Goal: Task Accomplishment & Management: Use online tool/utility

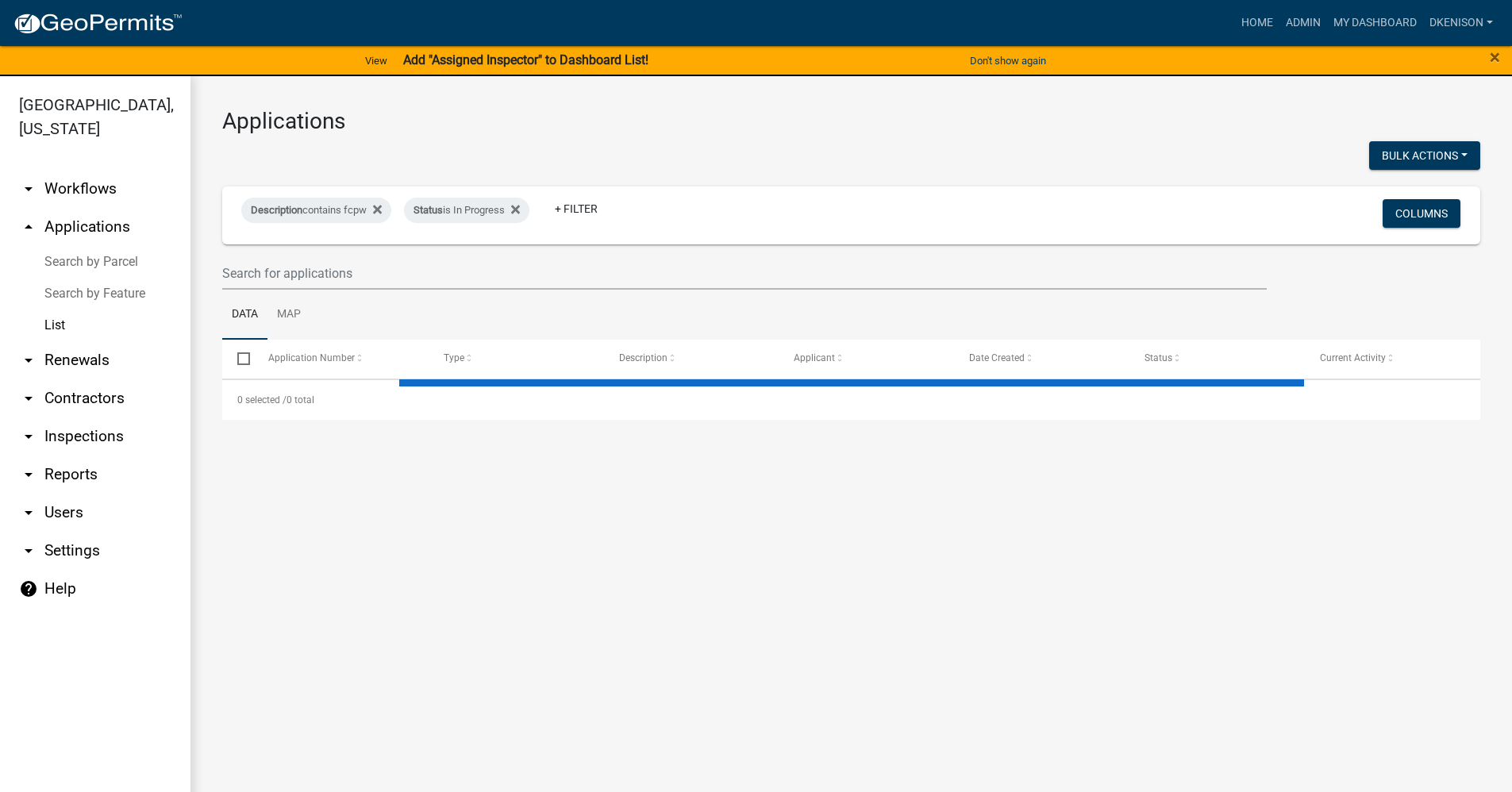
select select "3: 100"
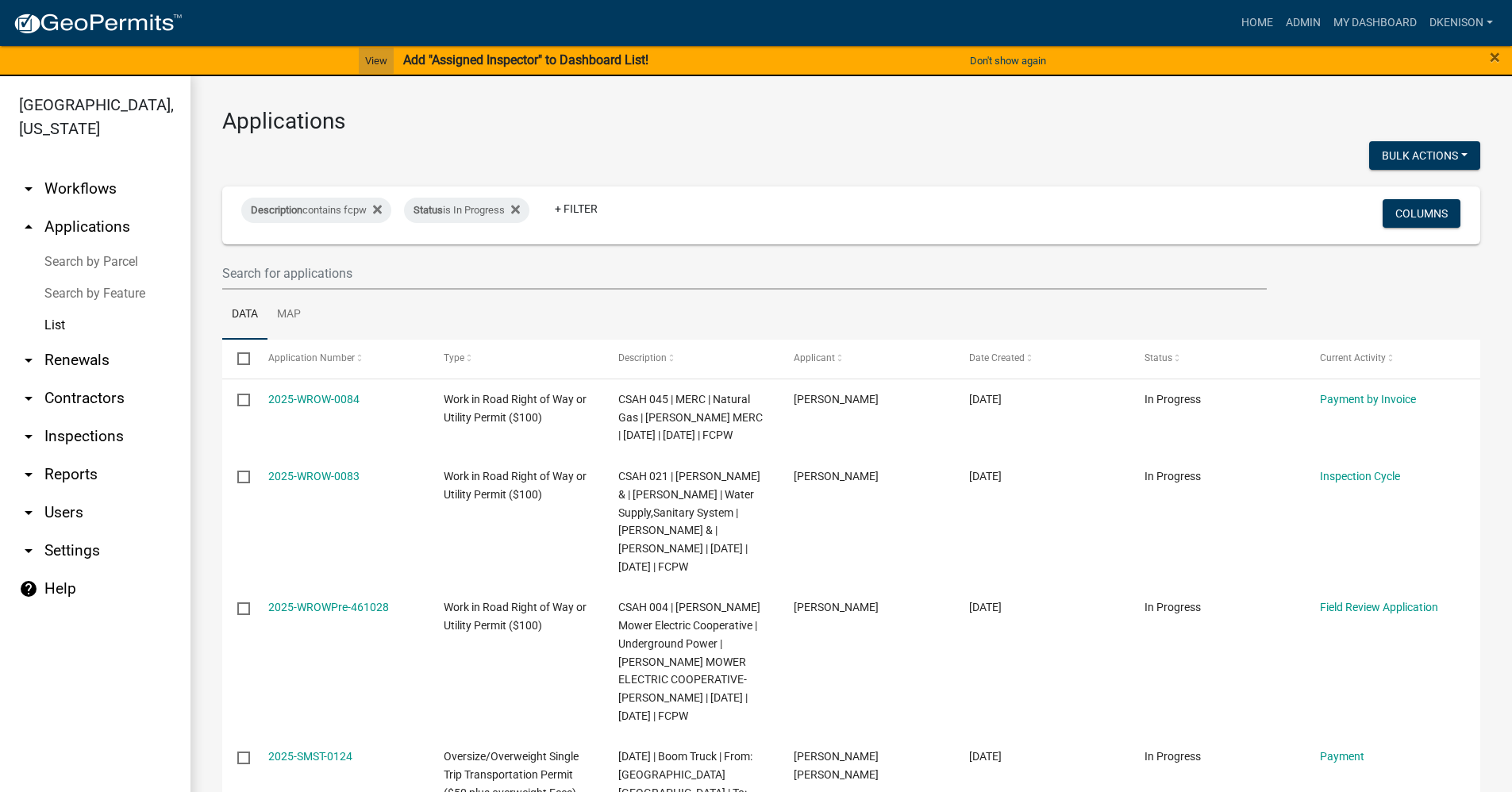
click at [378, 60] on link "View" at bounding box center [376, 61] width 35 height 26
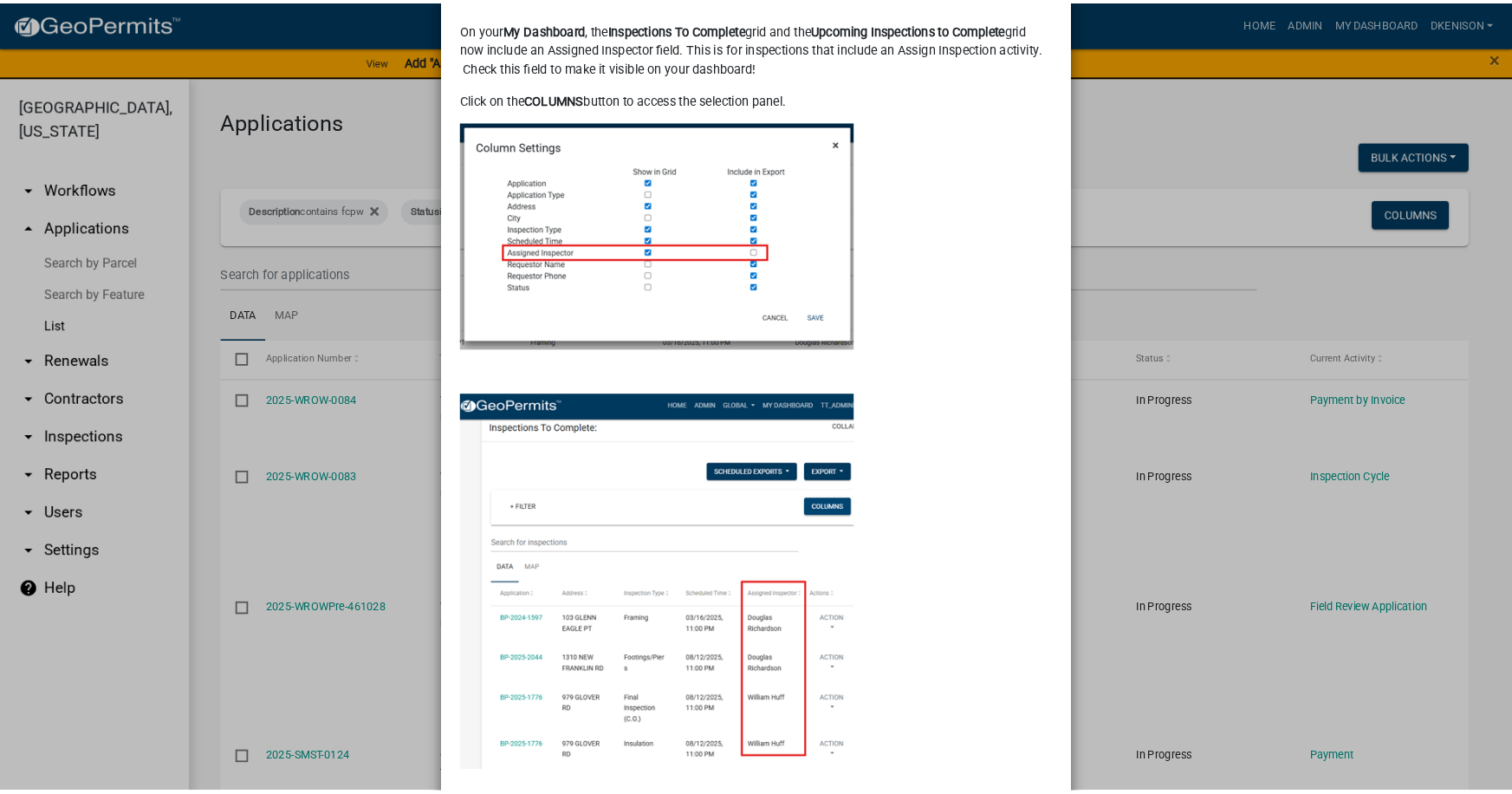
scroll to position [172, 0]
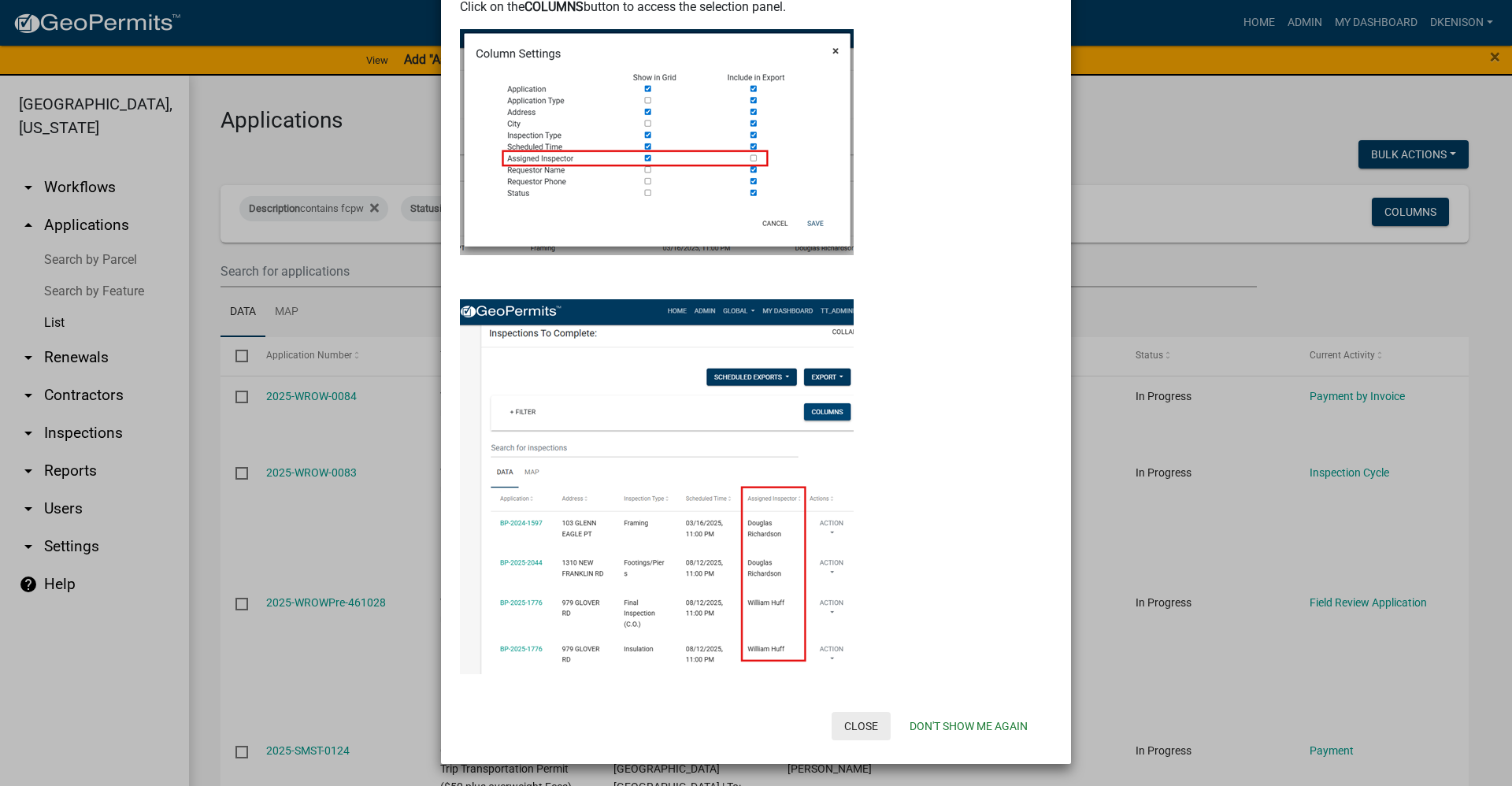
click at [856, 731] on button "Close" at bounding box center [861, 727] width 59 height 29
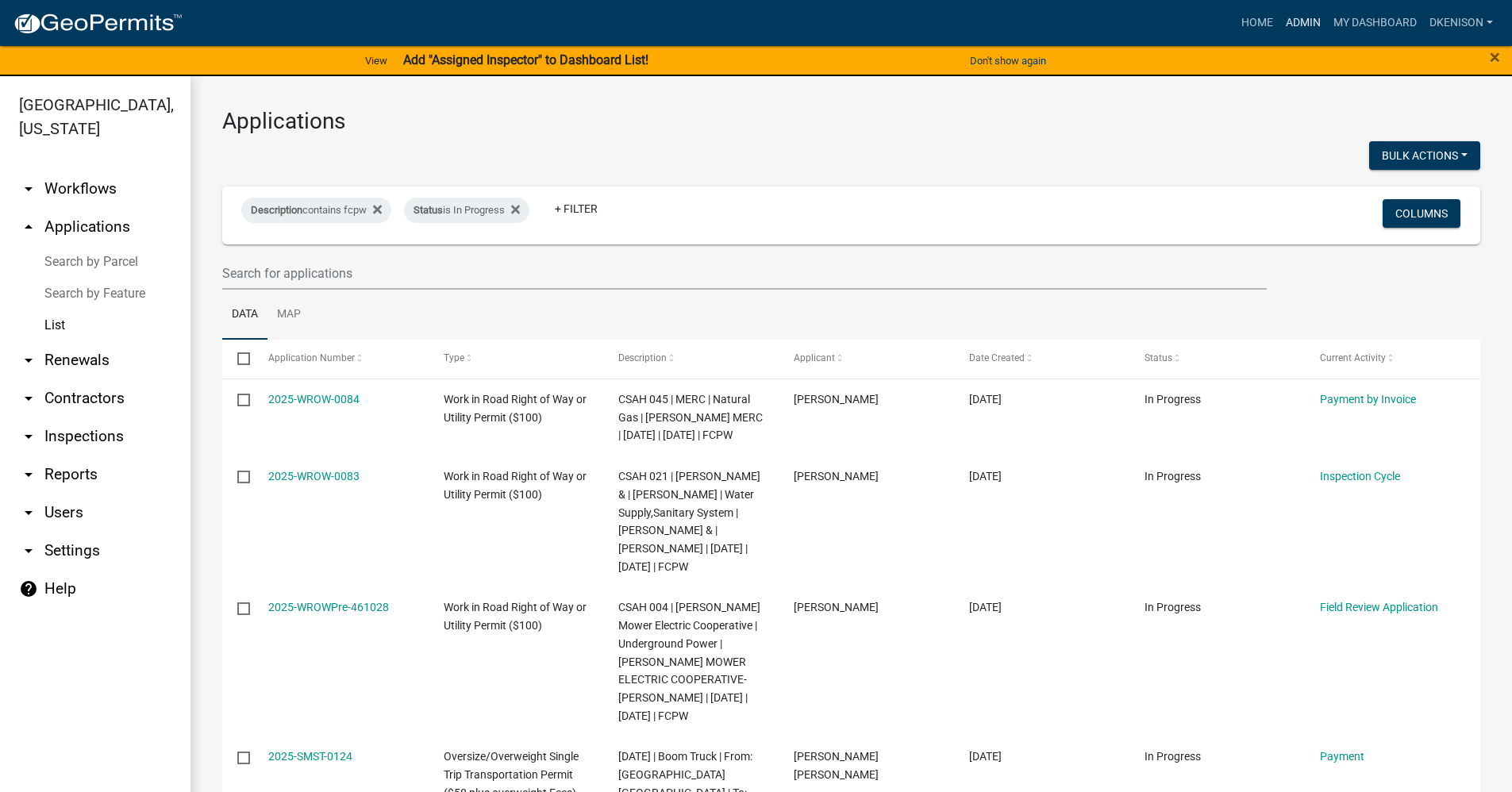
click at [1300, 24] on link "Admin" at bounding box center [1303, 22] width 48 height 30
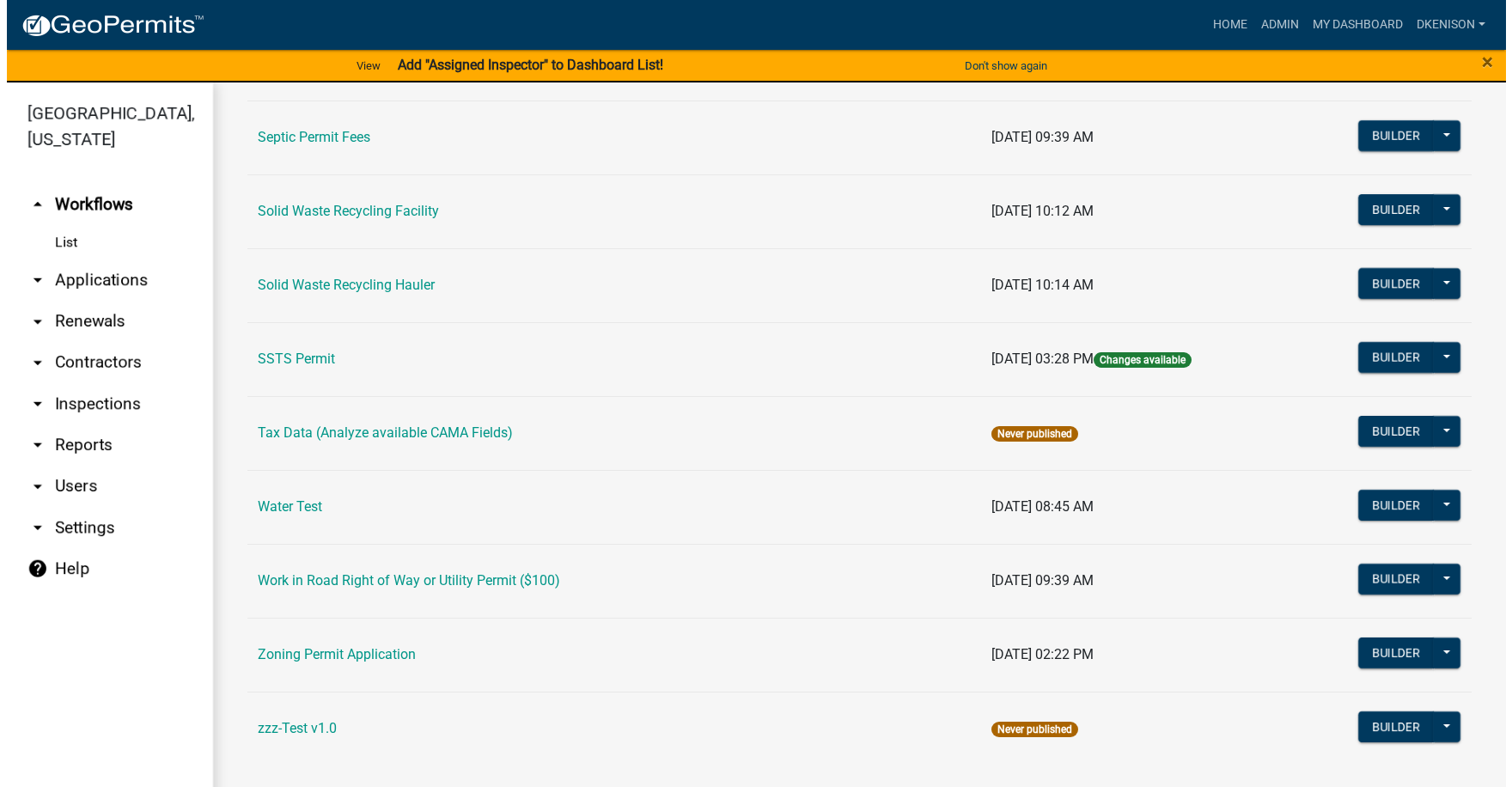
scroll to position [1122, 0]
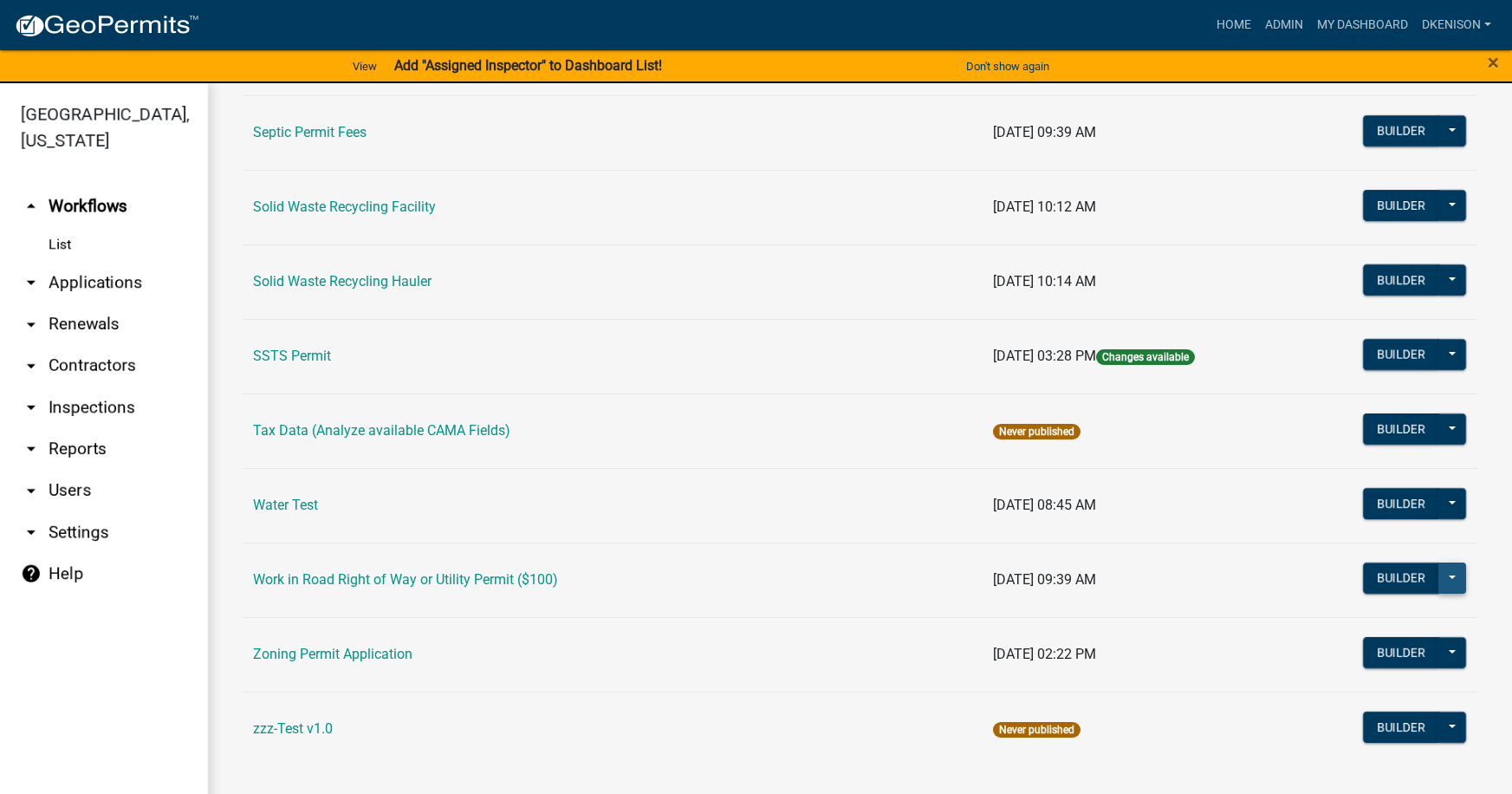
click at [1439, 576] on button at bounding box center [1452, 578] width 28 height 32
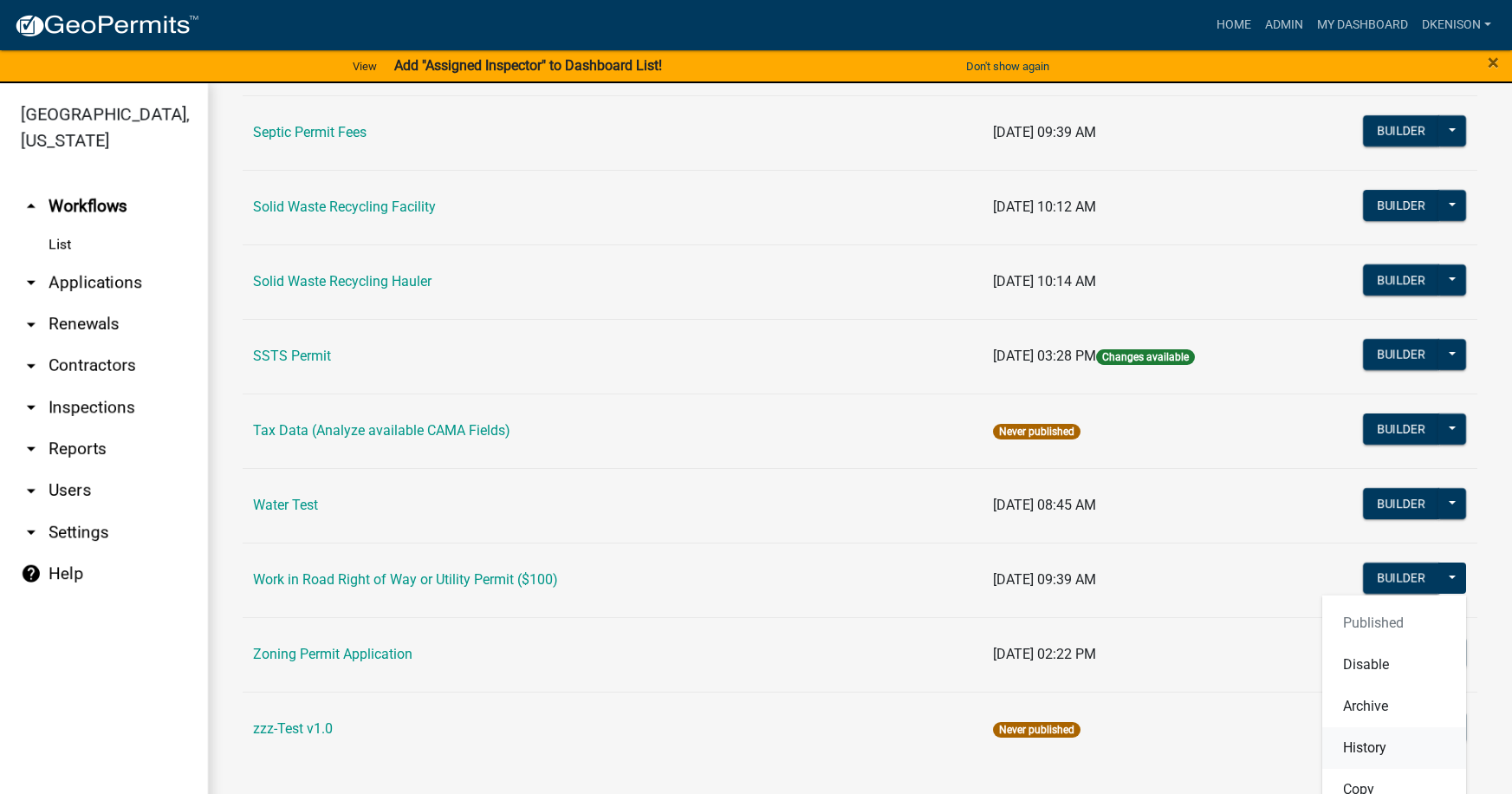
click at [1351, 745] on button "History" at bounding box center [1394, 747] width 144 height 42
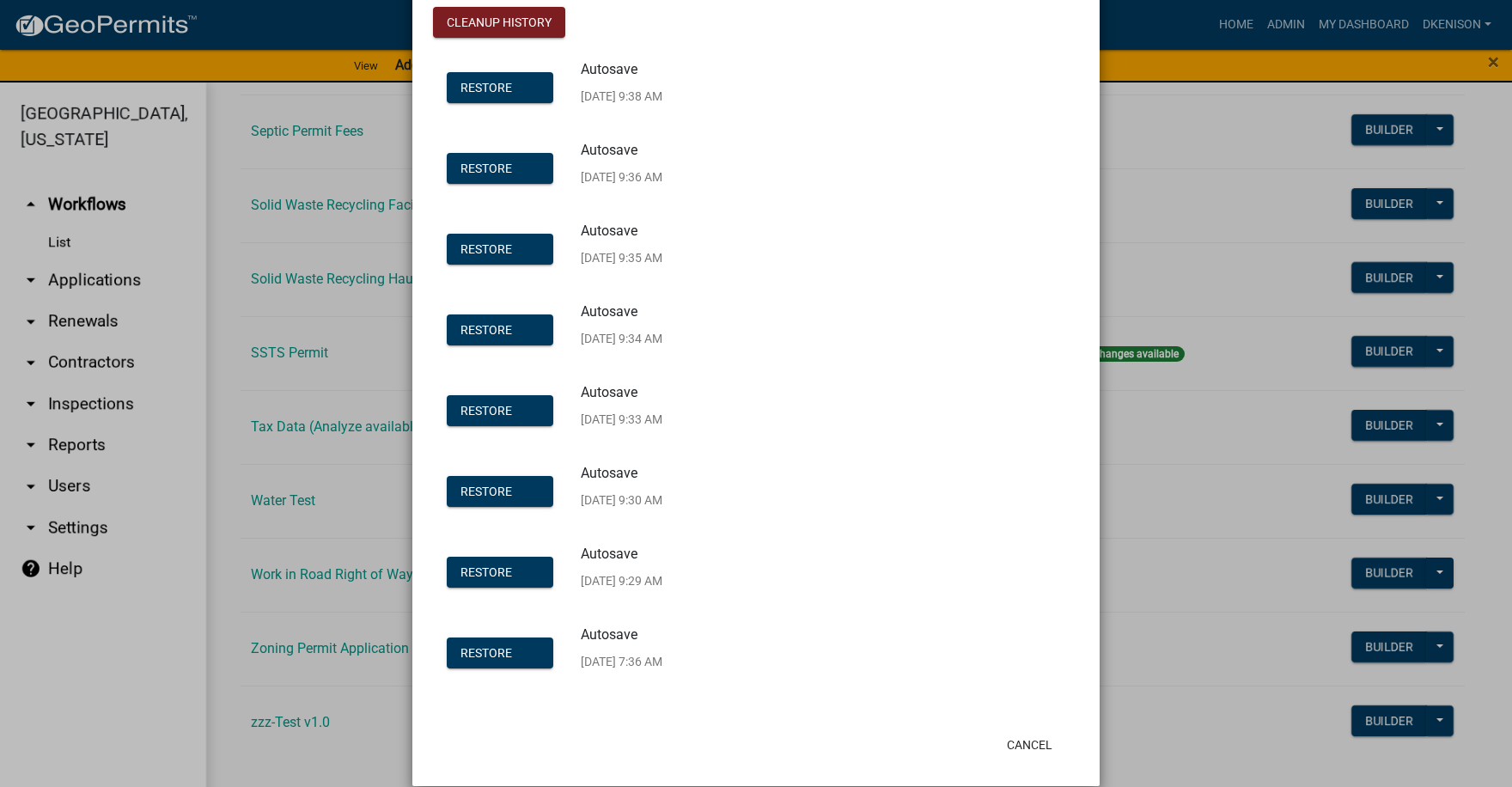
scroll to position [0, 0]
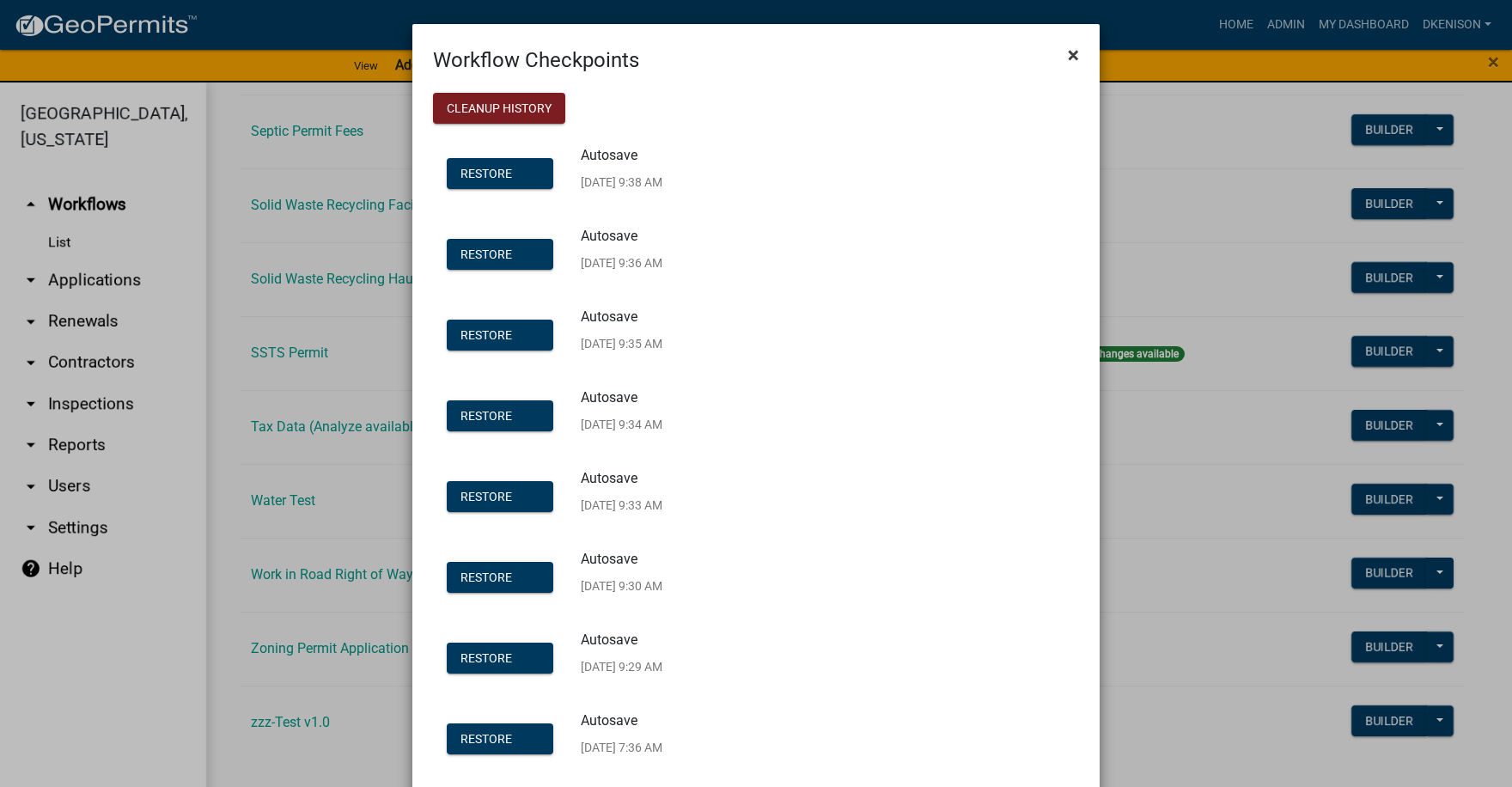
click at [1067, 54] on span "×" at bounding box center [1073, 55] width 11 height 24
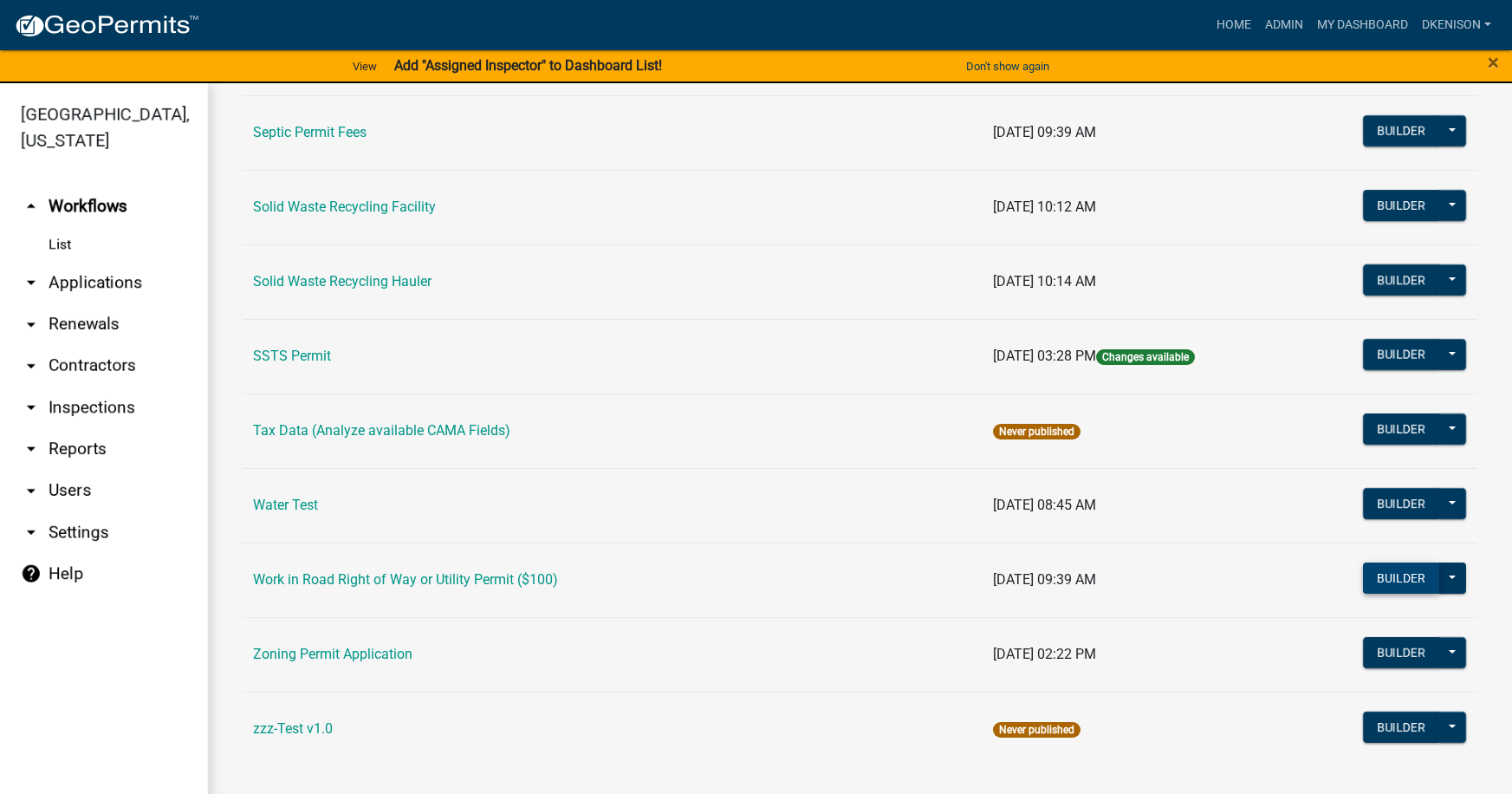
click at [1393, 575] on button "Builder" at bounding box center [1401, 578] width 76 height 32
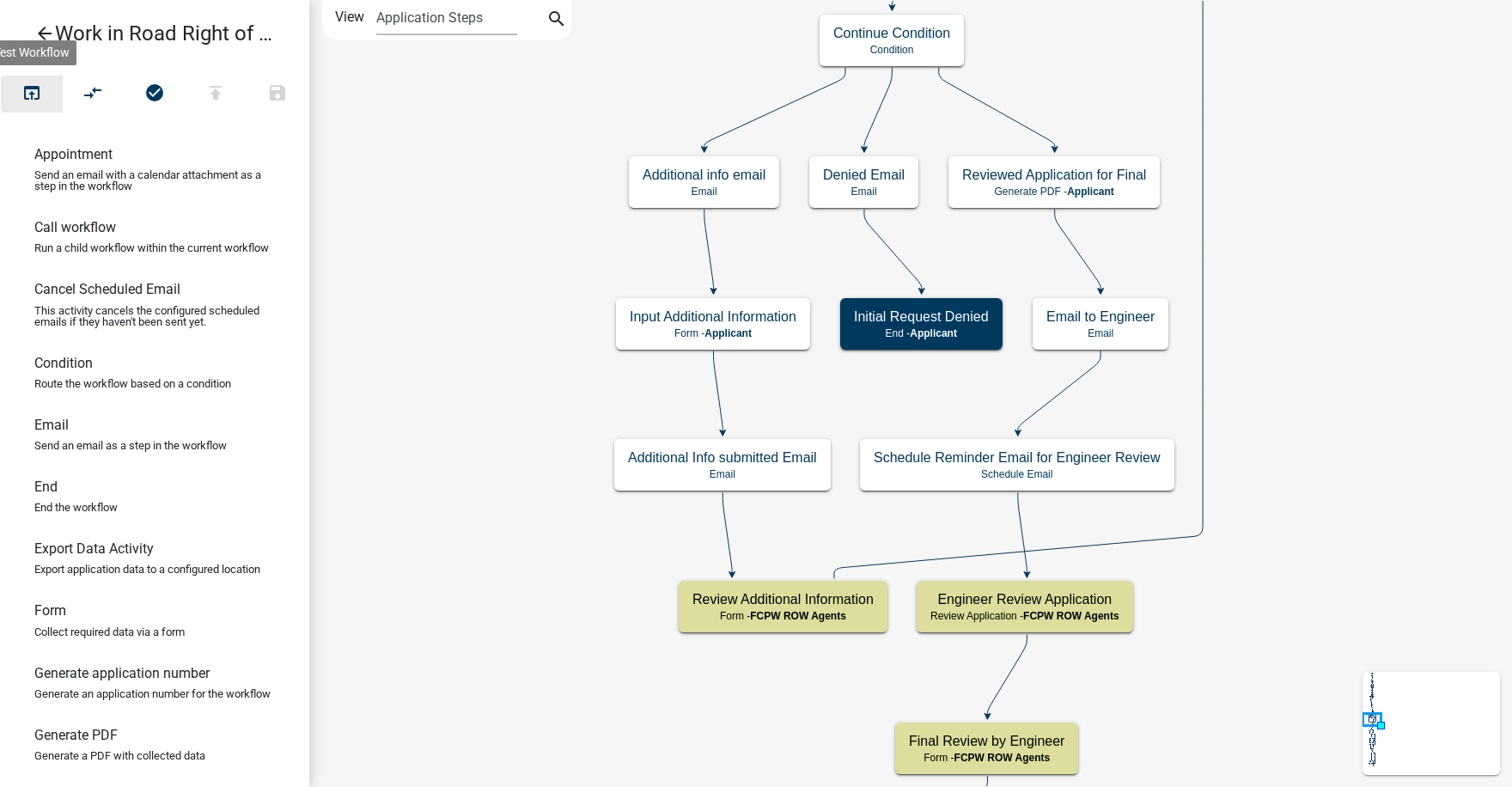
click at [30, 95] on icon "open_in_browser" at bounding box center [31, 94] width 20 height 24
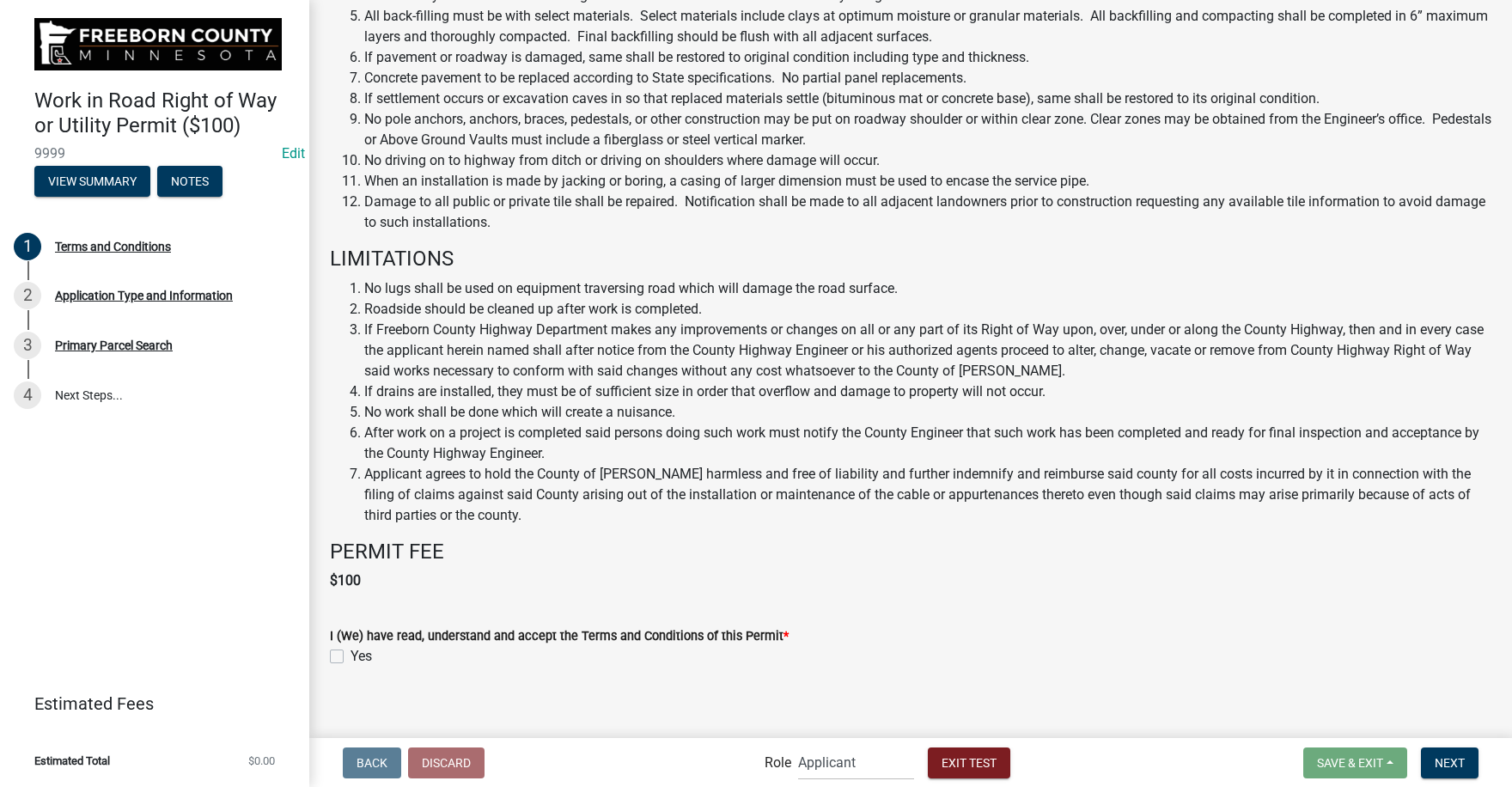
scroll to position [720, 0]
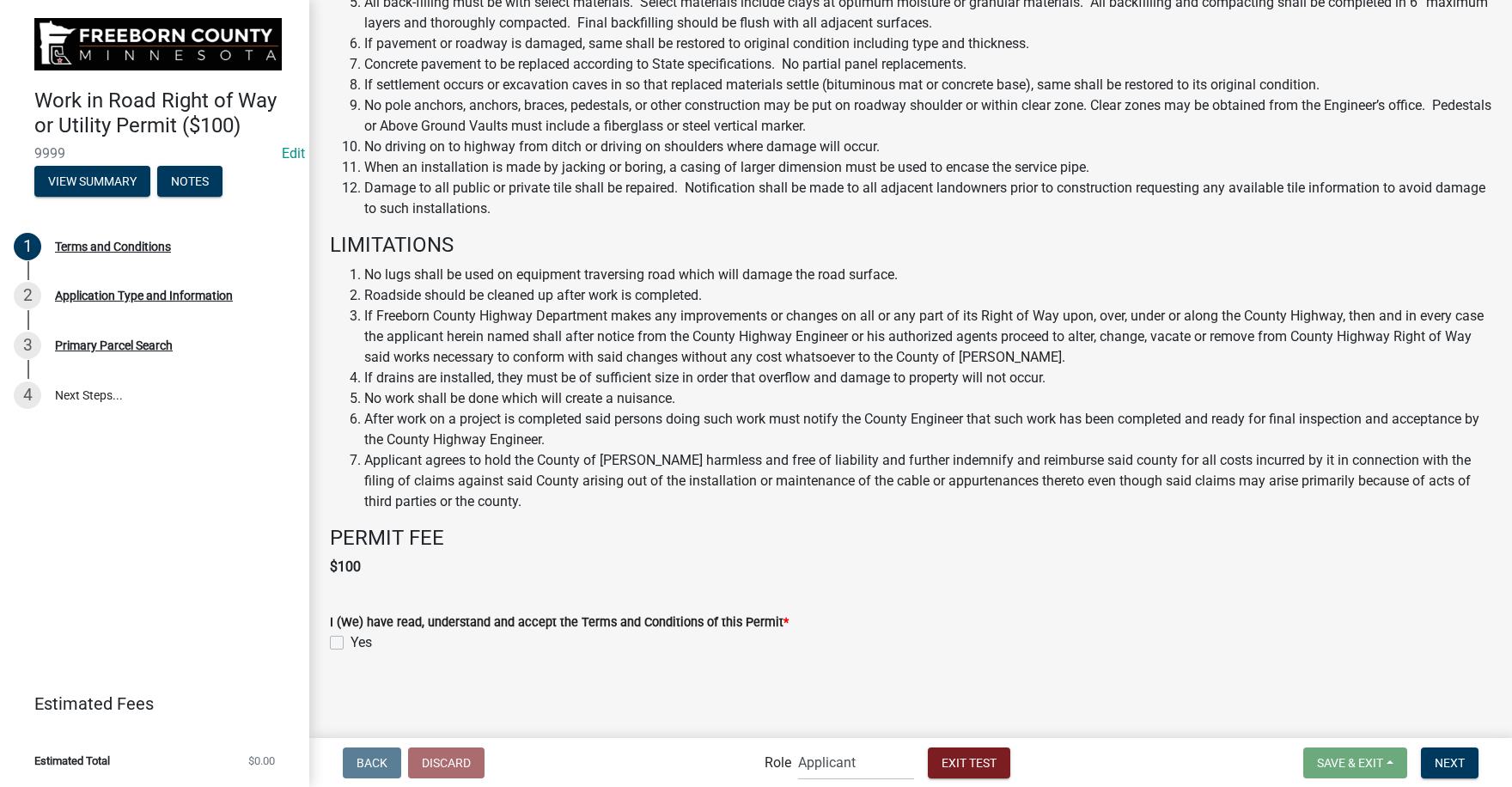
click at [351, 638] on label "Yes" at bounding box center [361, 642] width 21 height 20
click at [351, 638] on input "Yes" at bounding box center [356, 638] width 11 height 11
checkbox input "true"
click at [1454, 754] on button "Next" at bounding box center [1449, 763] width 57 height 31
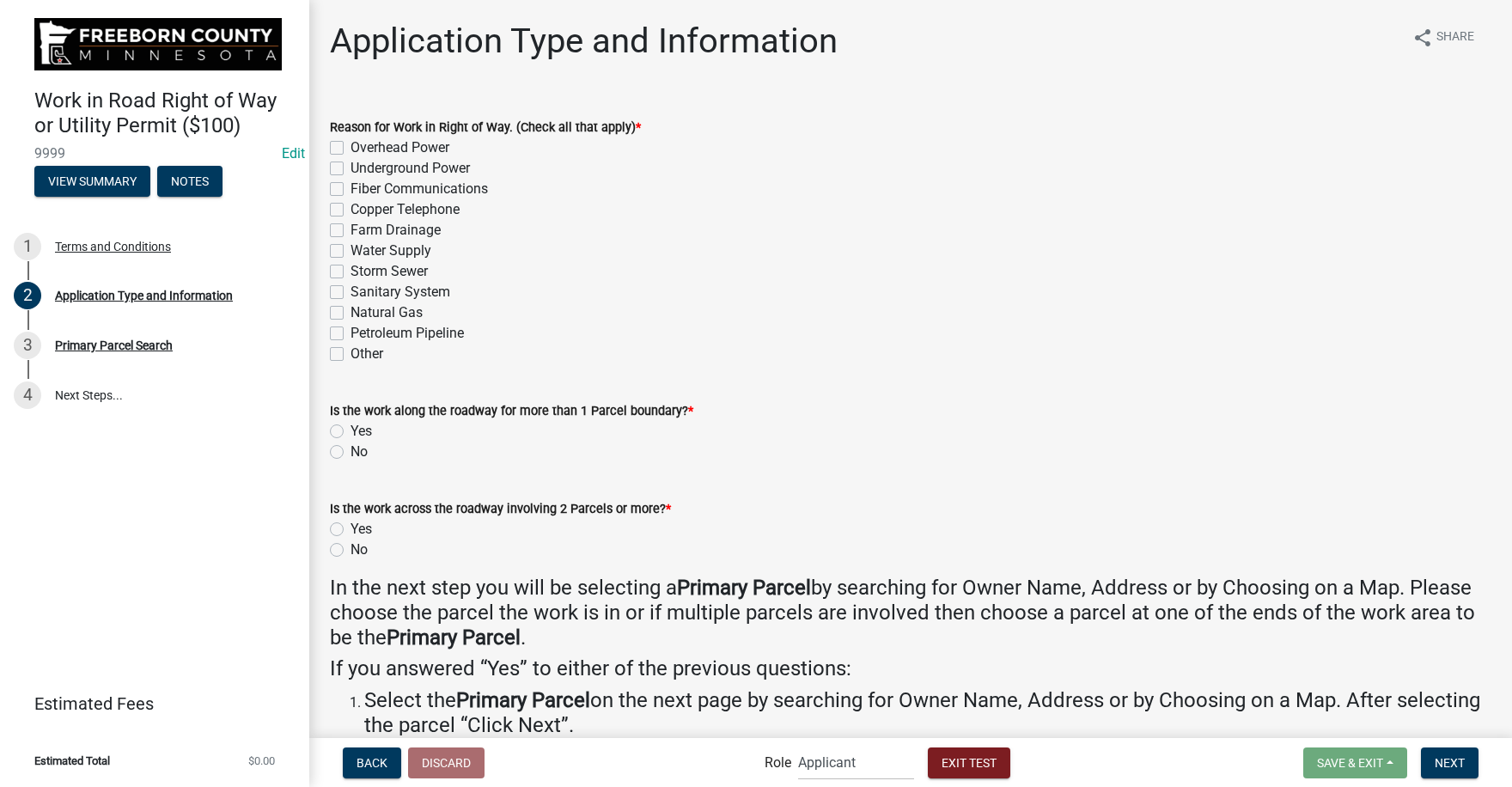
click at [351, 168] on label "Underground Power" at bounding box center [410, 168] width 119 height 20
click at [351, 168] on input "Underground Power" at bounding box center [356, 163] width 11 height 11
checkbox input "true"
checkbox input "false"
checkbox input "true"
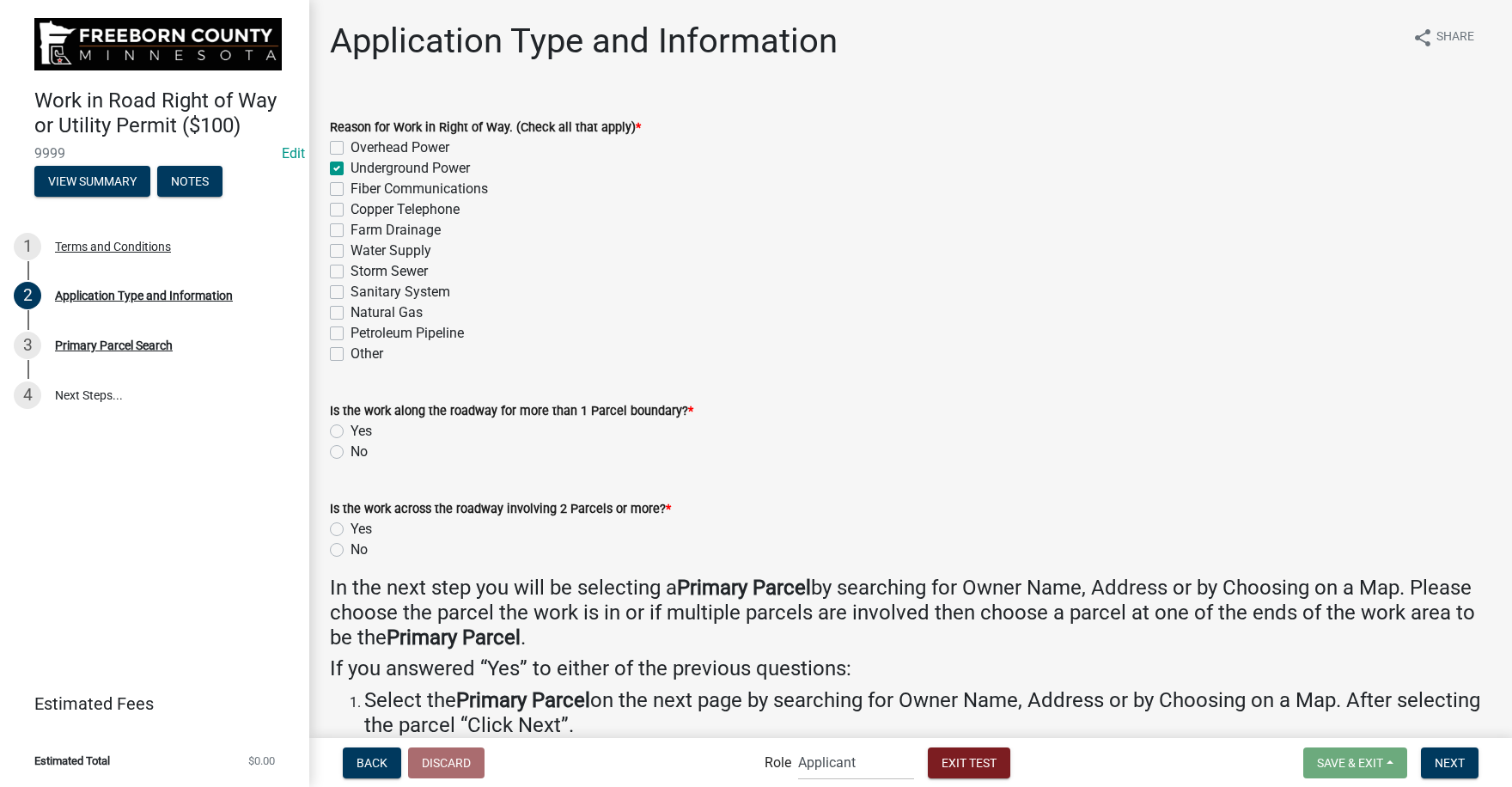
checkbox input "false"
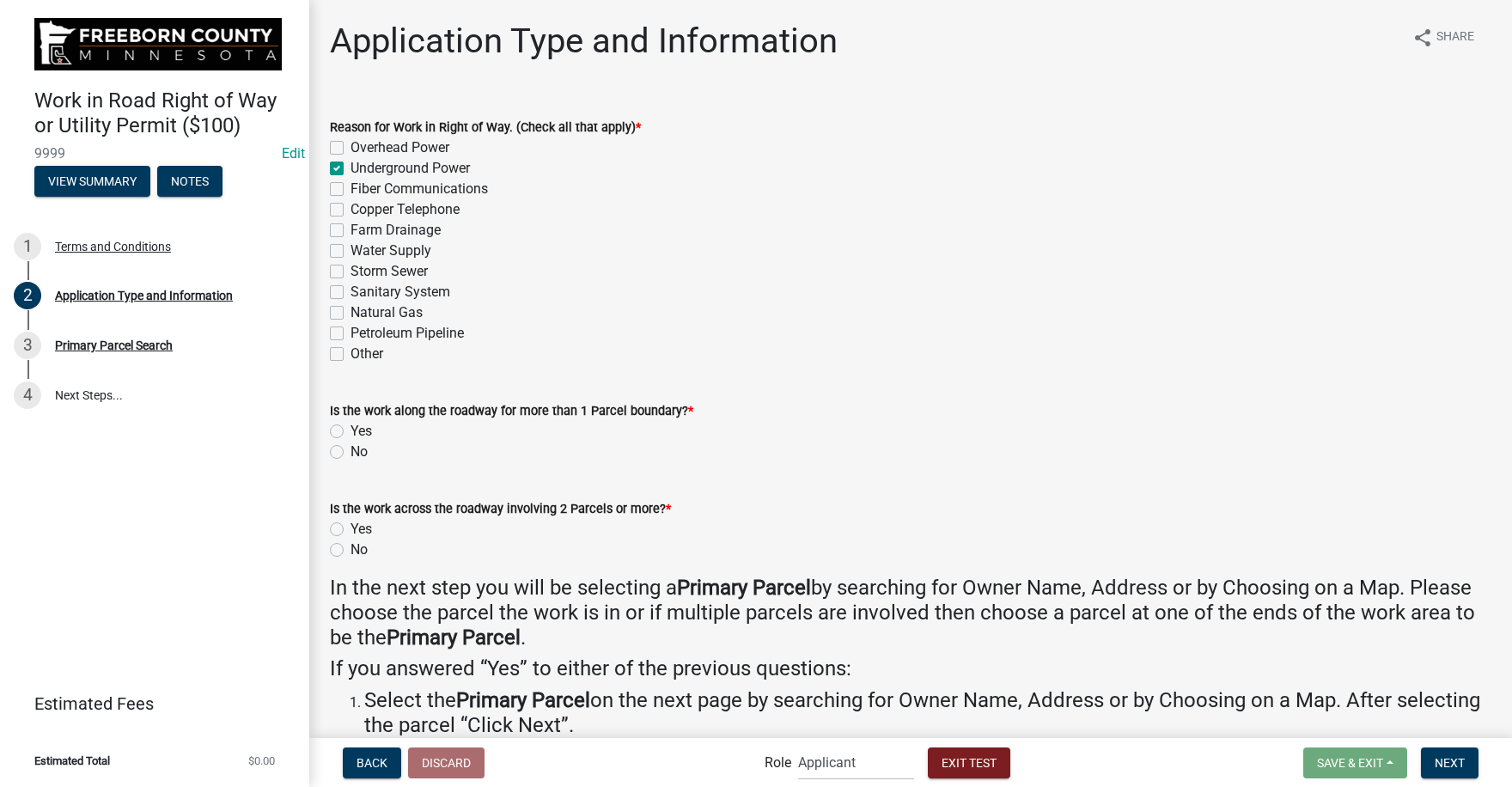
checkbox input "false"
click at [351, 450] on label "No" at bounding box center [359, 452] width 18 height 20
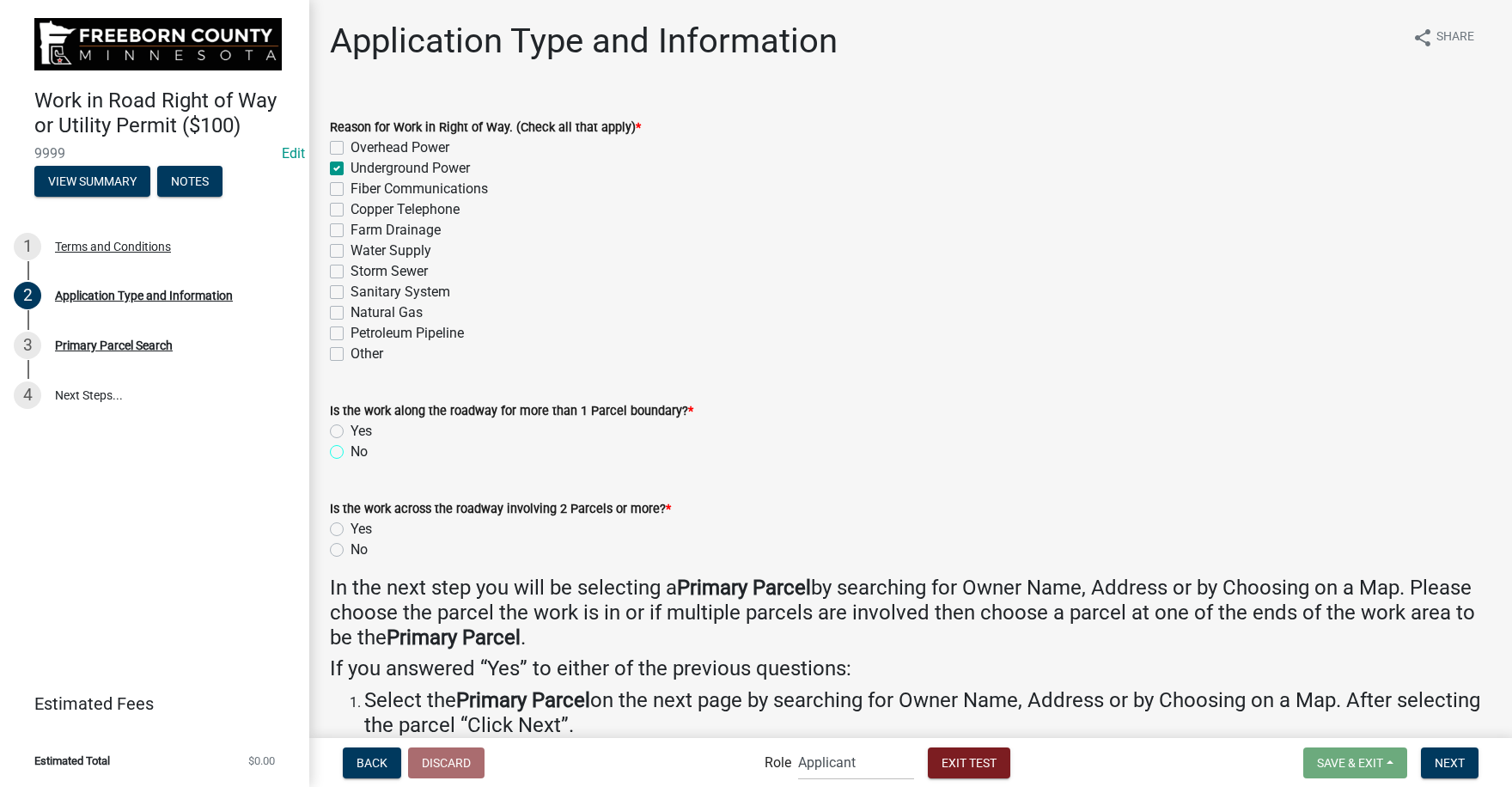
click at [351, 450] on input "No" at bounding box center [356, 447] width 11 height 11
radio input "true"
drag, startPoint x: 332, startPoint y: 543, endPoint x: 349, endPoint y: 549, distance: 18.0
click at [351, 544] on label "No" at bounding box center [359, 550] width 18 height 20
click at [351, 544] on input "No" at bounding box center [356, 545] width 11 height 11
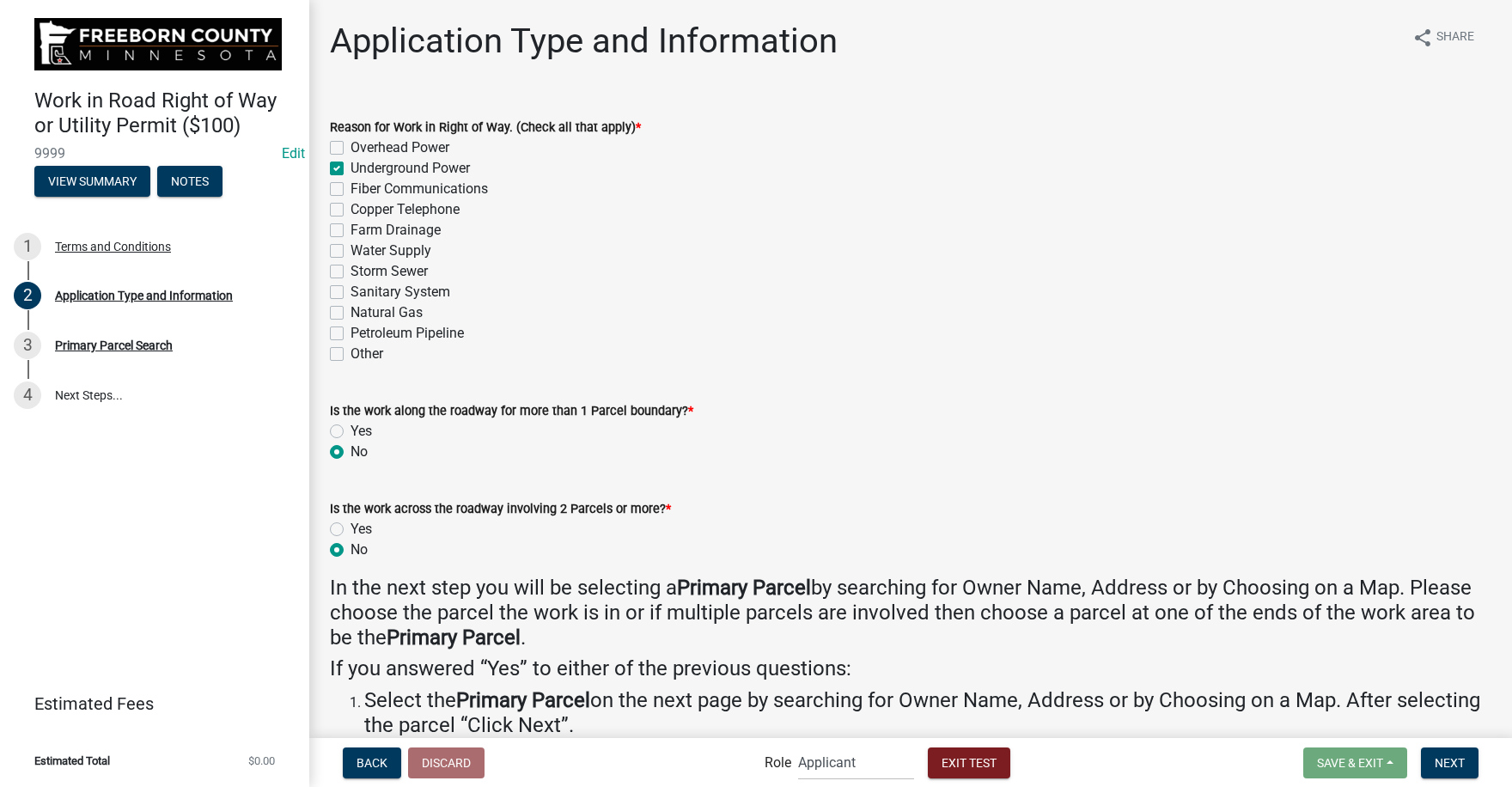
radio input "true"
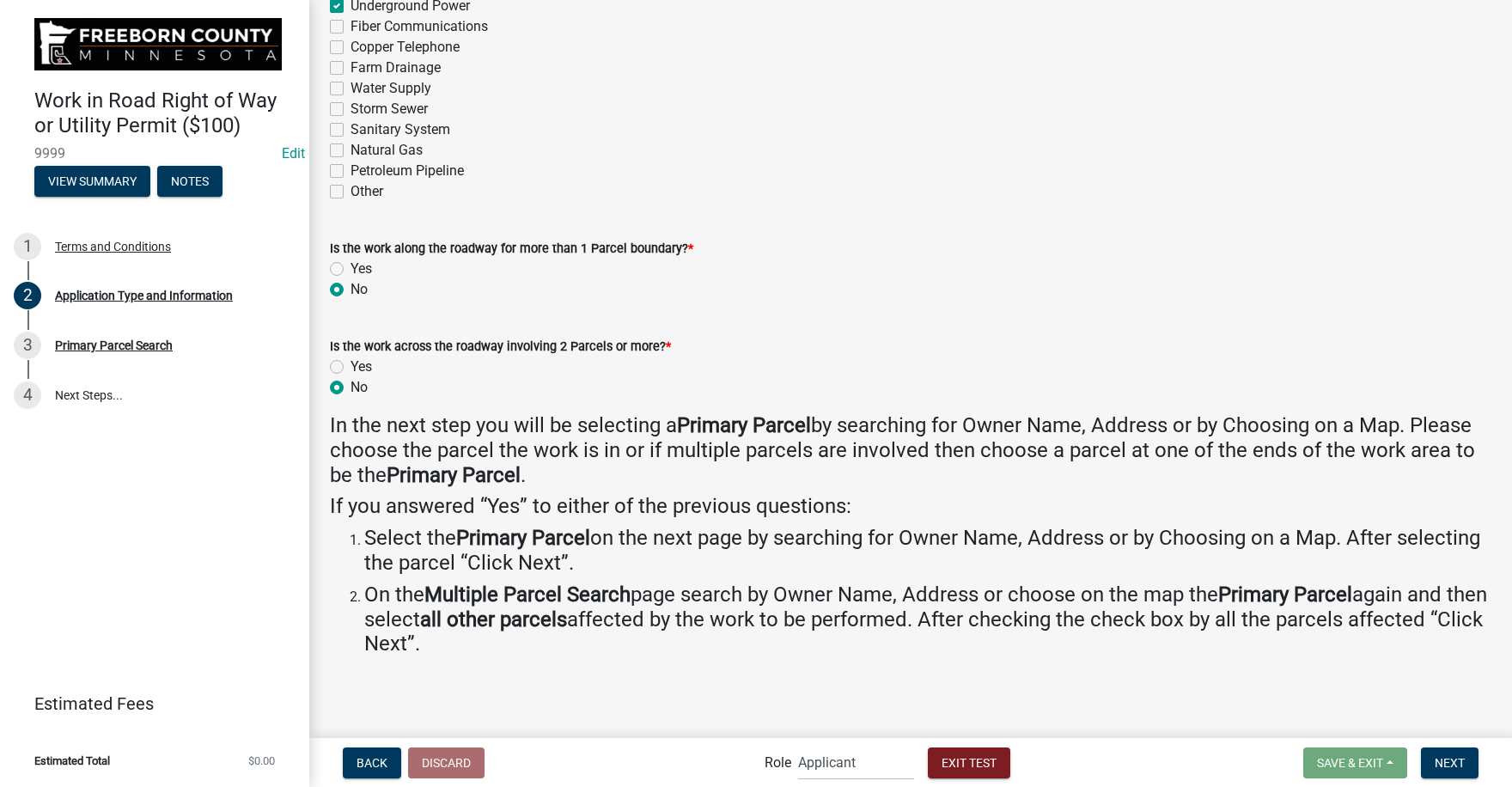
scroll to position [164, 0]
click at [1446, 759] on span "Next" at bounding box center [1449, 761] width 30 height 14
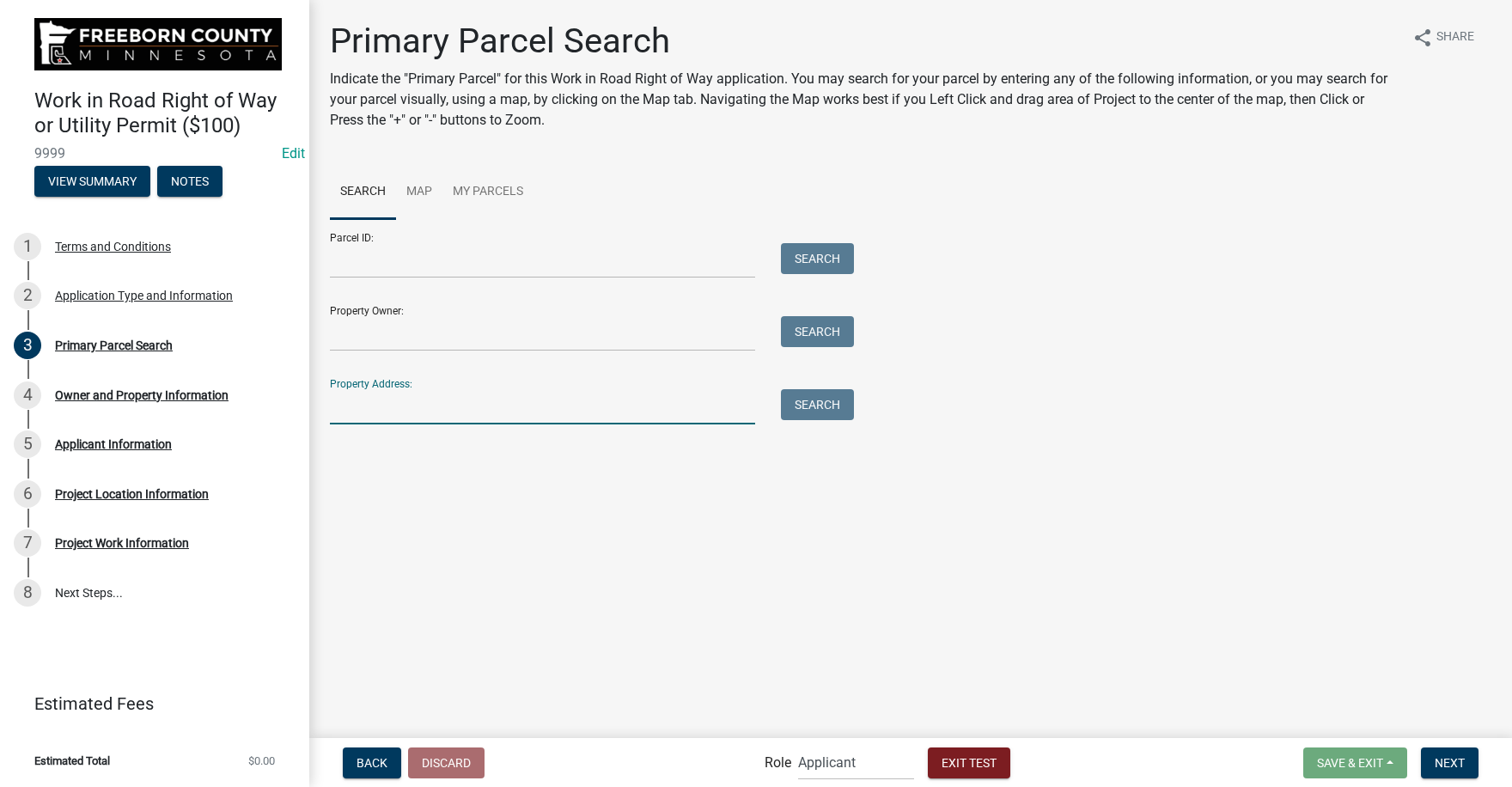
click at [357, 410] on input "Property Address:" at bounding box center [542, 407] width 425 height 35
type input "30870"
click at [822, 397] on button "Search" at bounding box center [816, 405] width 73 height 31
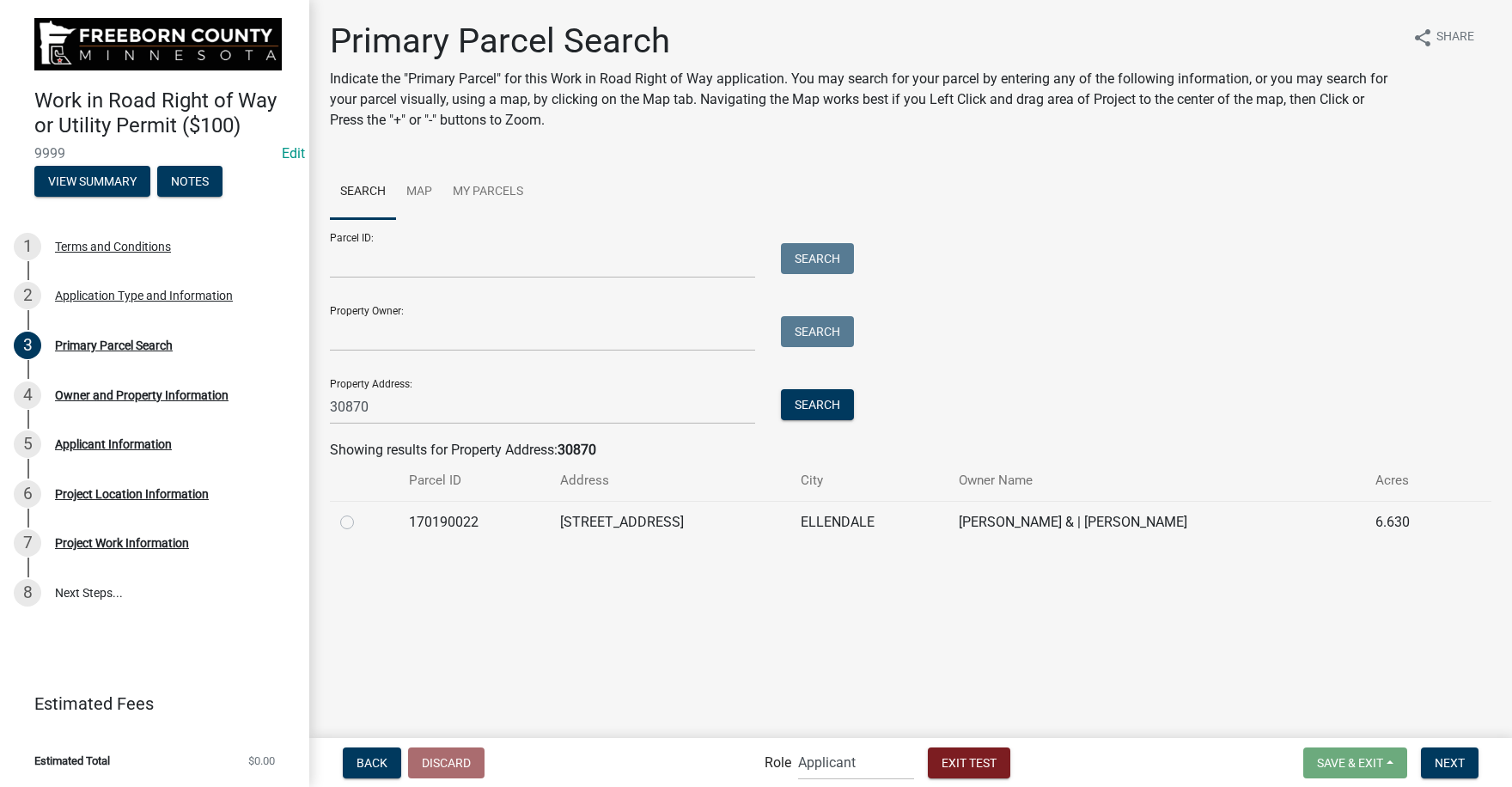
click at [361, 512] on label at bounding box center [361, 512] width 0 height 0
click at [361, 519] on input "radio" at bounding box center [366, 518] width 11 height 11
radio input "true"
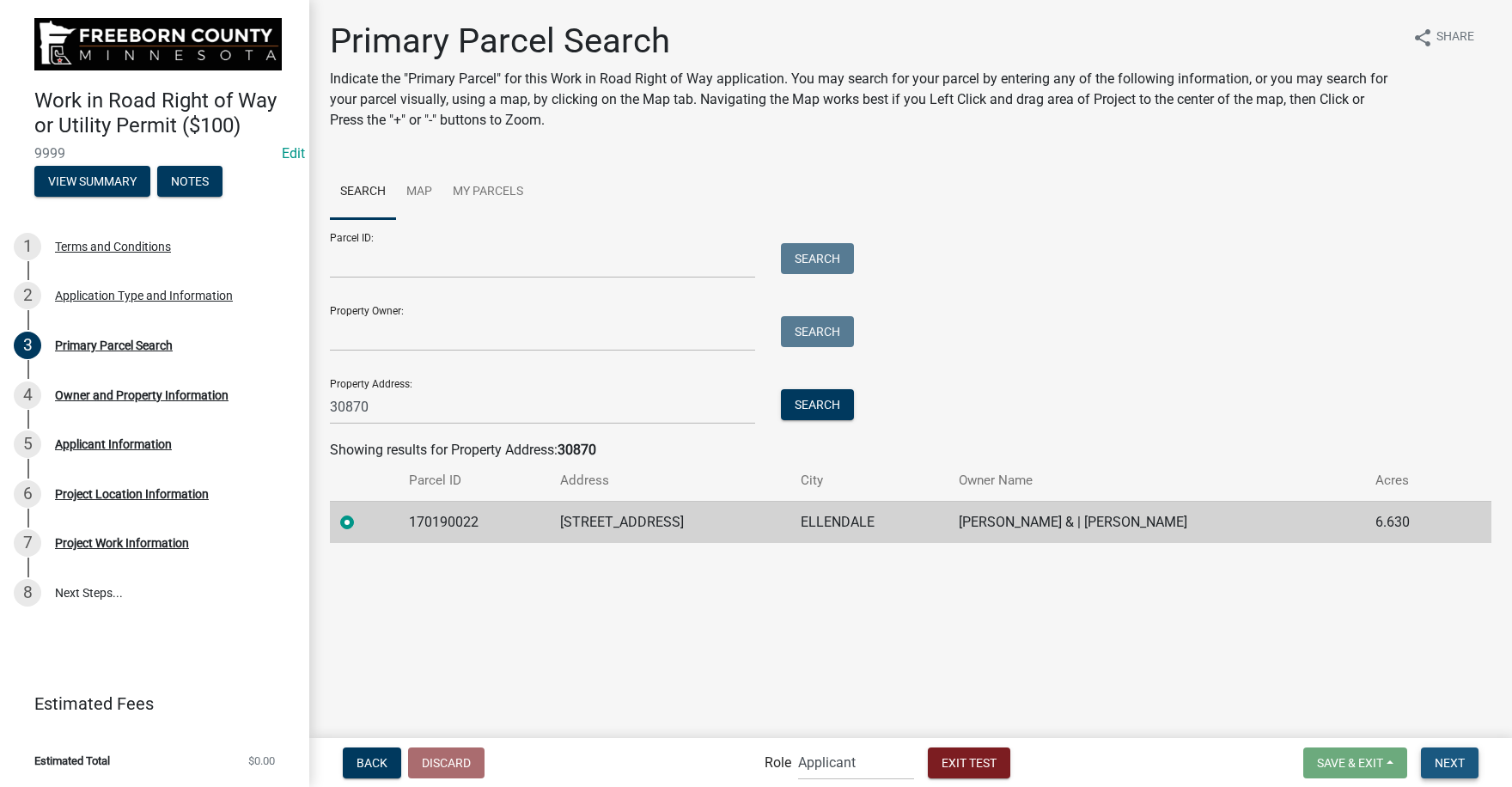
click at [1461, 764] on span "Next" at bounding box center [1449, 761] width 30 height 14
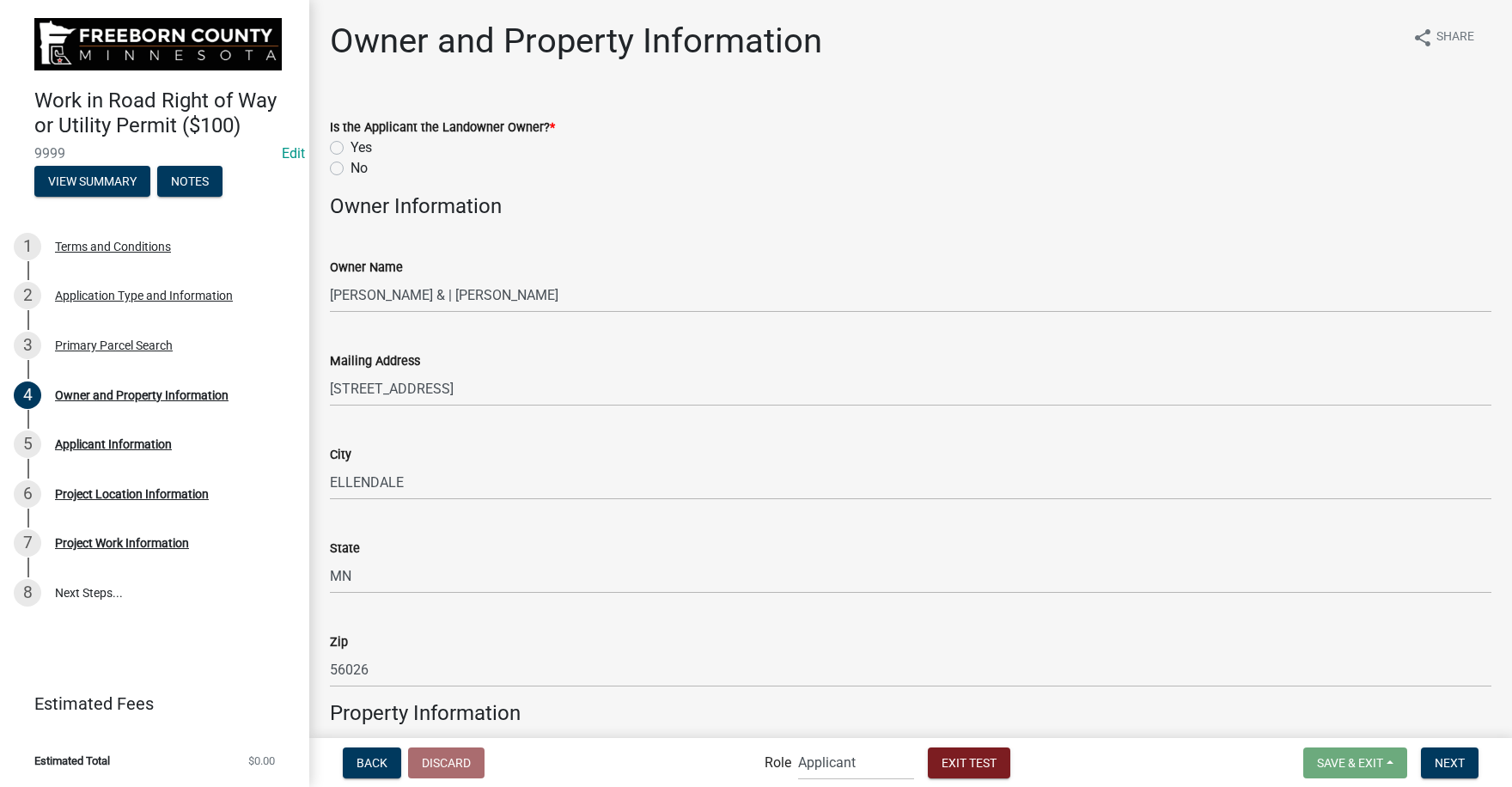
click at [351, 148] on label "Yes" at bounding box center [361, 148] width 21 height 20
click at [351, 148] on input "Yes" at bounding box center [356, 143] width 11 height 11
radio input "true"
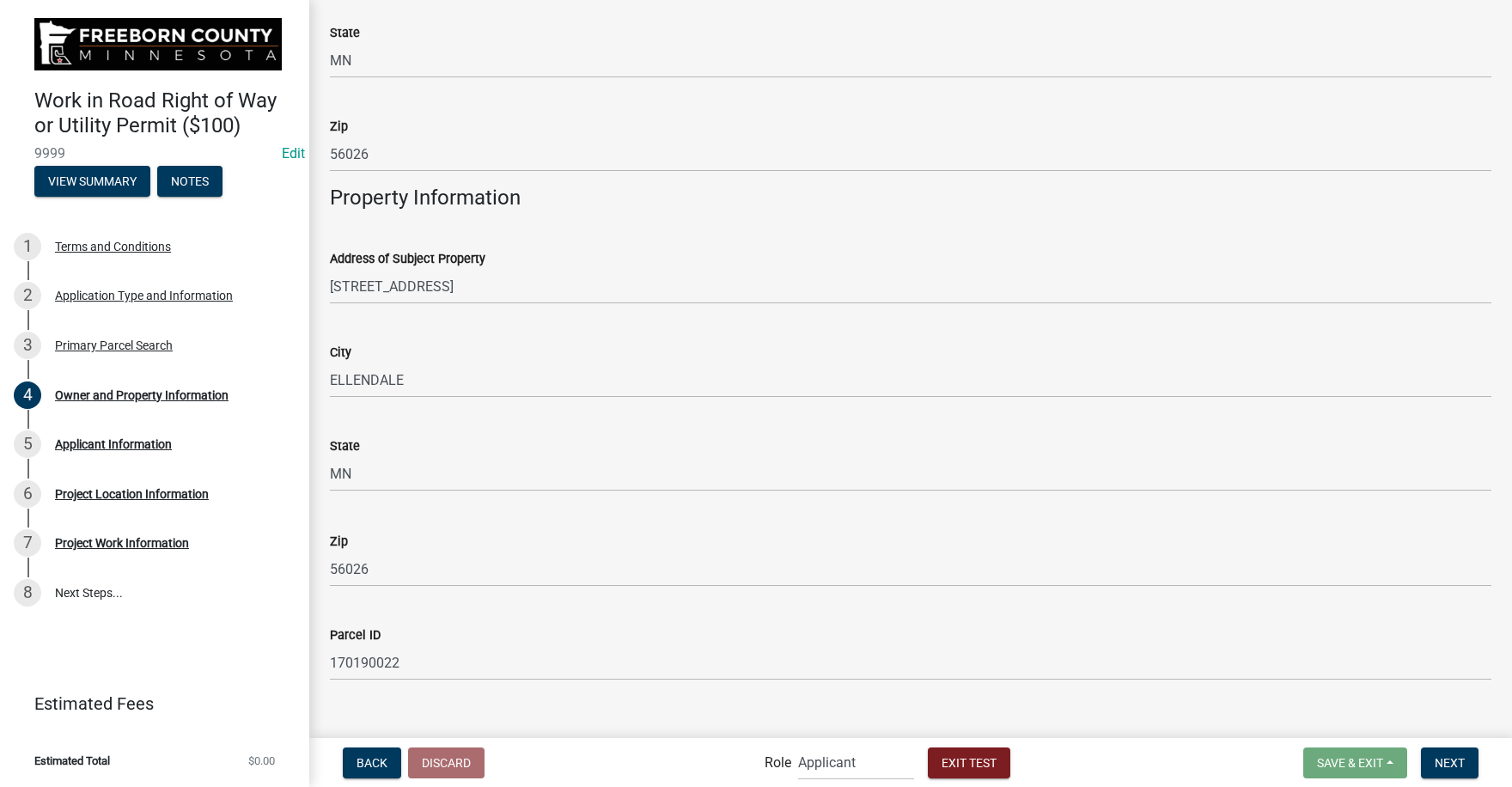
scroll to position [542, 0]
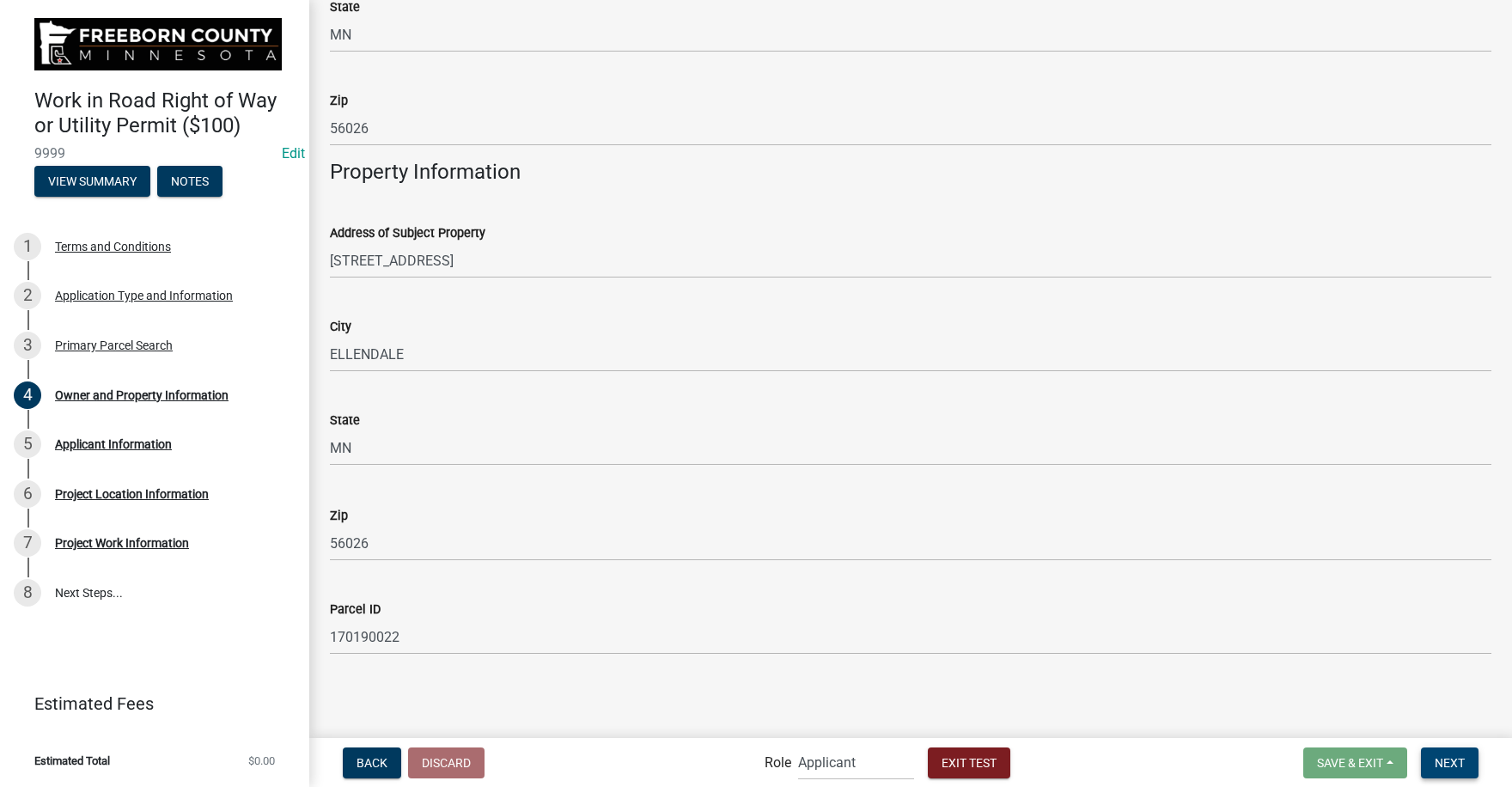
click at [1458, 756] on span "Next" at bounding box center [1449, 761] width 30 height 14
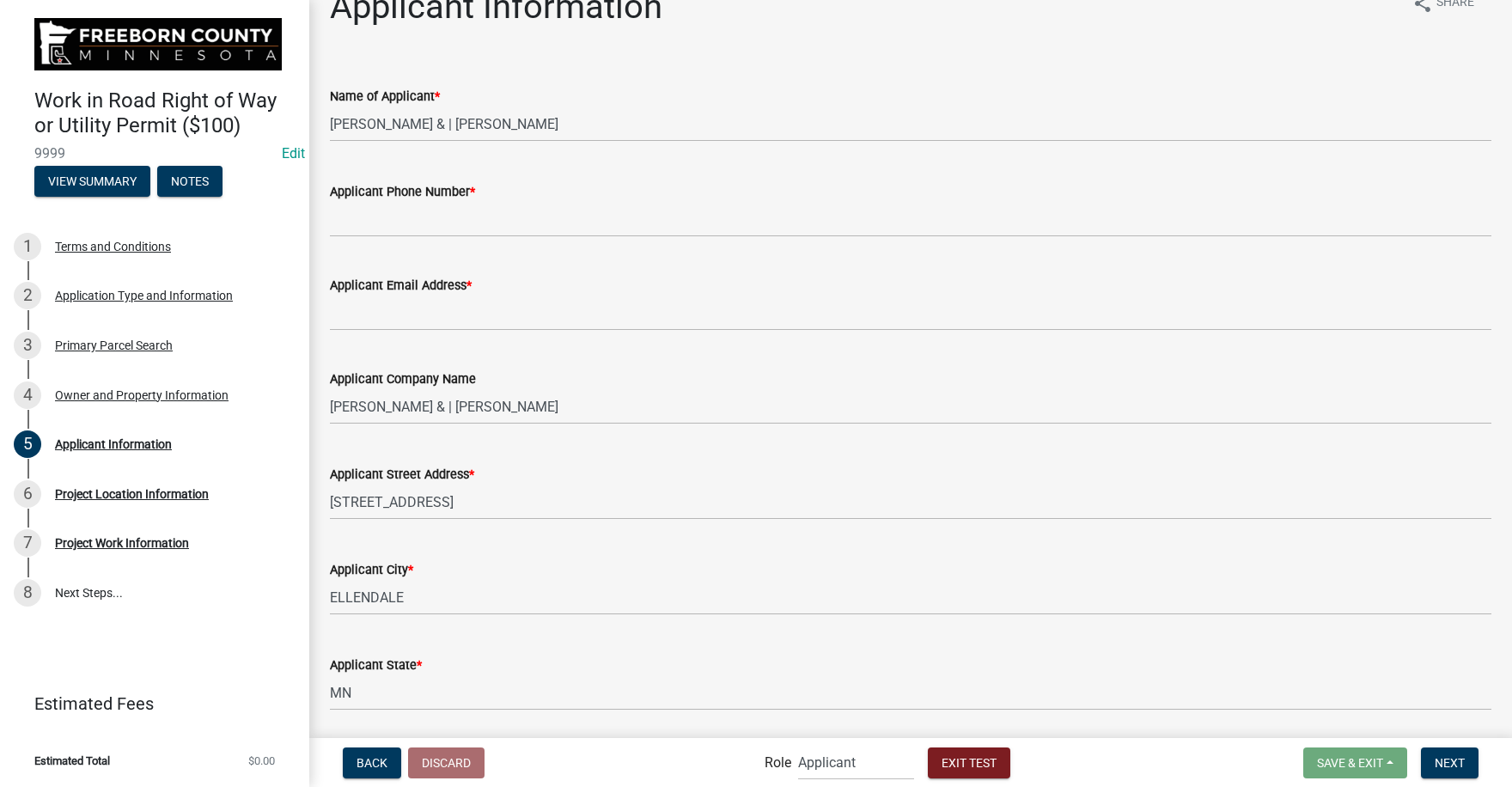
scroll to position [0, 0]
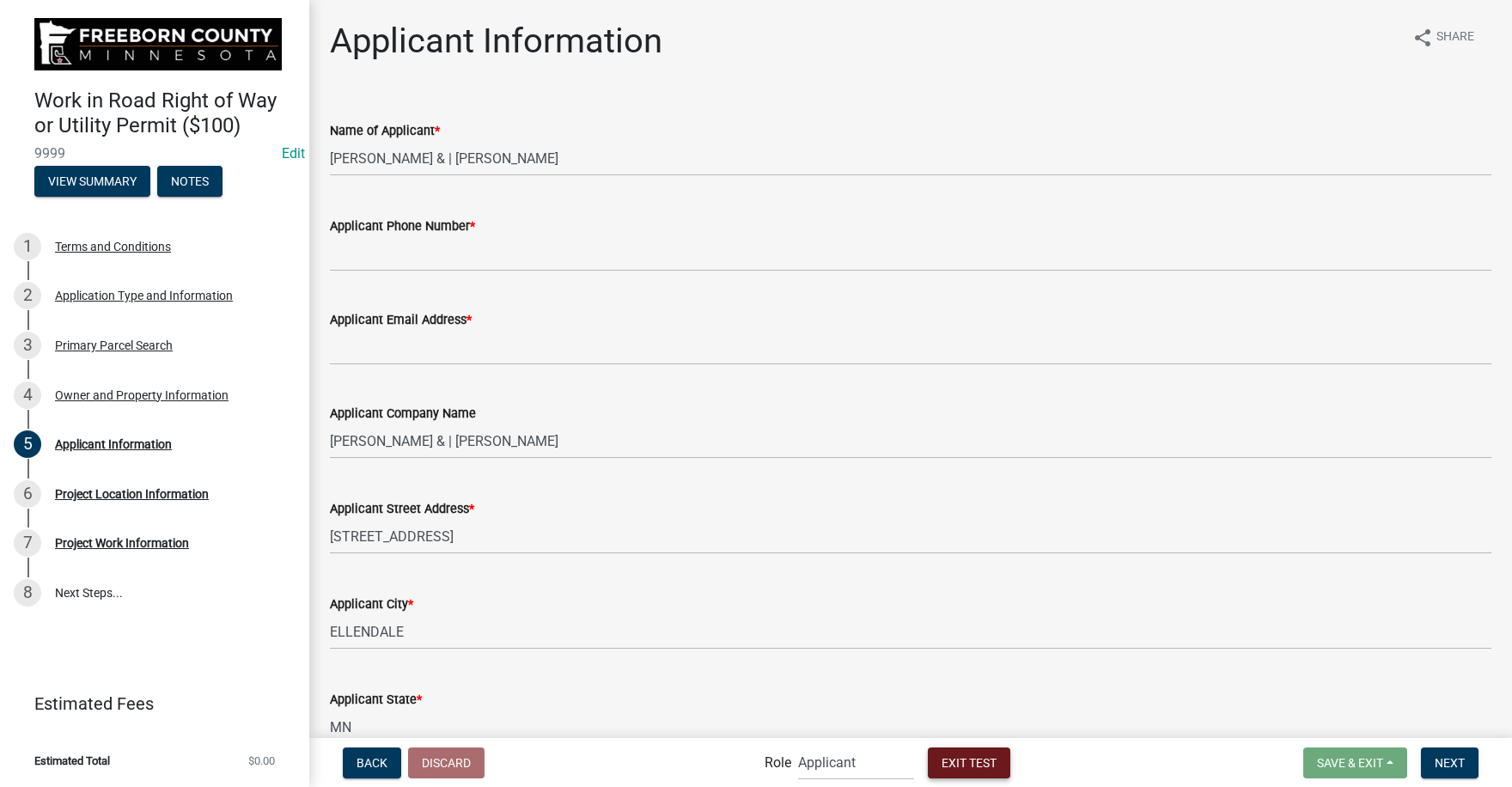
click at [972, 757] on span "Exit Test" at bounding box center [969, 761] width 55 height 14
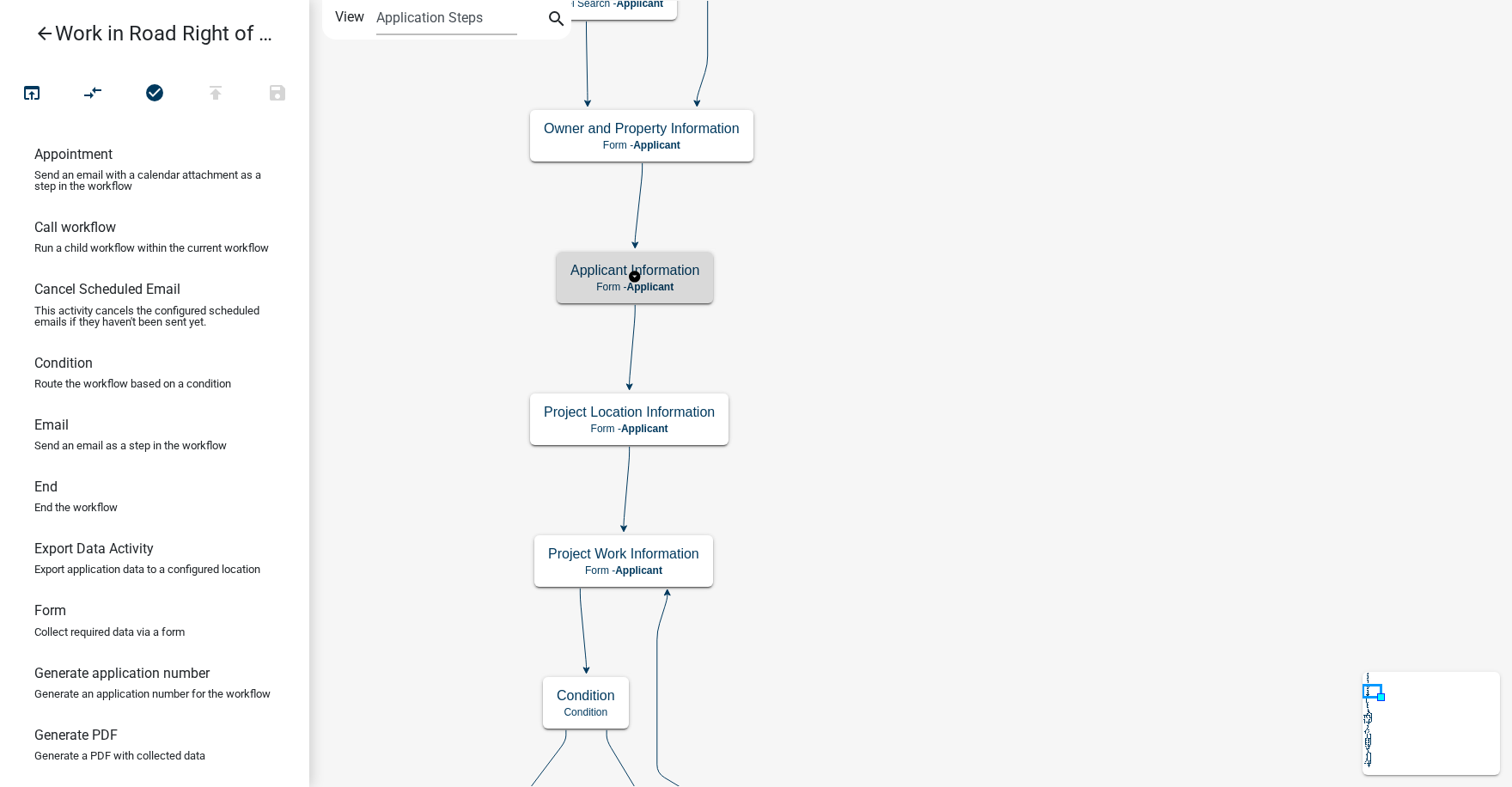
click at [672, 280] on span "Applicant" at bounding box center [649, 286] width 47 height 12
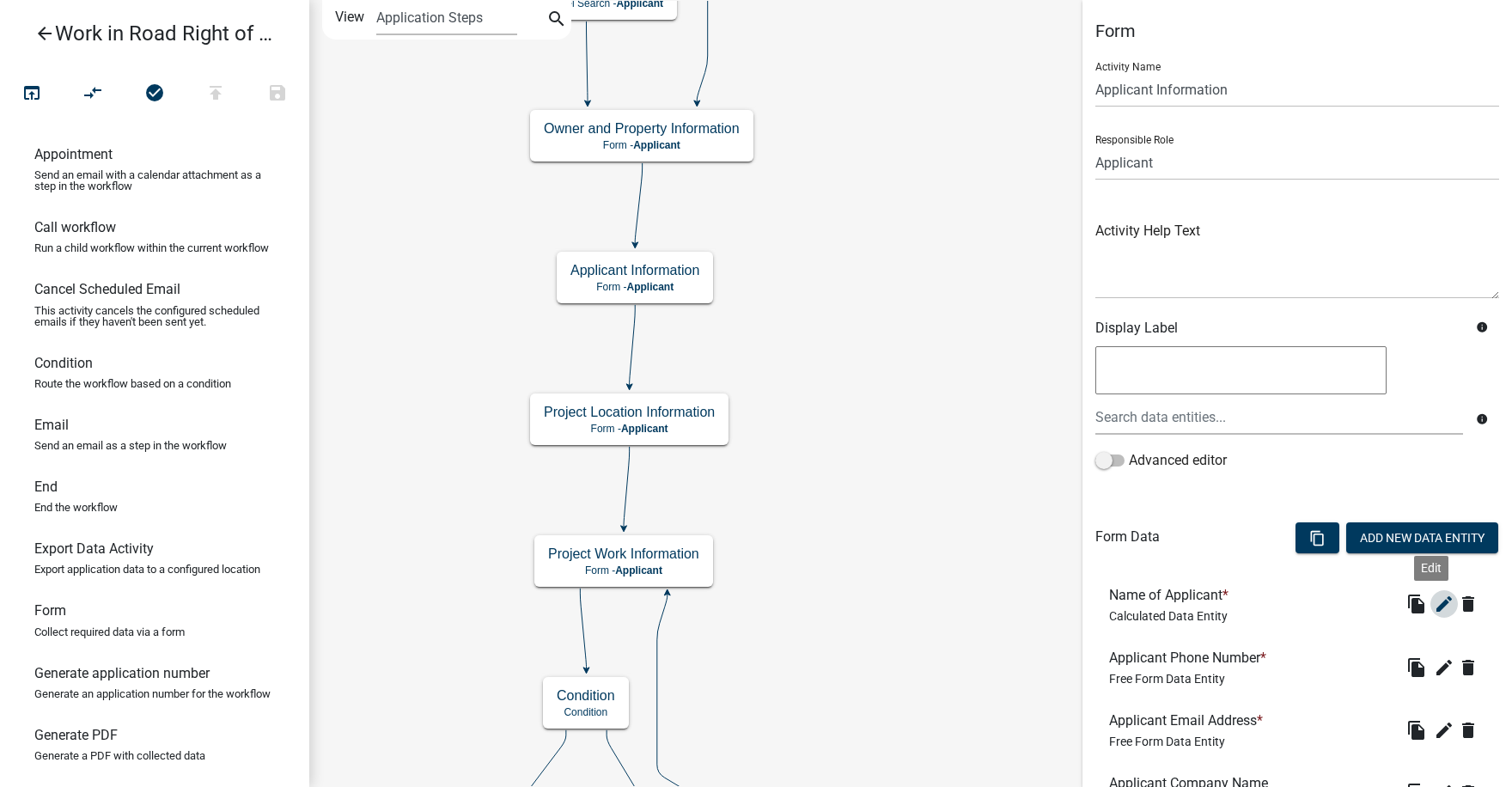
click at [1434, 603] on icon "edit" at bounding box center [1444, 603] width 20 height 20
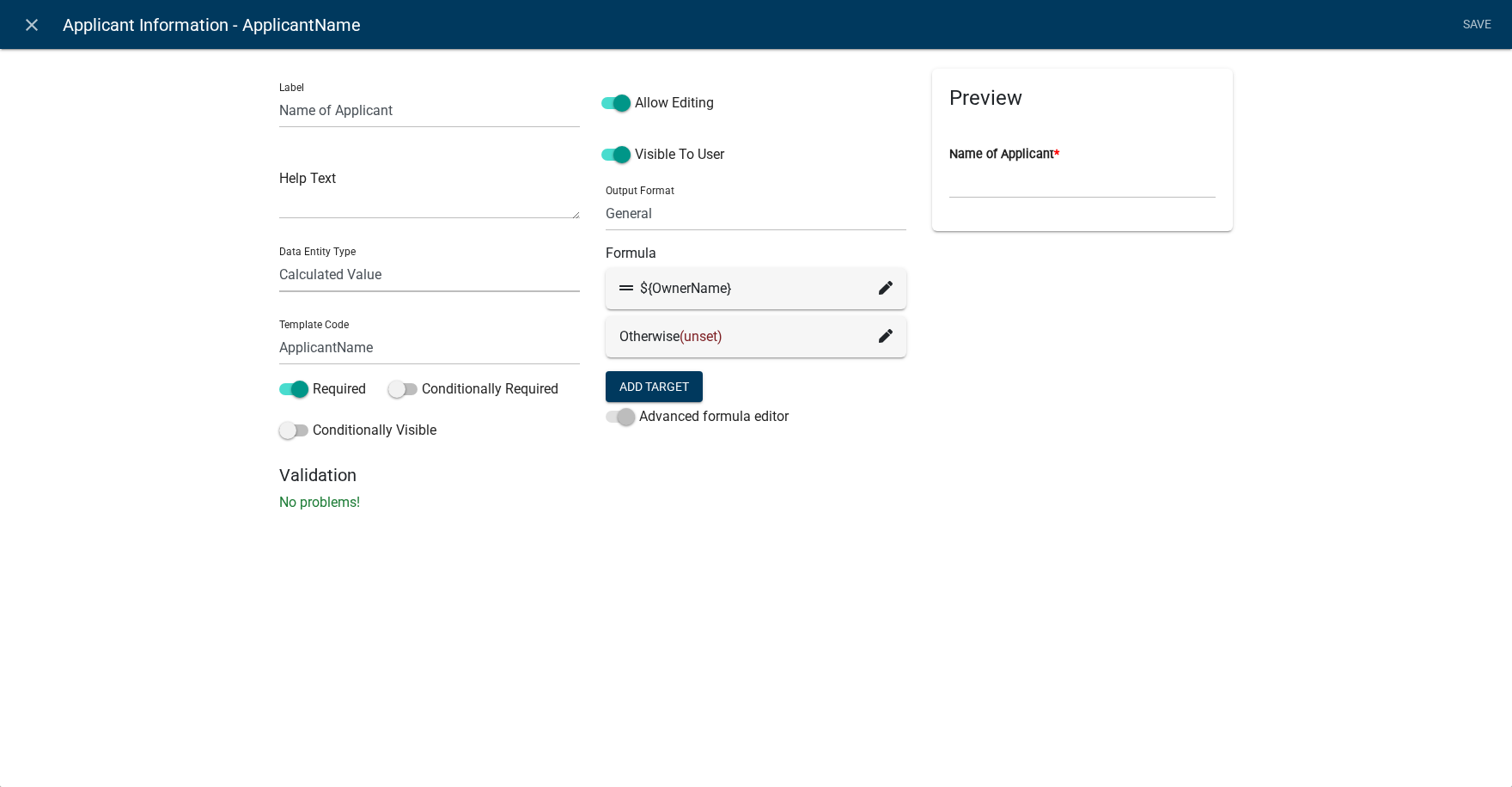
click at [330, 274] on select "Free Form Text Document Display Entity Value Fee Numeric Data Date Map Sketch D…" at bounding box center [430, 274] width 301 height 35
select select "display-entity-value"
click at [280, 256] on select "Free Form Text Document Display Entity Value Fee Numeric Data Date Map Sketch D…" at bounding box center [430, 274] width 301 height 35
select select "display-entity-value"
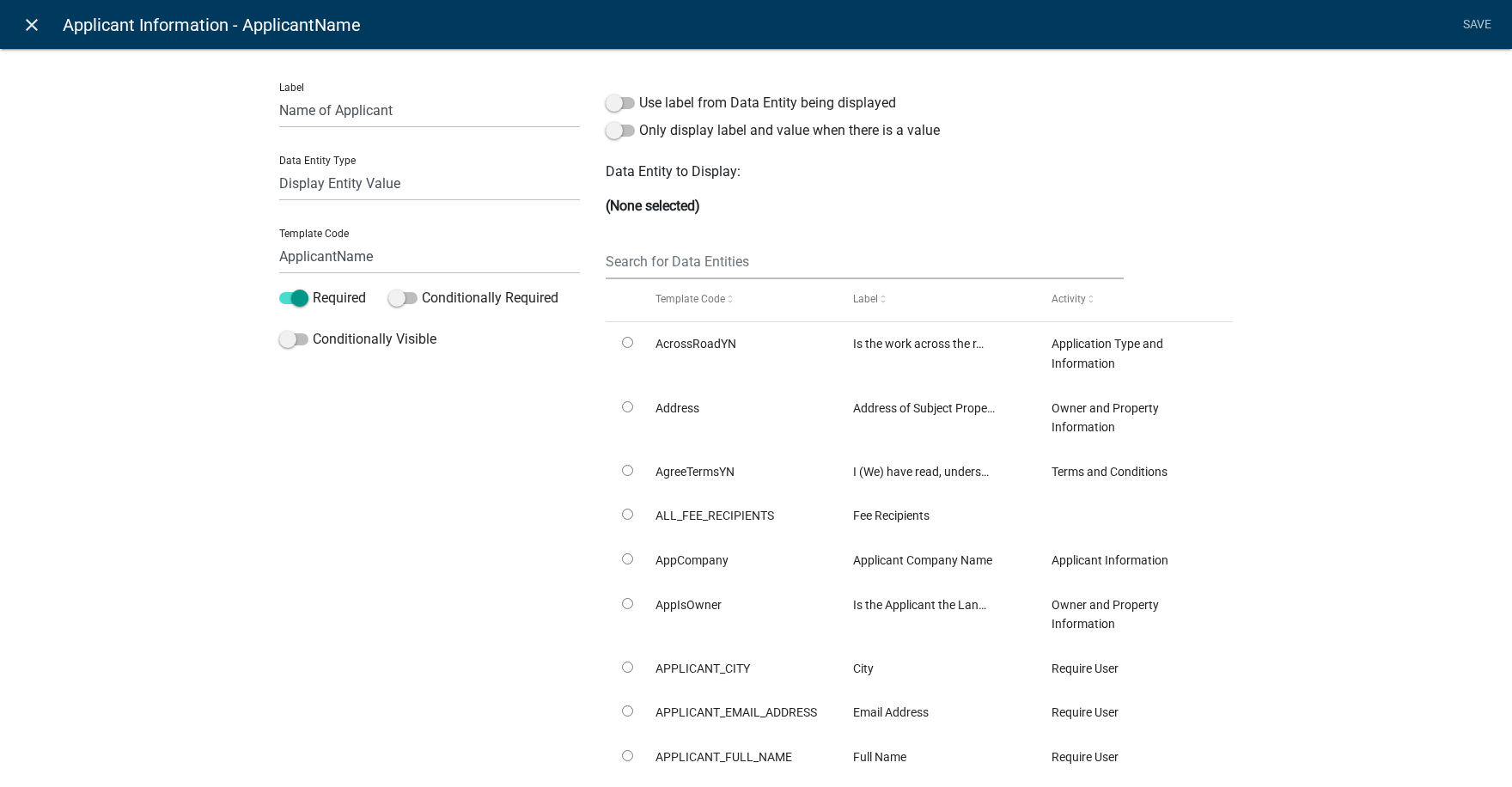
click at [31, 25] on icon "close" at bounding box center [31, 25] width 20 height 20
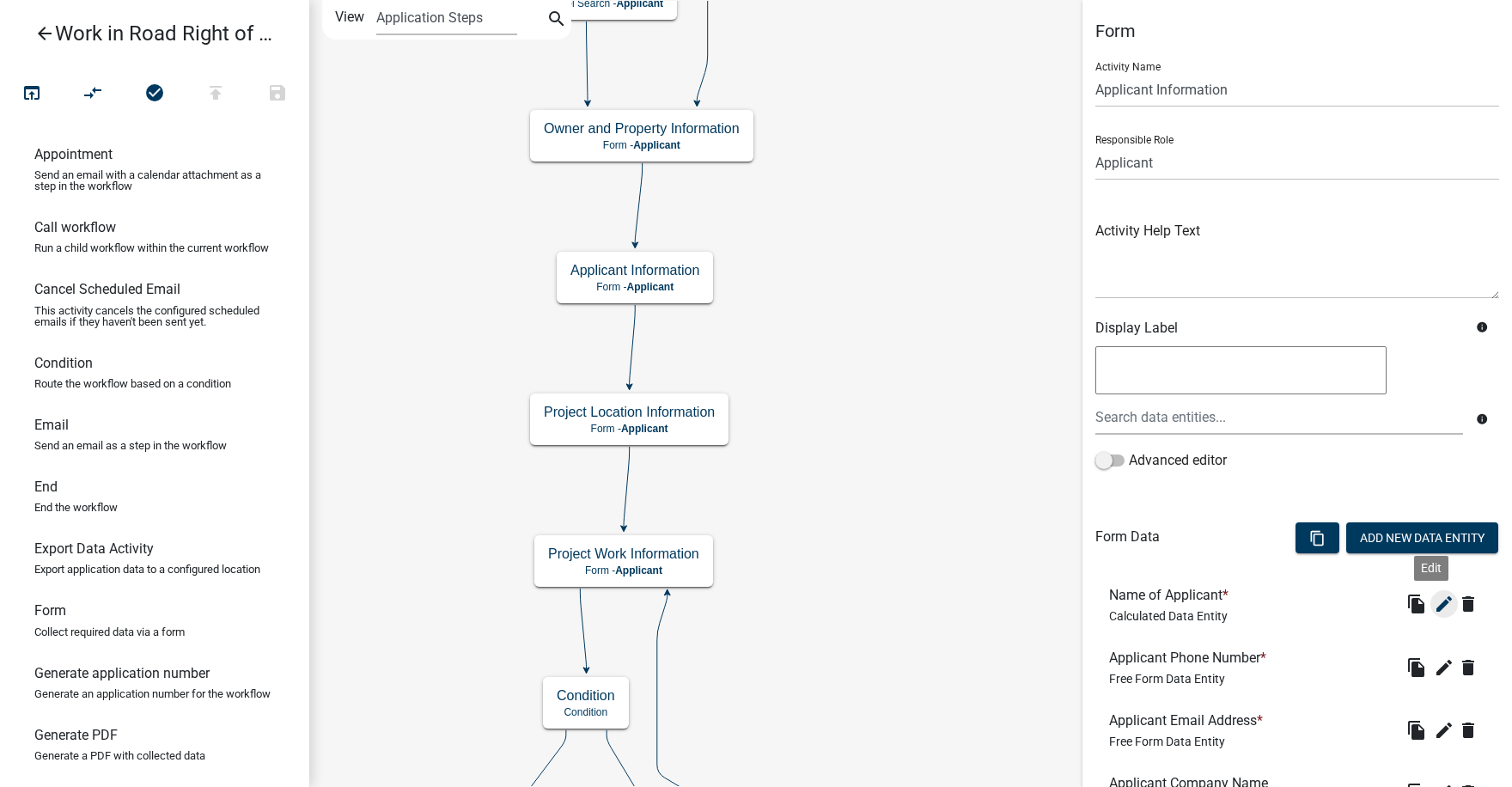
click at [1435, 605] on icon "edit" at bounding box center [1444, 603] width 20 height 20
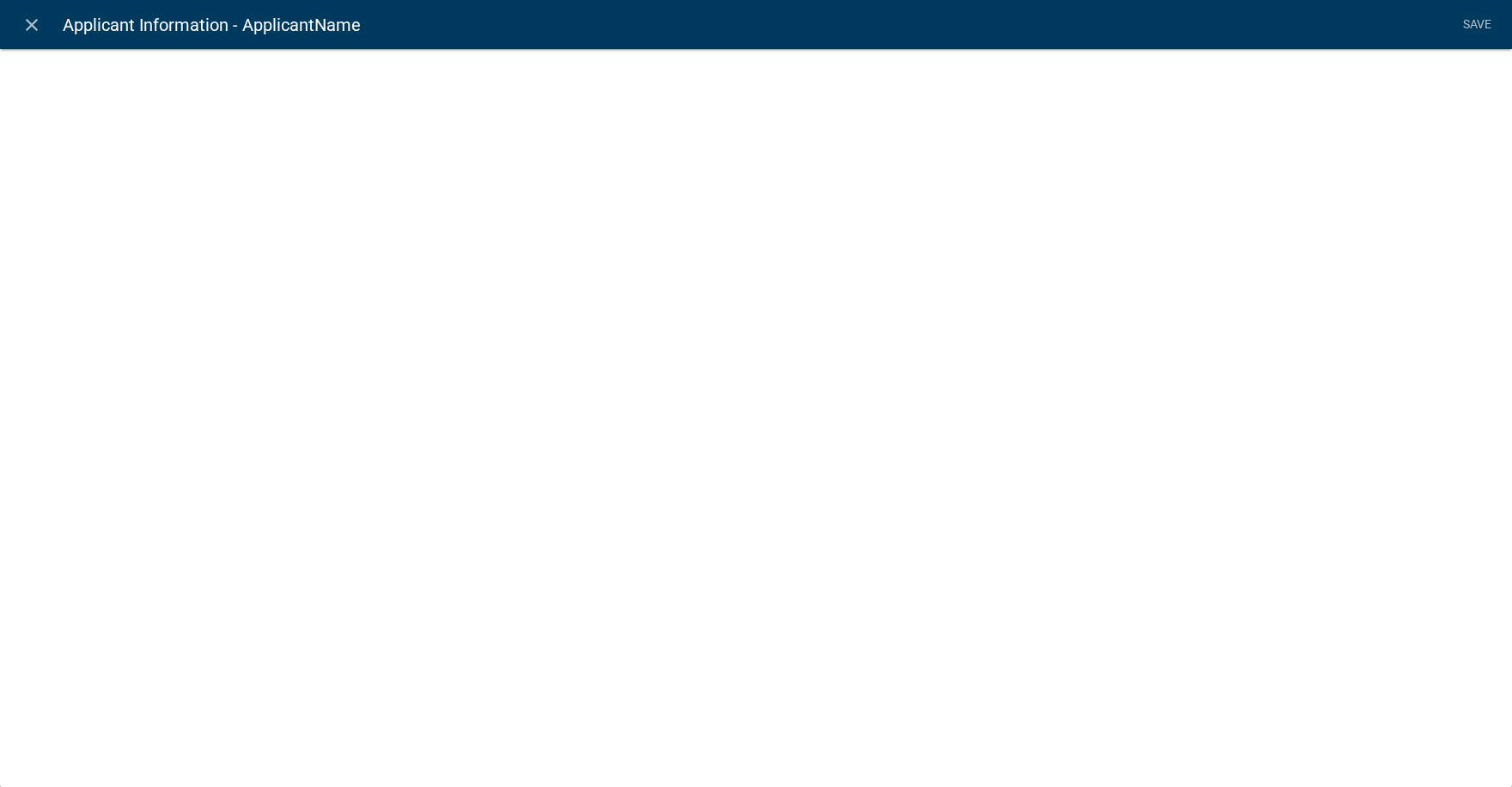
select select "calculated-value"
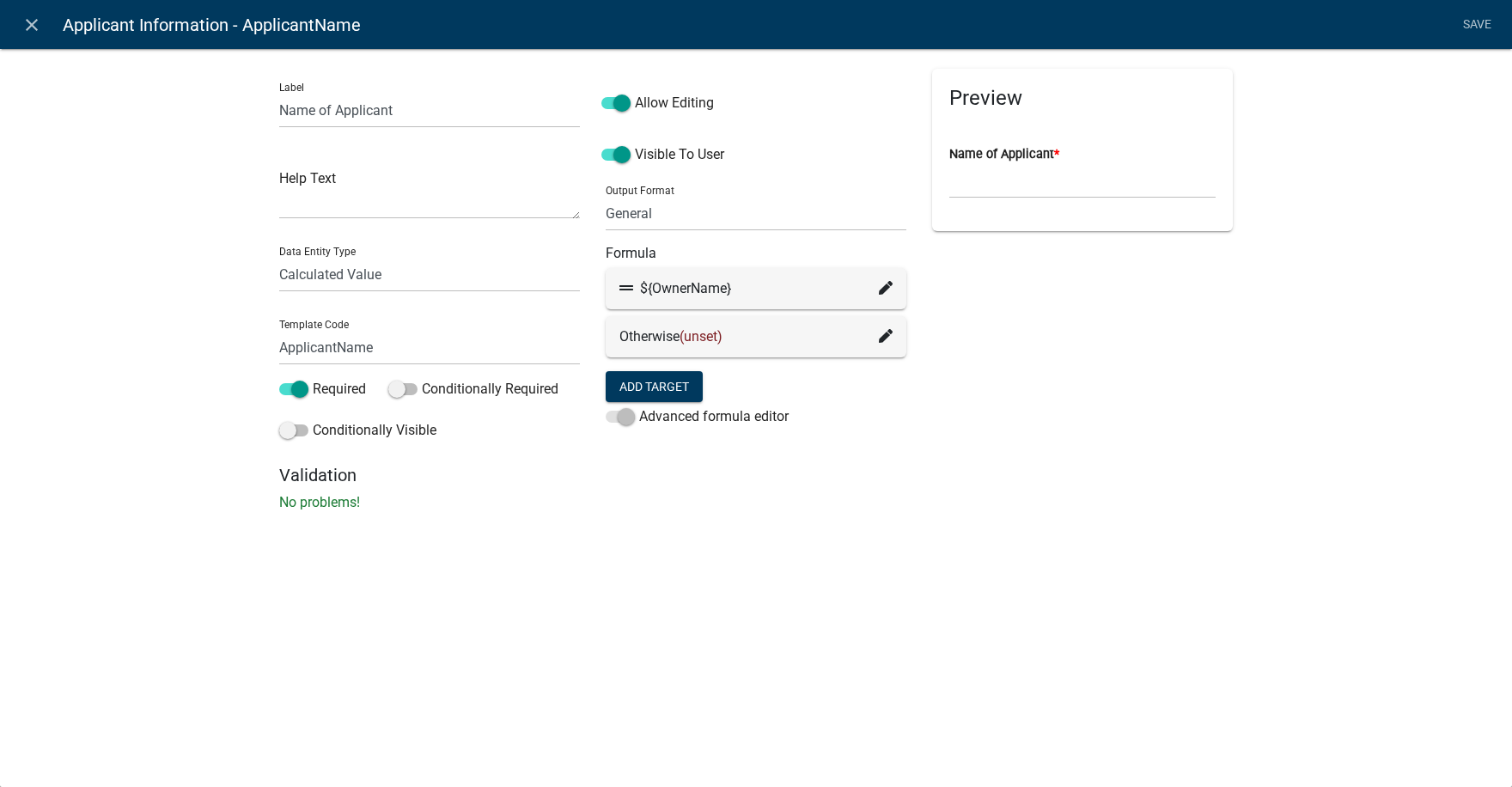
click at [883, 336] on icon at bounding box center [885, 336] width 14 height 14
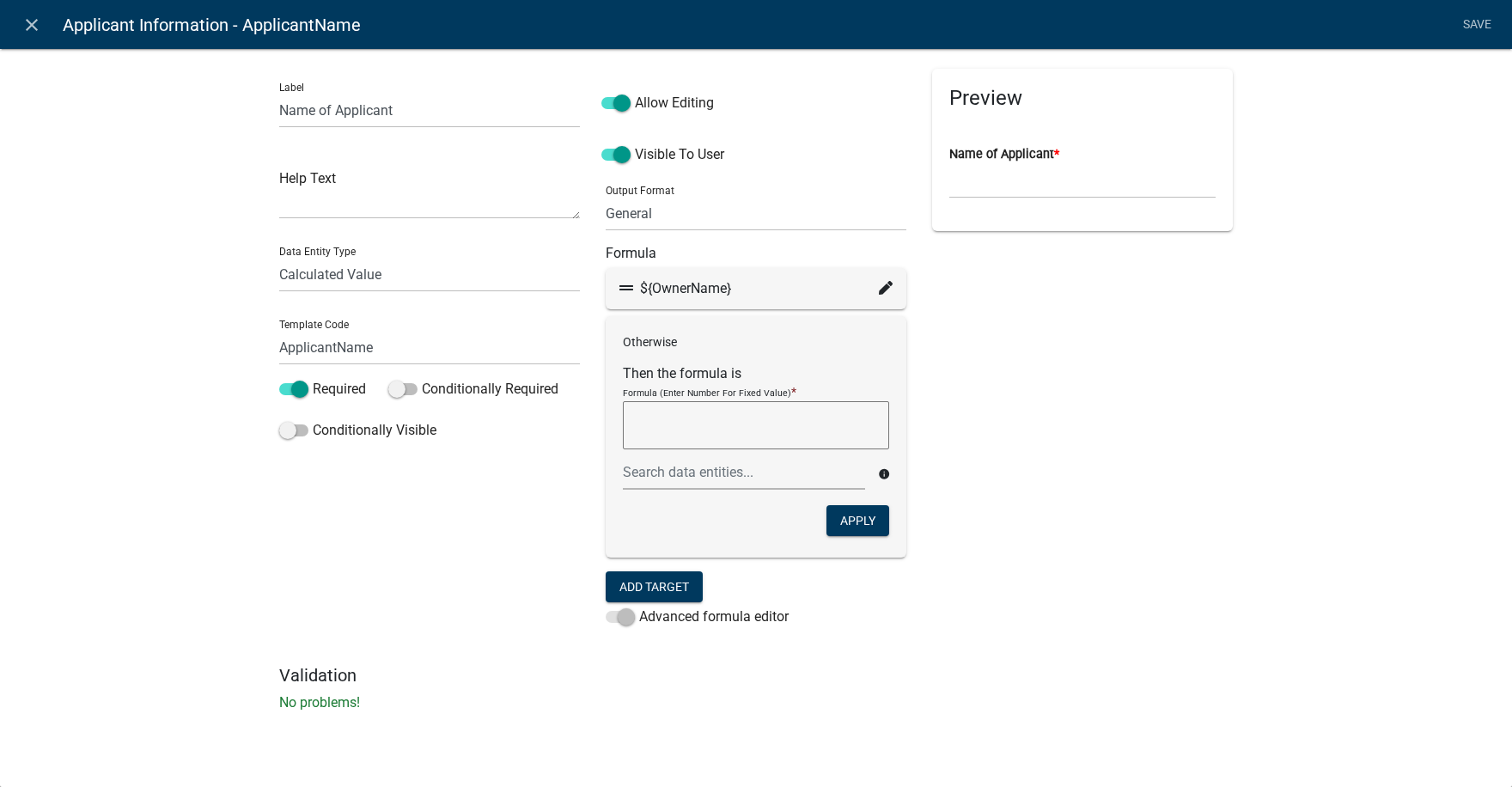
click at [983, 348] on div "Preview Name of Applicant *" at bounding box center [1082, 366] width 327 height 596
click at [954, 534] on div "Preview Name of Applicant *" at bounding box center [1082, 366] width 327 height 596
click at [865, 518] on button "Apply" at bounding box center [858, 520] width 63 height 31
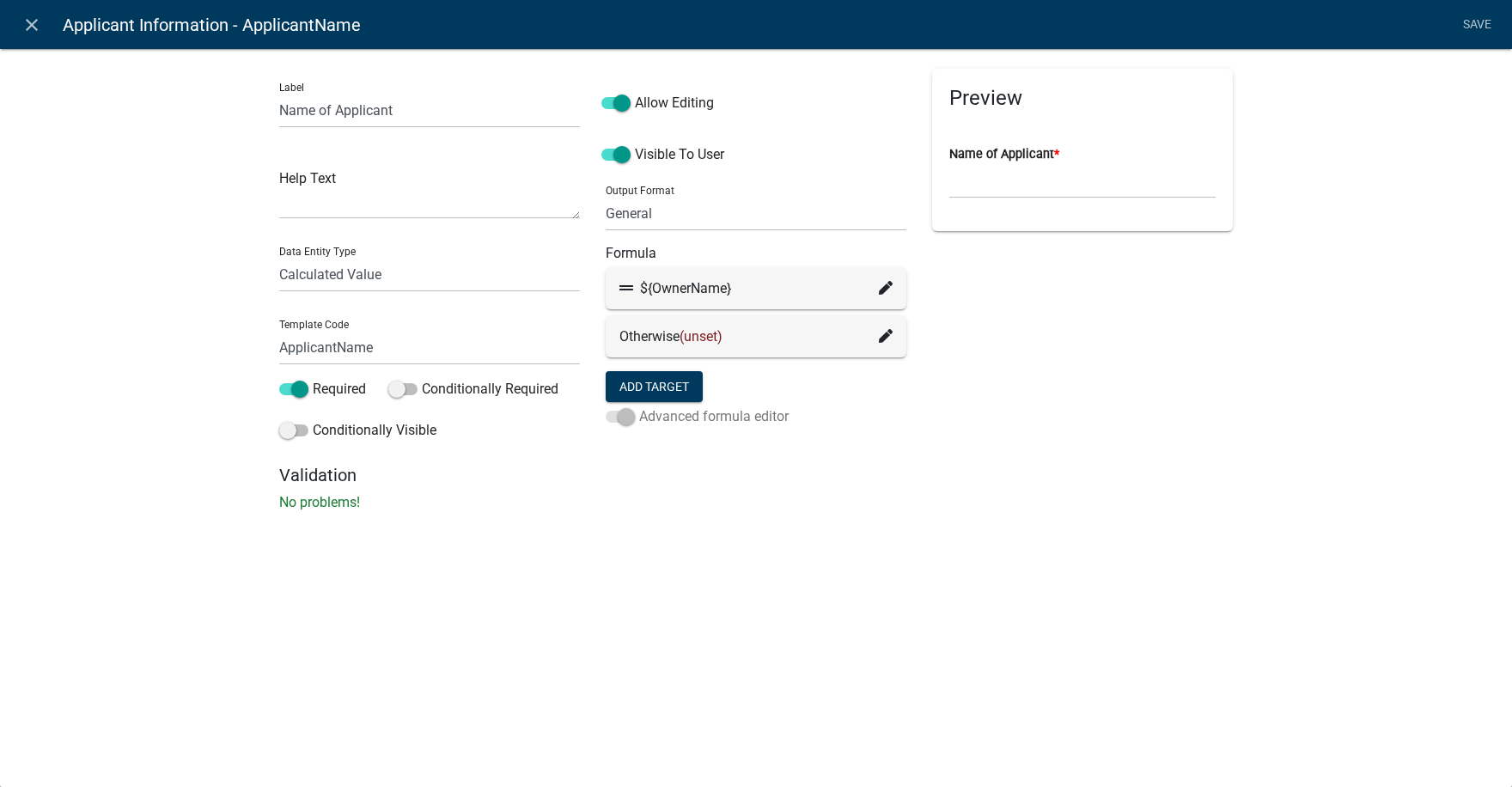
click at [615, 418] on span at bounding box center [620, 416] width 30 height 12
click at [614, 418] on span at bounding box center [620, 416] width 30 height 12
click at [882, 335] on icon at bounding box center [885, 336] width 14 height 14
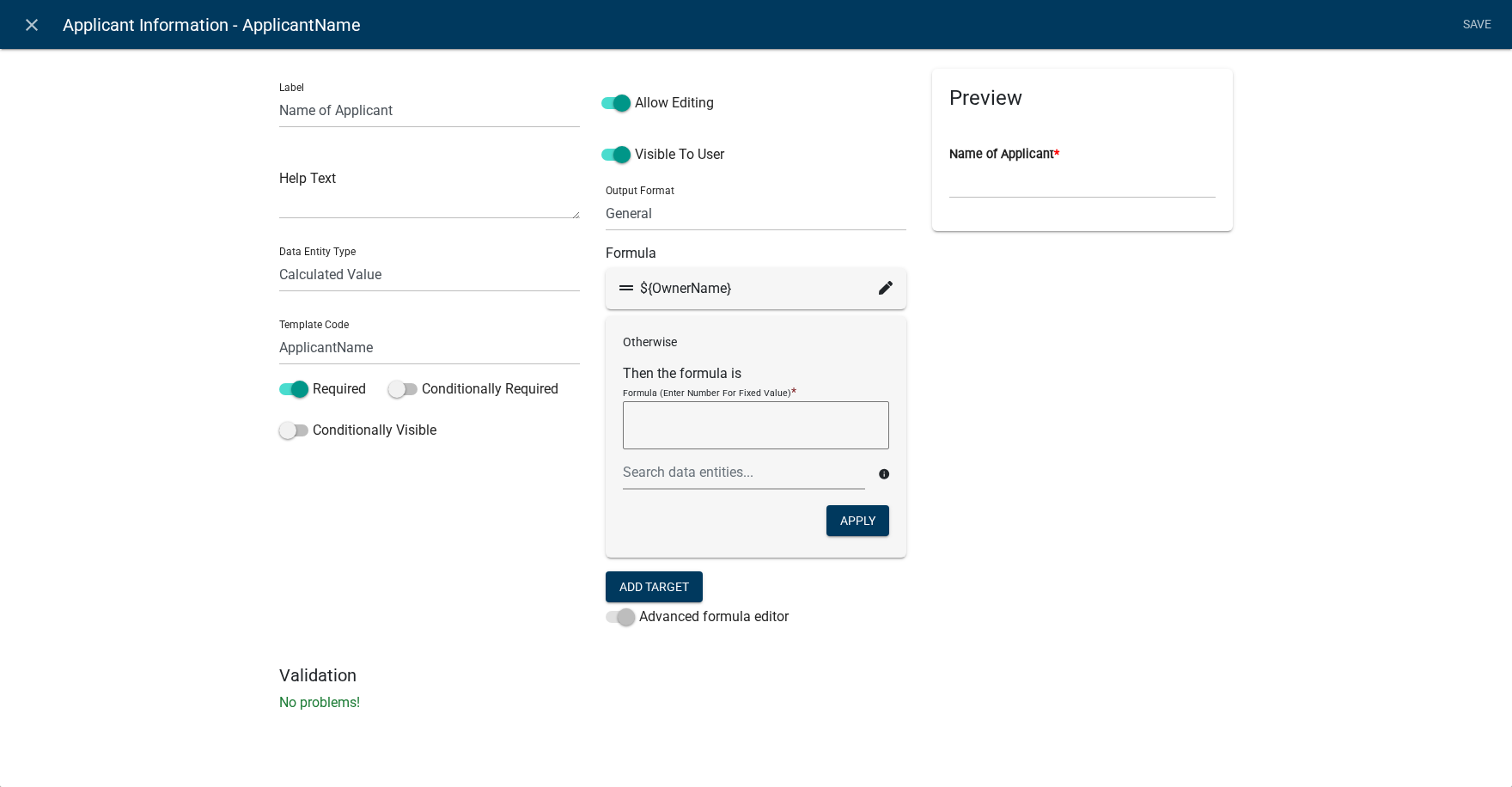
click at [891, 289] on icon at bounding box center [885, 287] width 14 height 14
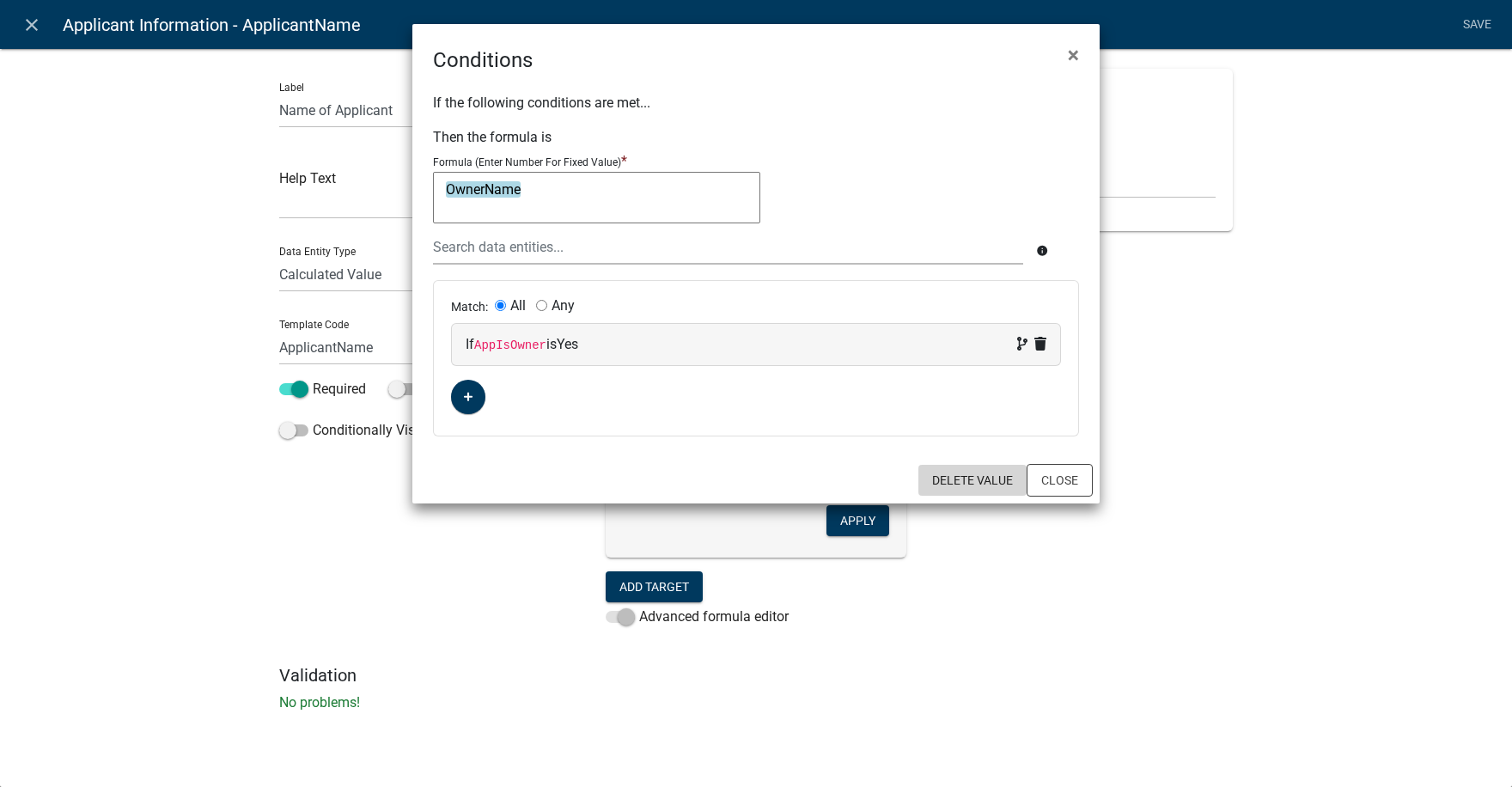
click at [966, 473] on button "Delete Value" at bounding box center [971, 481] width 108 height 31
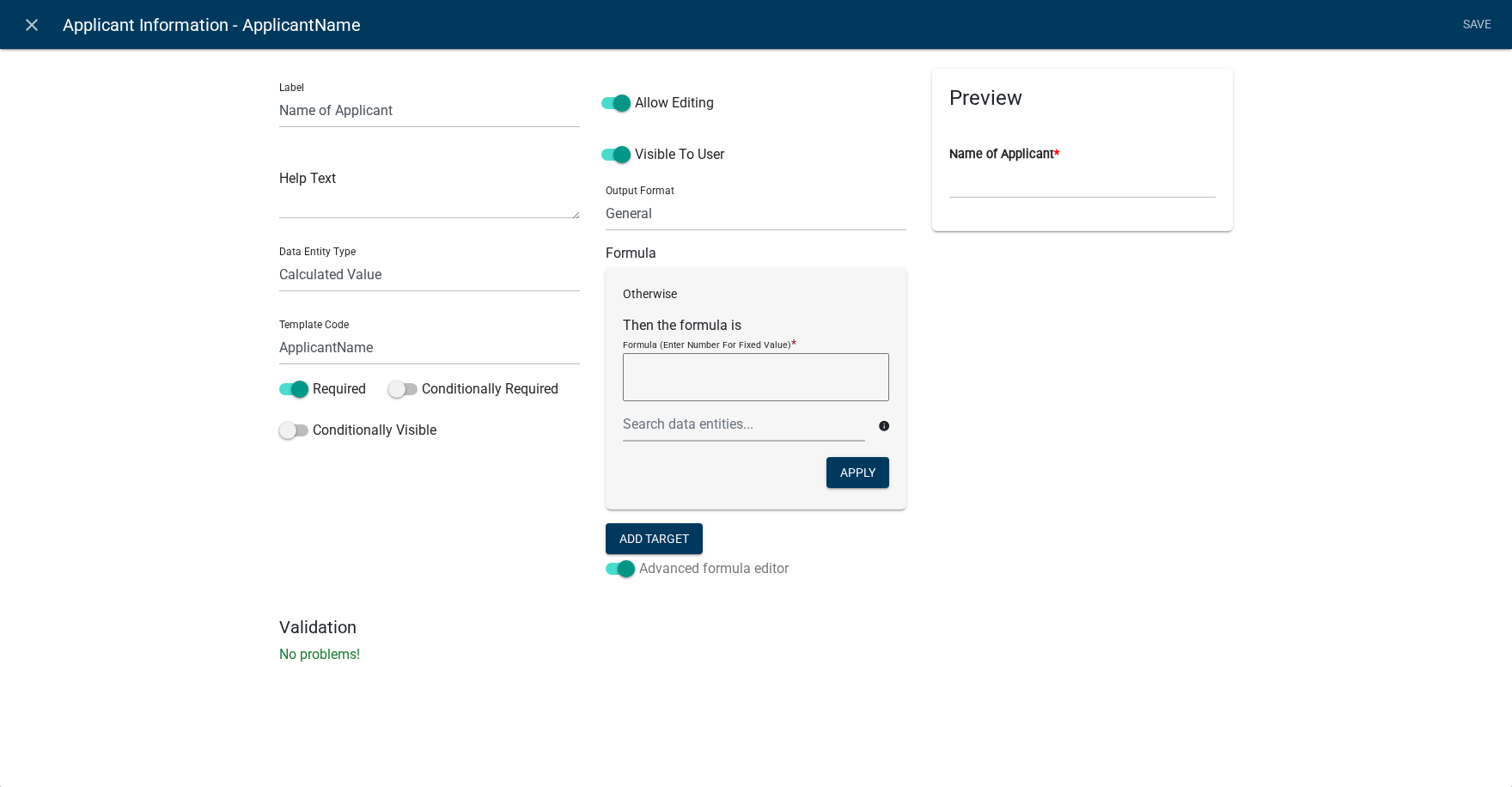
click at [609, 568] on span at bounding box center [620, 568] width 30 height 12
click at [639, 558] on input "Advanced formula editor" at bounding box center [639, 558] width 0 height 0
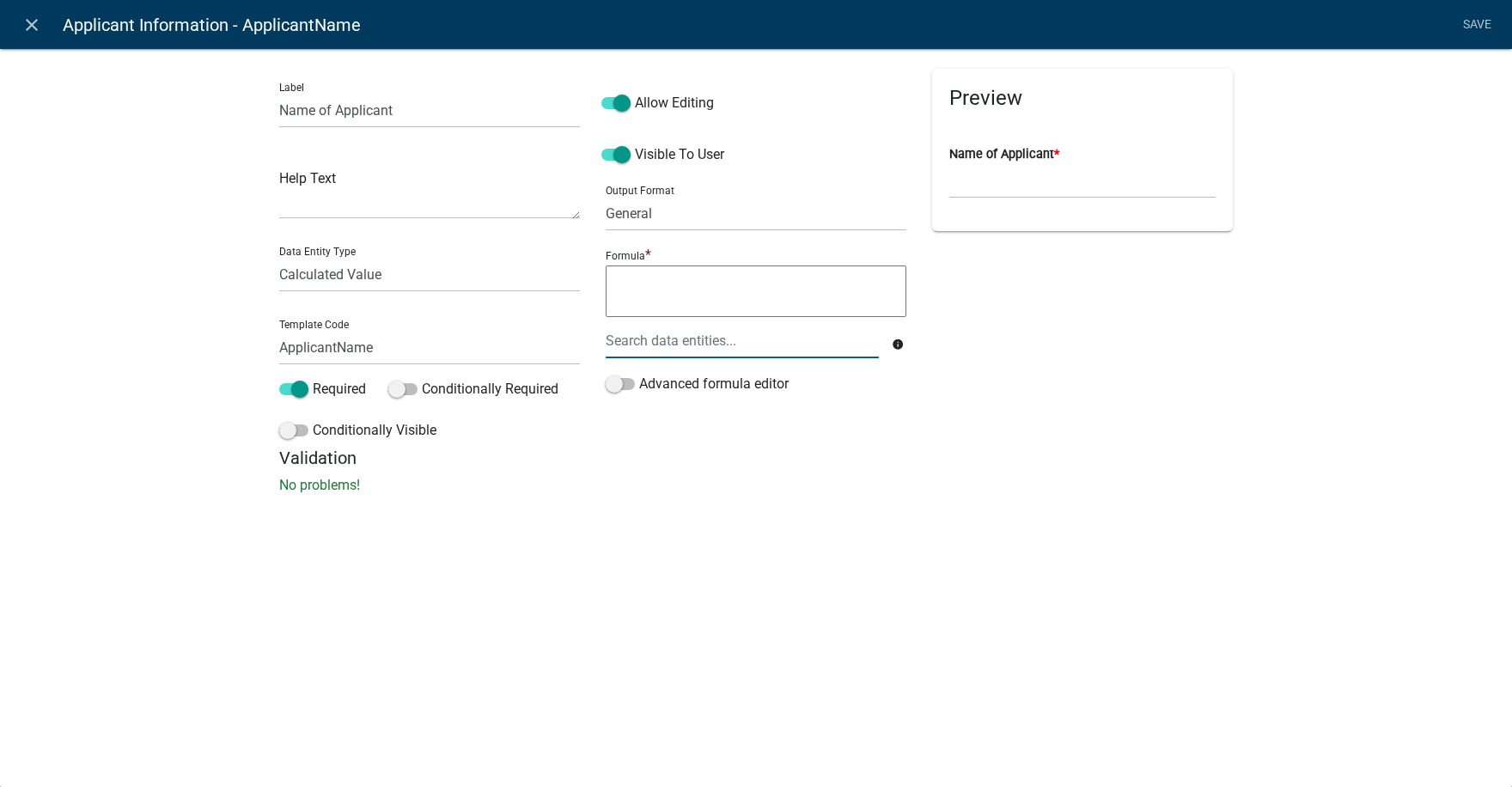
click at [647, 342] on div at bounding box center [742, 340] width 299 height 35
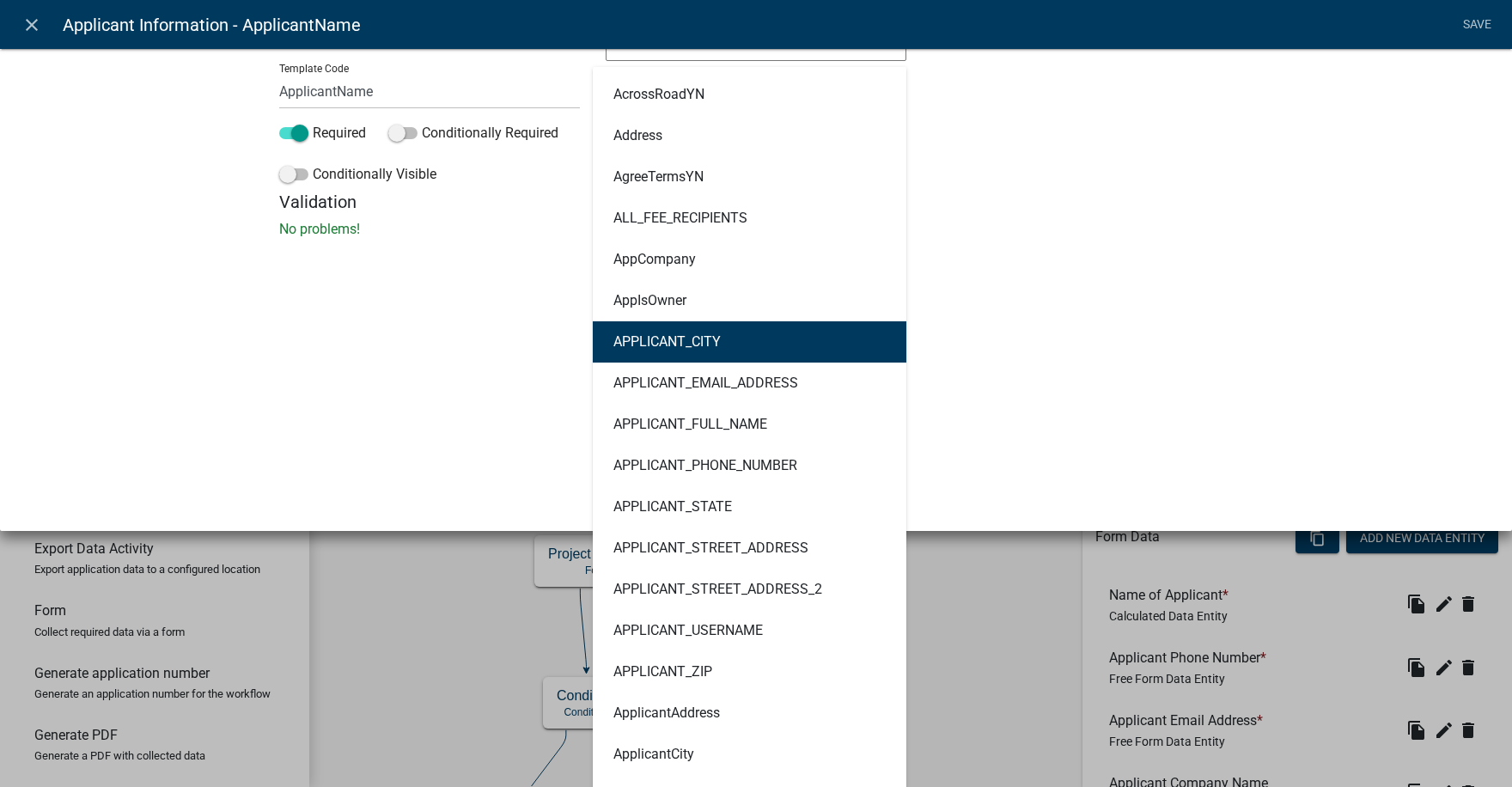
scroll to position [257, 0]
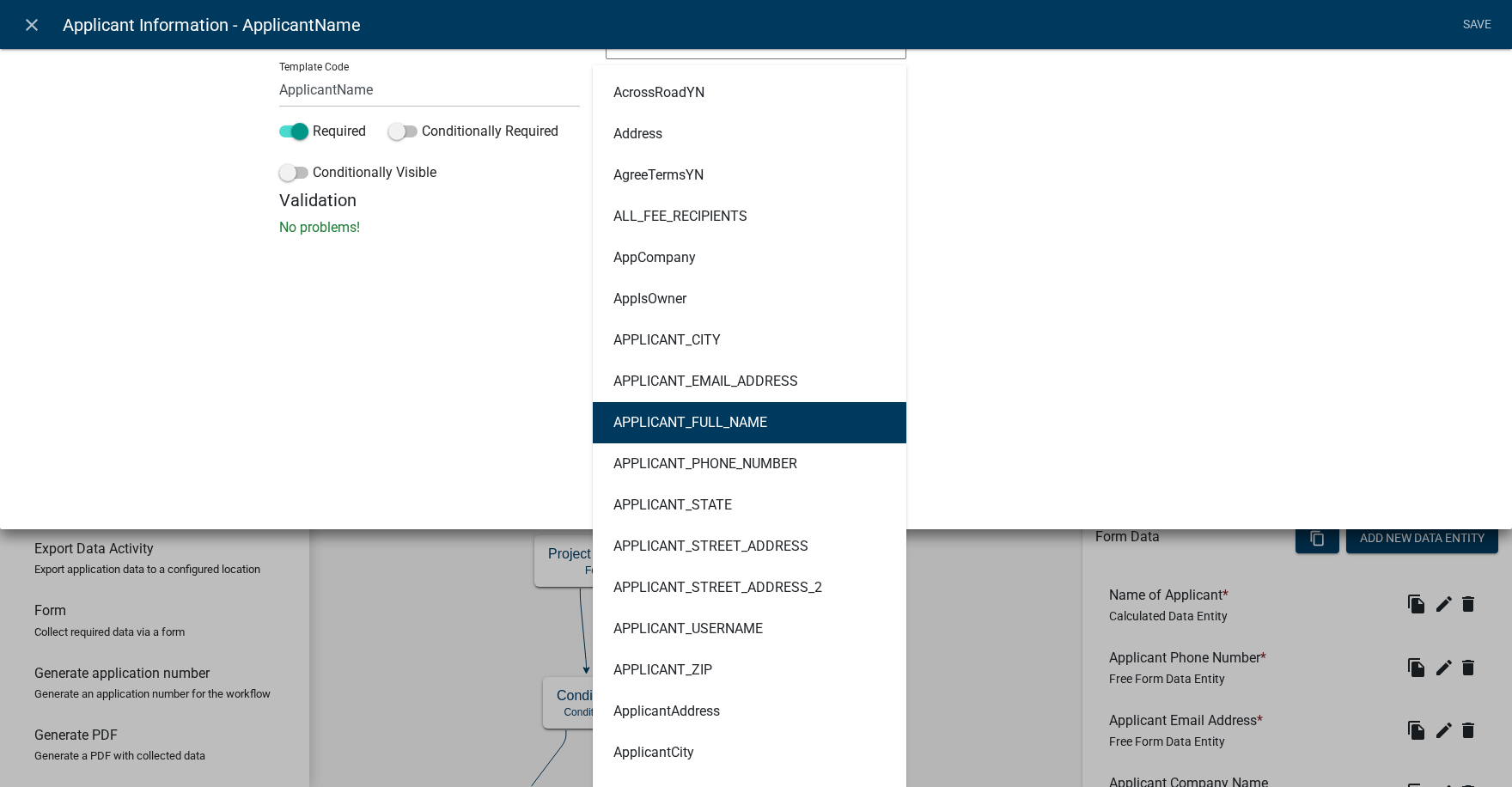
click at [679, 420] on ngb-highlight "APPLICANT_FULL_NAME" at bounding box center [690, 423] width 154 height 14
type textarea "APPLICANT_FULL_NAME"
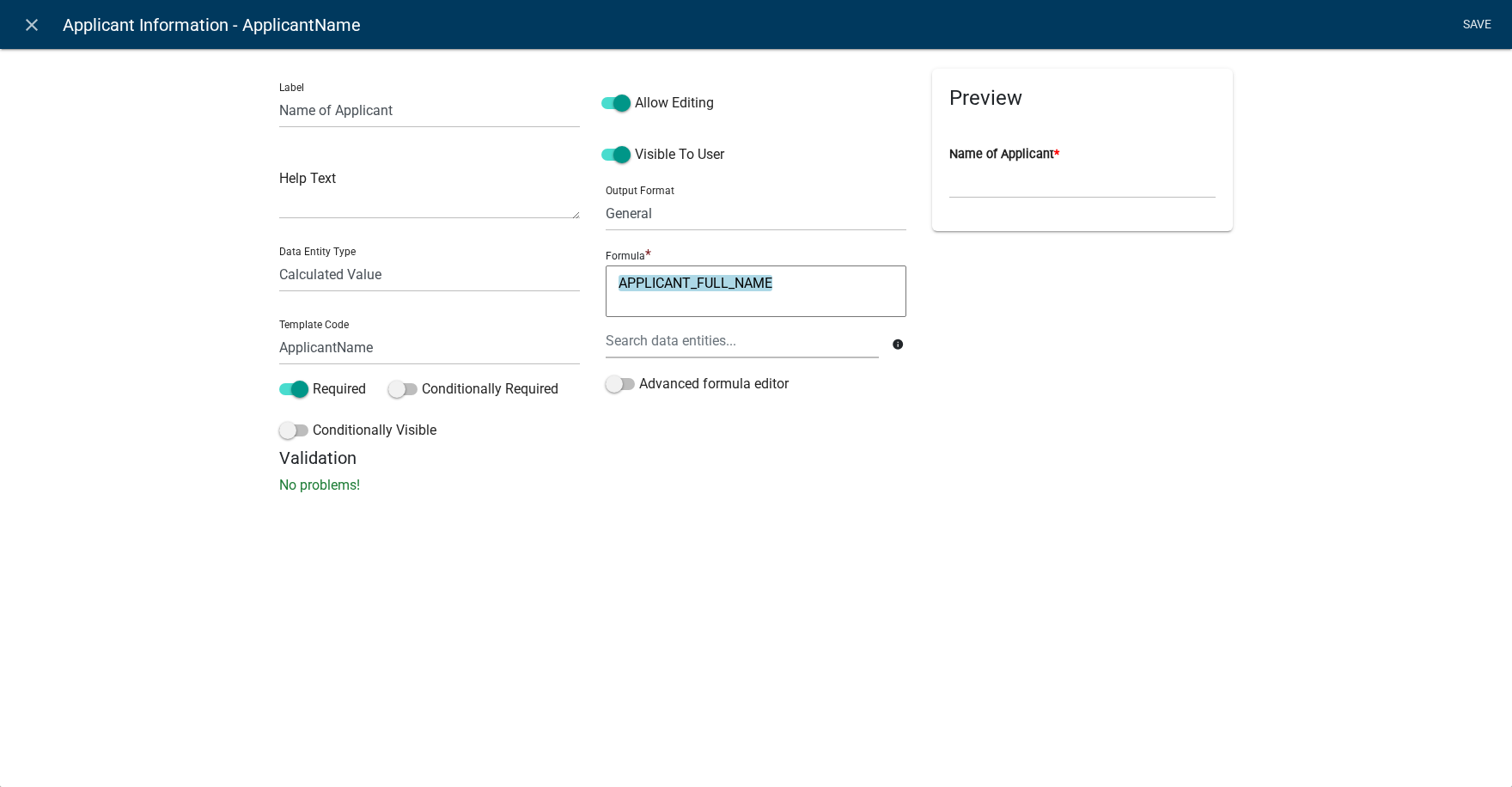
click at [1476, 22] on link "Save" at bounding box center [1476, 24] width 43 height 32
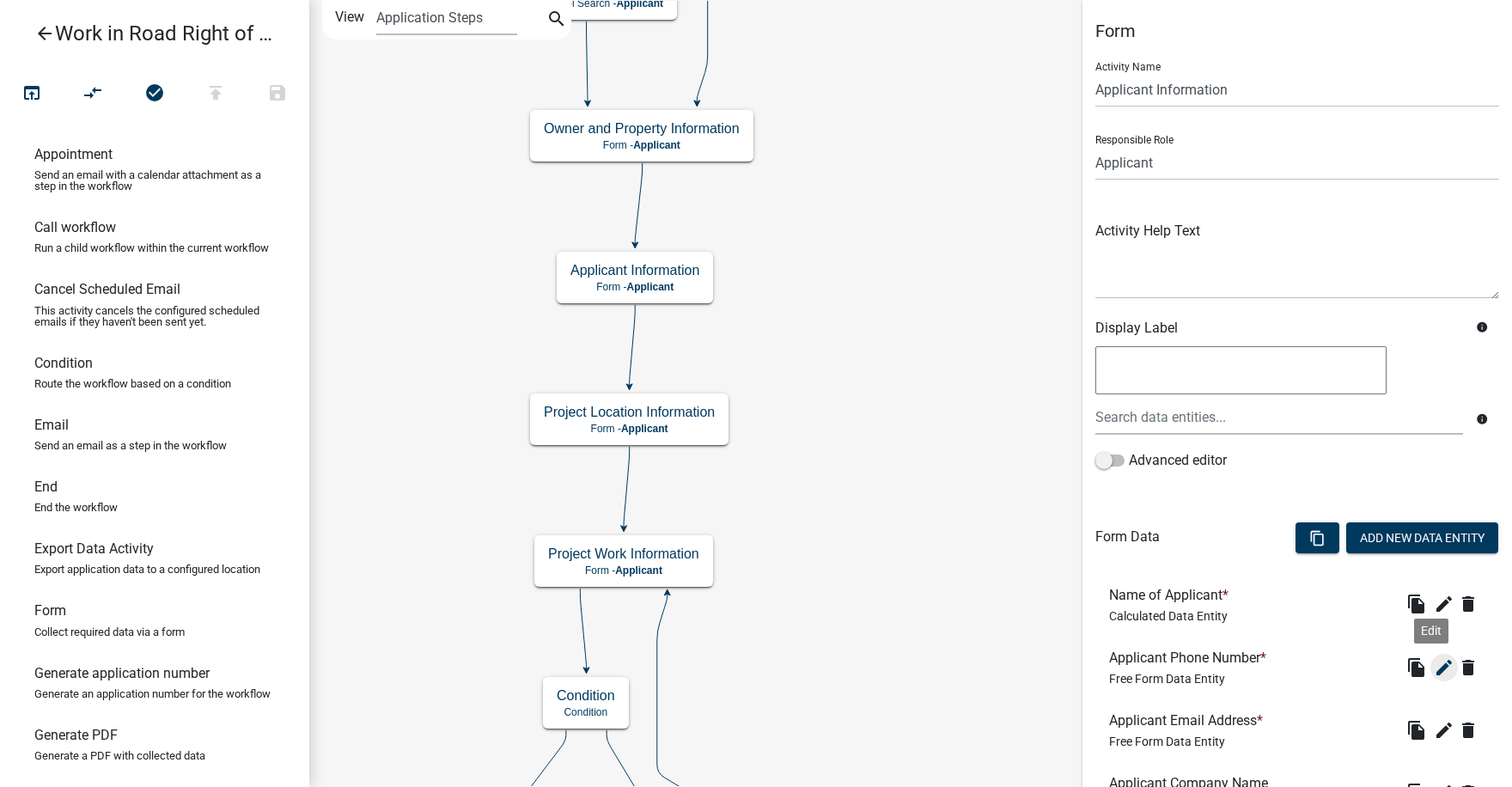
click at [1434, 671] on icon "edit" at bounding box center [1444, 667] width 20 height 20
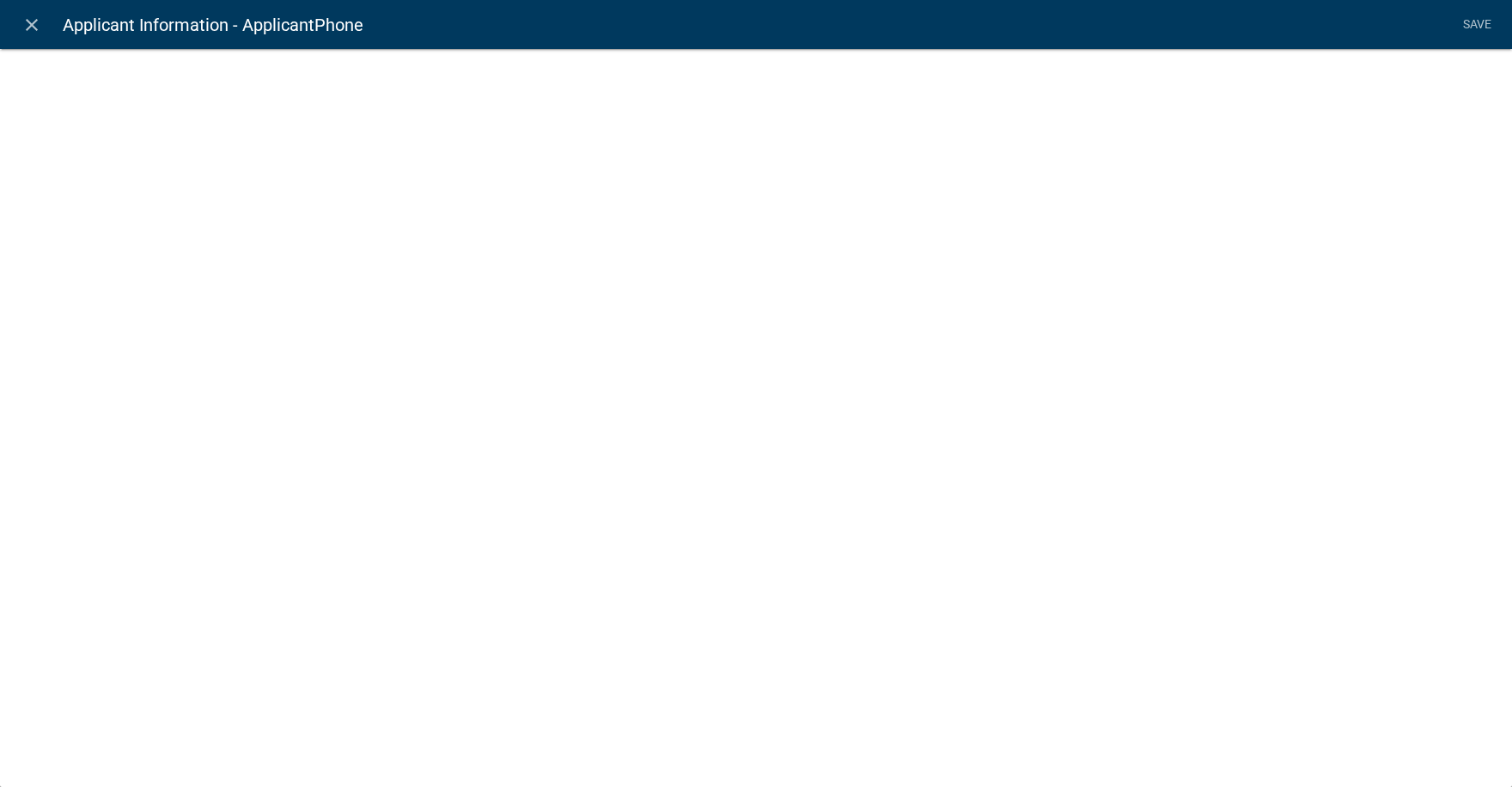
select select "1"
select select
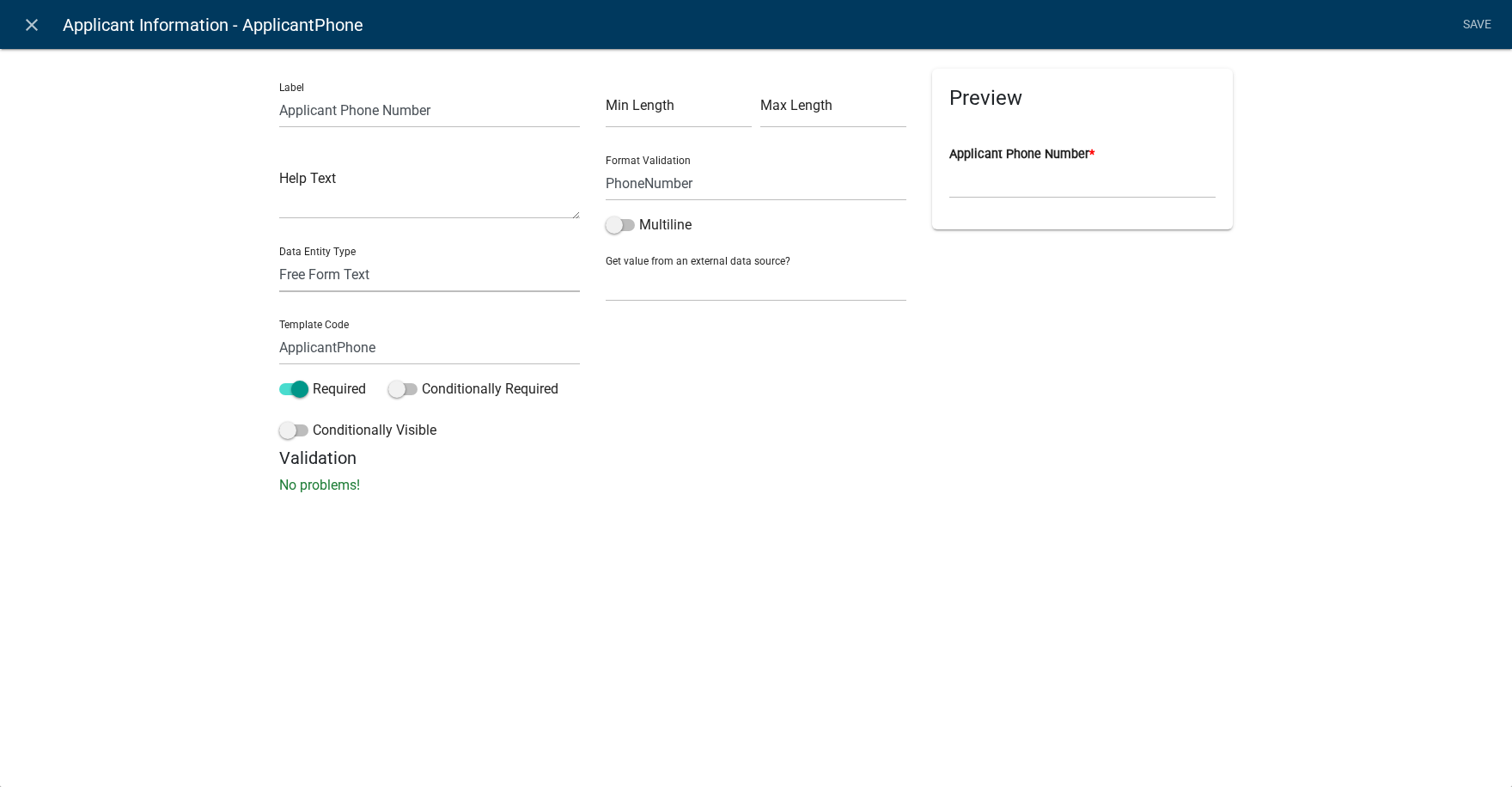
click at [339, 270] on select "Free Form Text Document Display Entity Value Fee Numeric Data Date Map Sketch D…" at bounding box center [430, 274] width 301 height 35
select select "calculated-value"
click at [280, 256] on select "Free Form Text Document Display Entity Value Fee Numeric Data Date Map Sketch D…" at bounding box center [430, 274] width 301 height 35
select select "calculated-value"
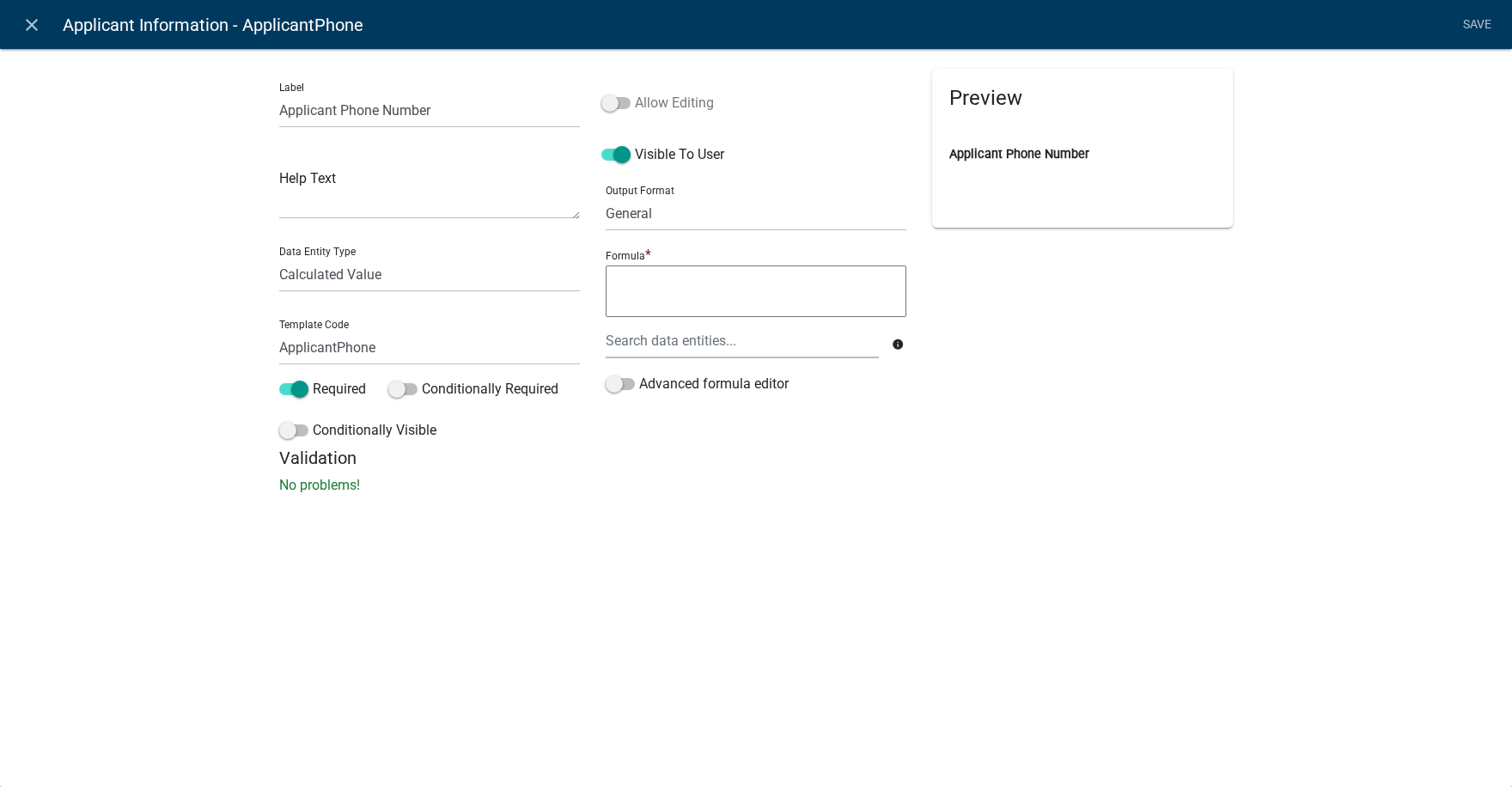
click at [626, 104] on span at bounding box center [616, 102] width 30 height 12
click at [635, 93] on input "Allow Editing" at bounding box center [635, 93] width 0 height 0
click at [639, 345] on div at bounding box center [742, 340] width 299 height 35
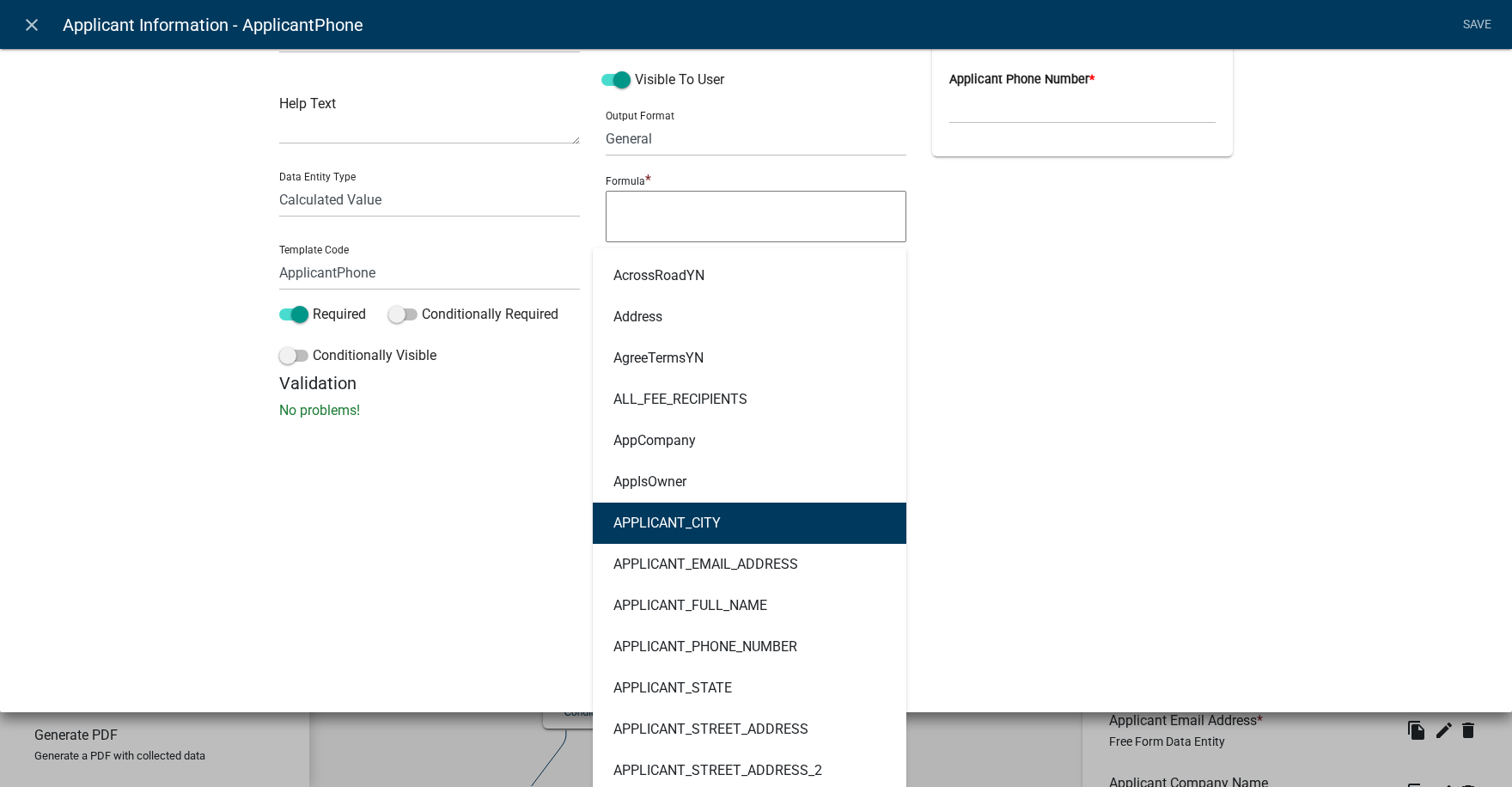
scroll to position [172, 0]
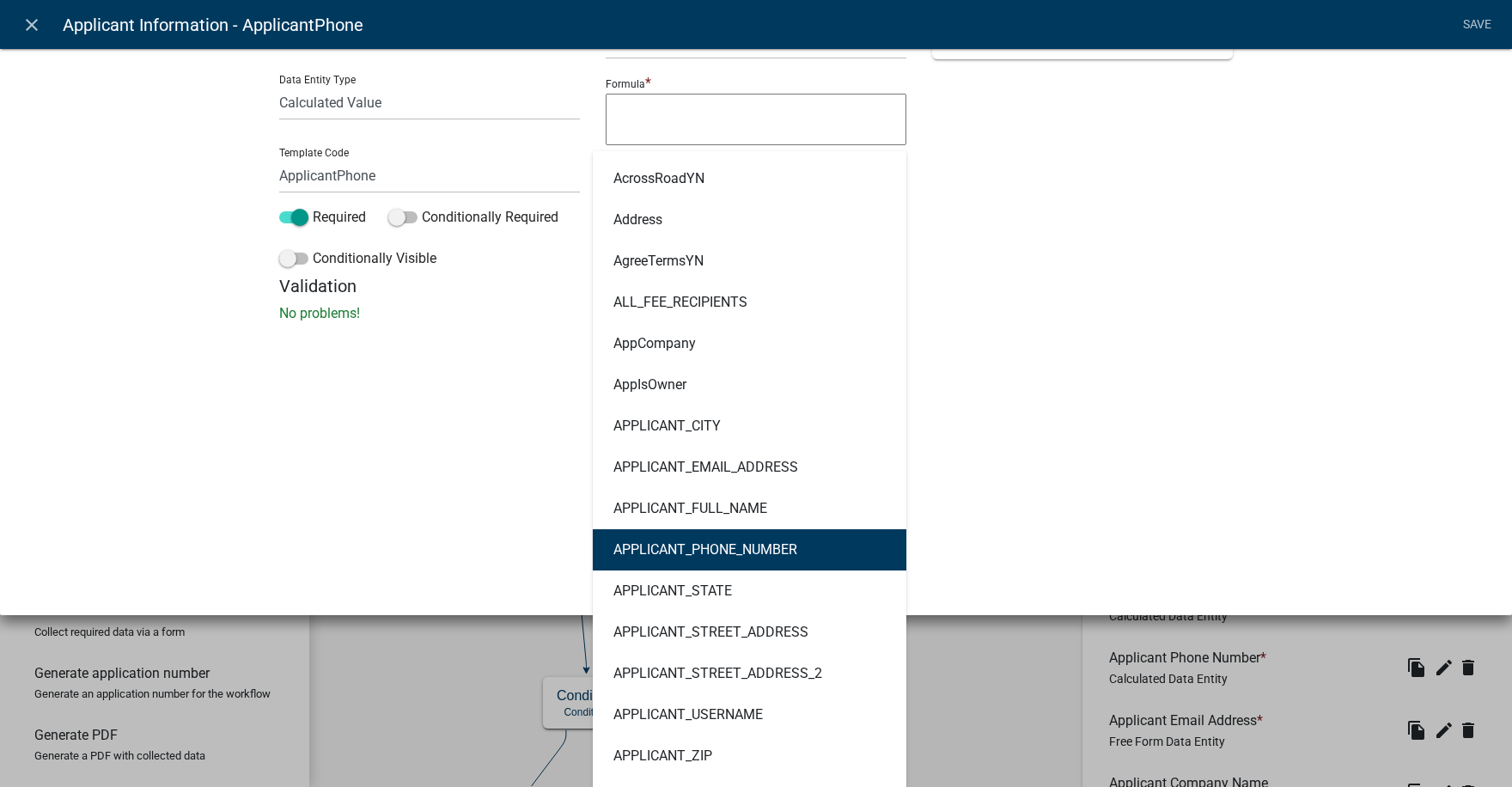
click at [664, 548] on ngb-highlight "APPLICANT_PHONE_NUMBER" at bounding box center [705, 549] width 184 height 14
type textarea "APPLICANT_PHONE_NUMBER"
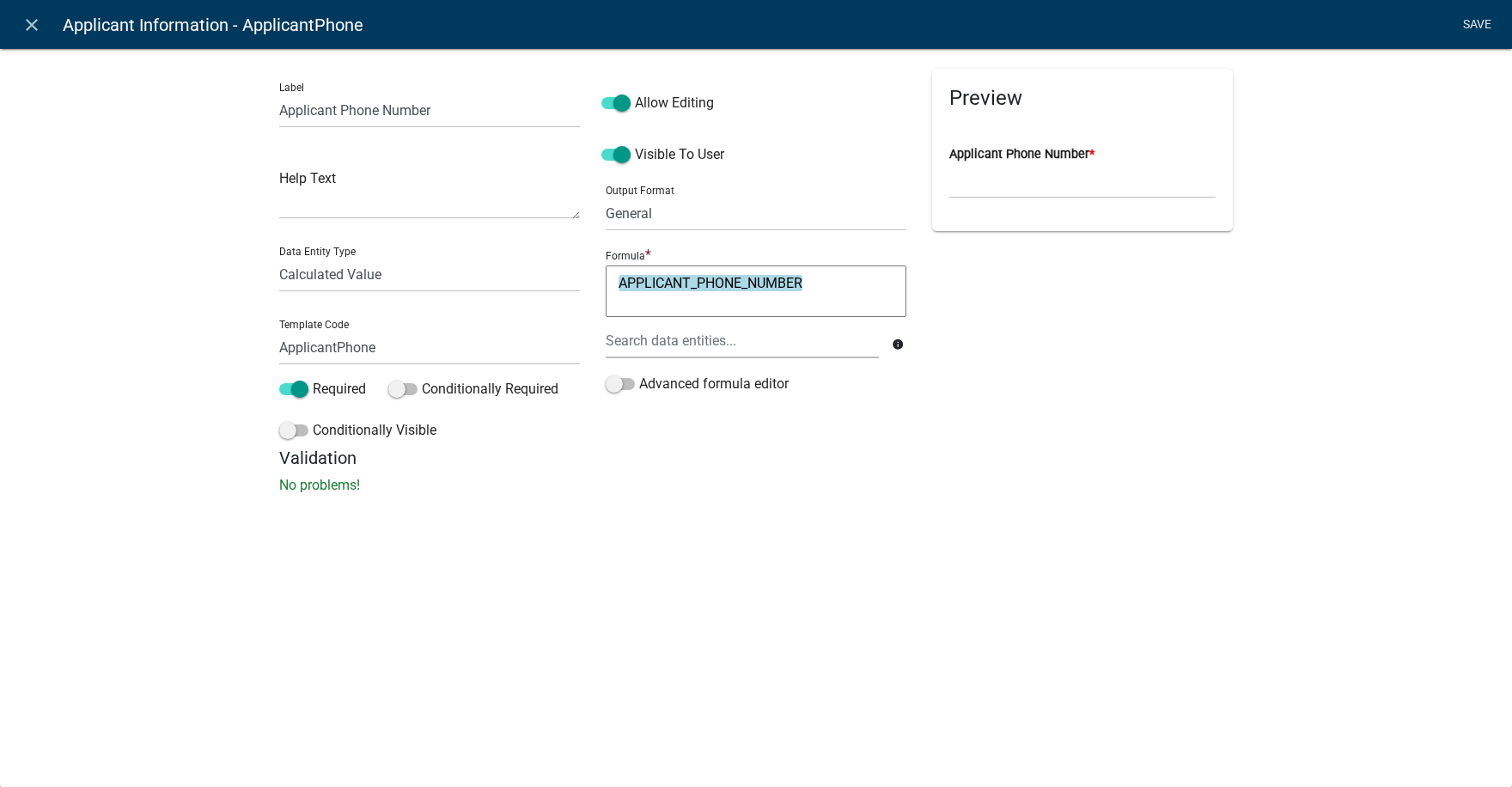
click at [1477, 20] on link "Save" at bounding box center [1476, 24] width 43 height 32
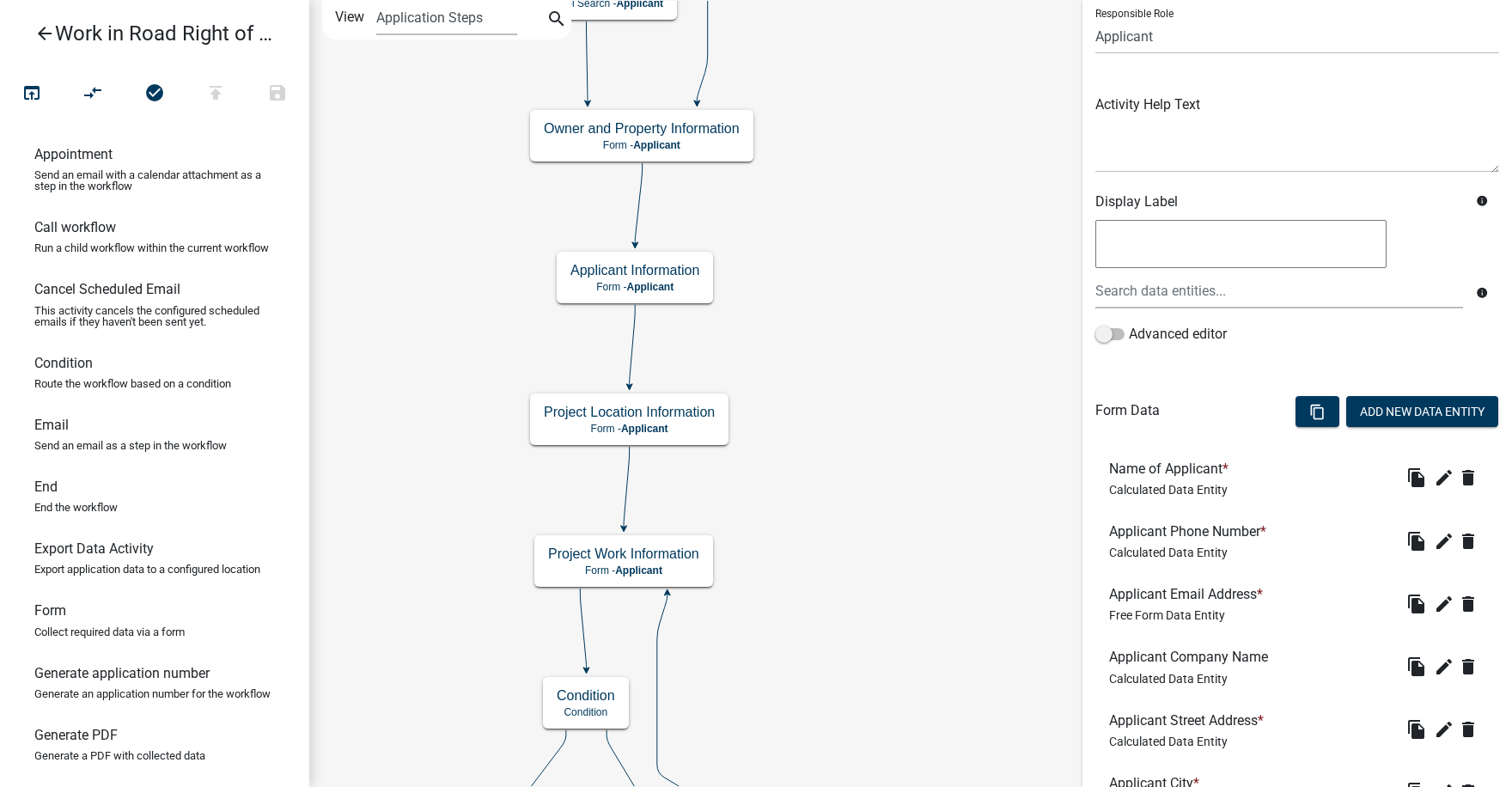
scroll to position [172, 0]
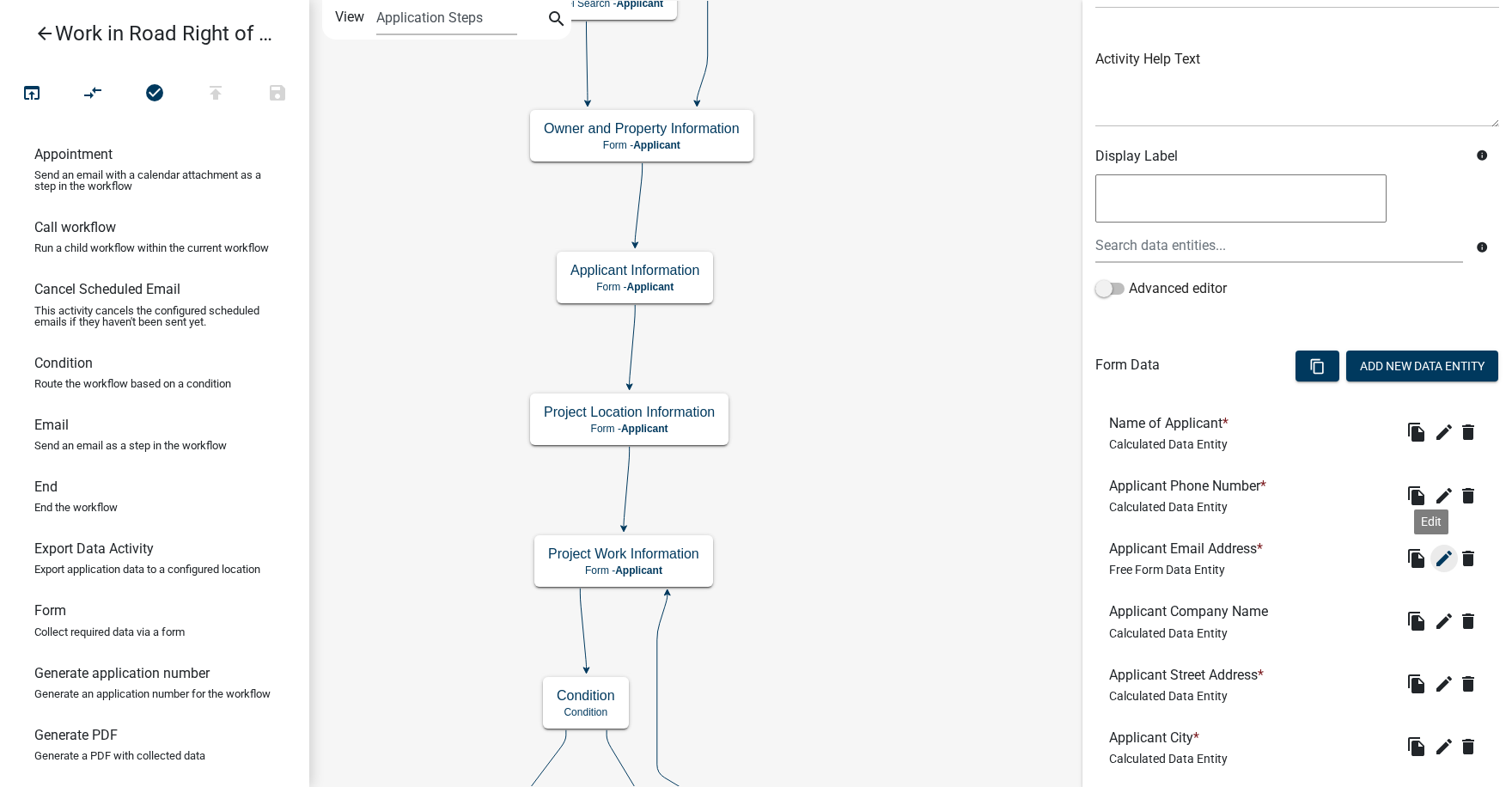
click at [1434, 555] on icon "edit" at bounding box center [1444, 558] width 20 height 20
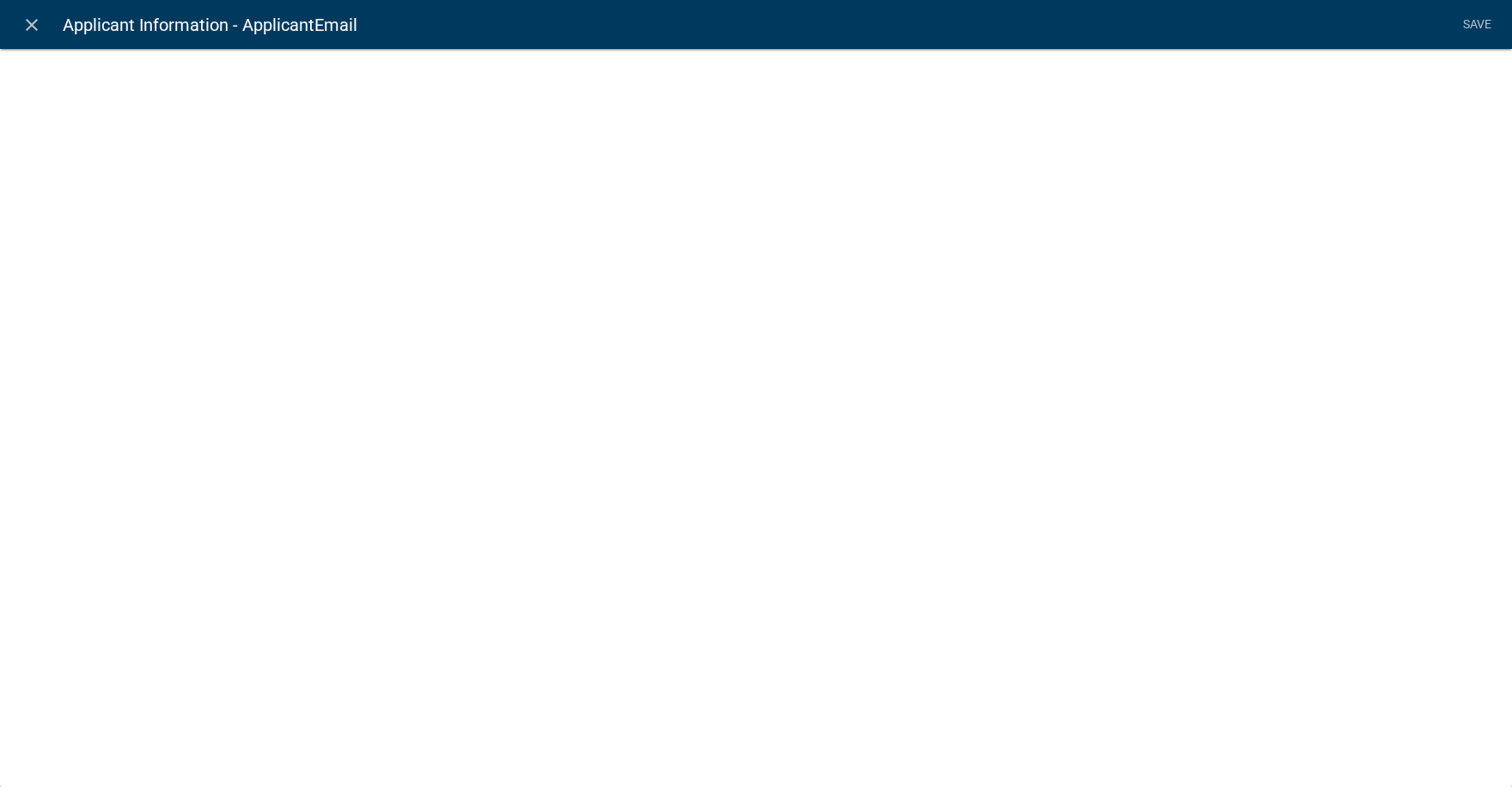
select select "0"
select select
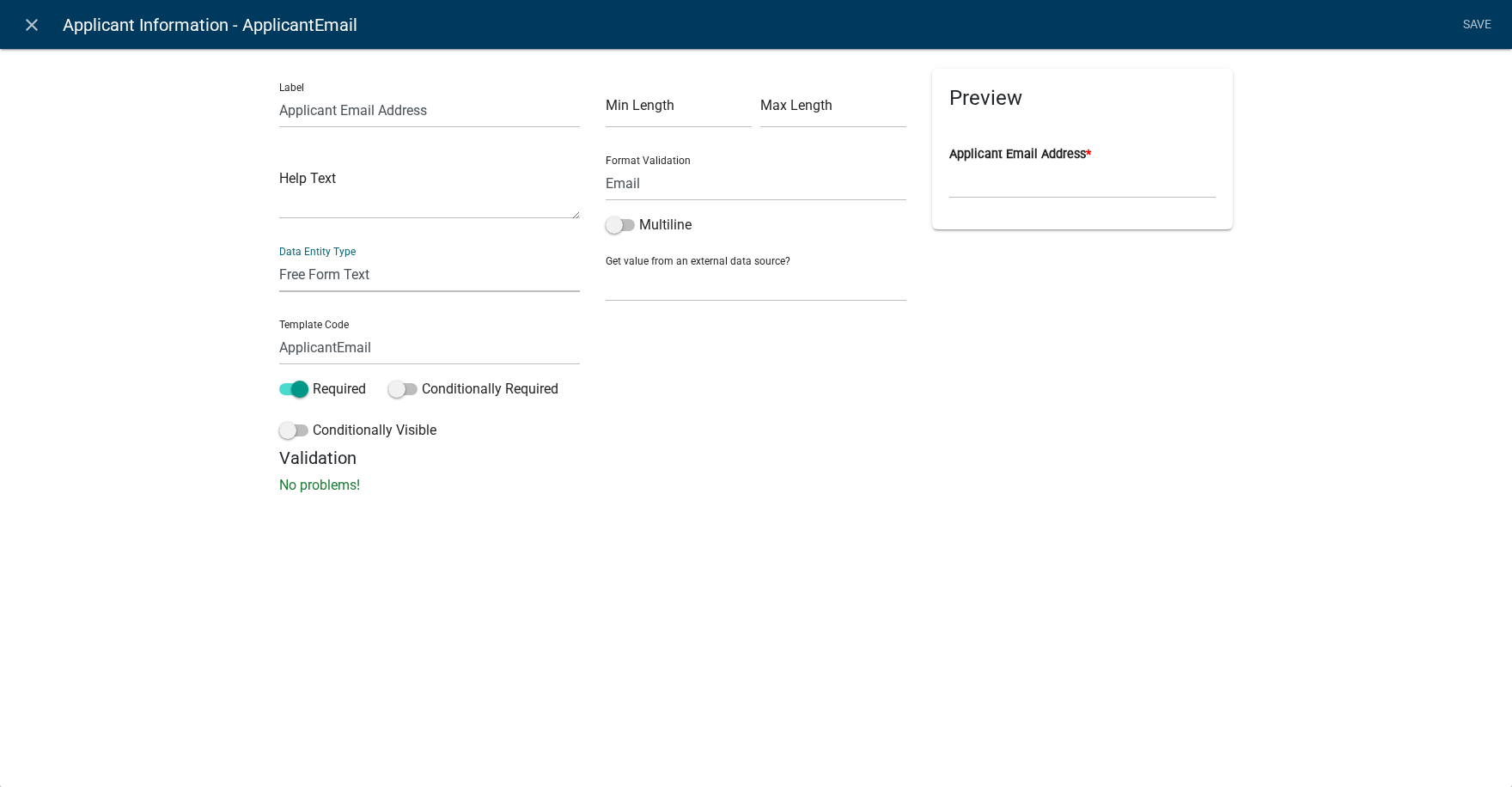
click at [350, 274] on select "Free Form Text Document Display Entity Value Fee Numeric Data Date Map Sketch D…" at bounding box center [430, 274] width 301 height 35
select select "calculated-value"
click at [280, 256] on select "Free Form Text Document Display Entity Value Fee Numeric Data Date Map Sketch D…" at bounding box center [430, 274] width 301 height 35
select select "calculated-value"
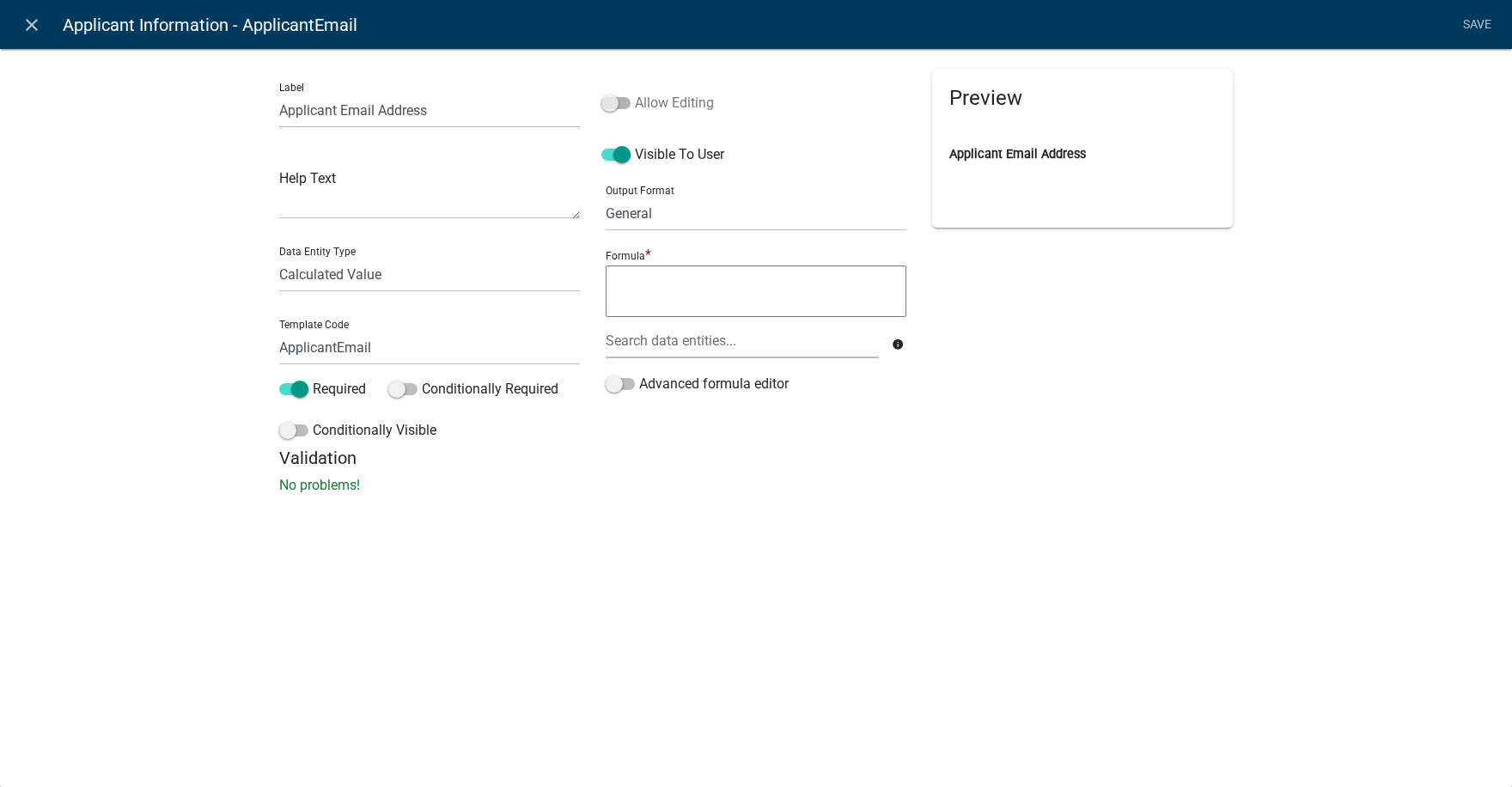
click at [627, 102] on span at bounding box center [616, 102] width 30 height 12
click at [635, 93] on input "Allow Editing" at bounding box center [635, 93] width 0 height 0
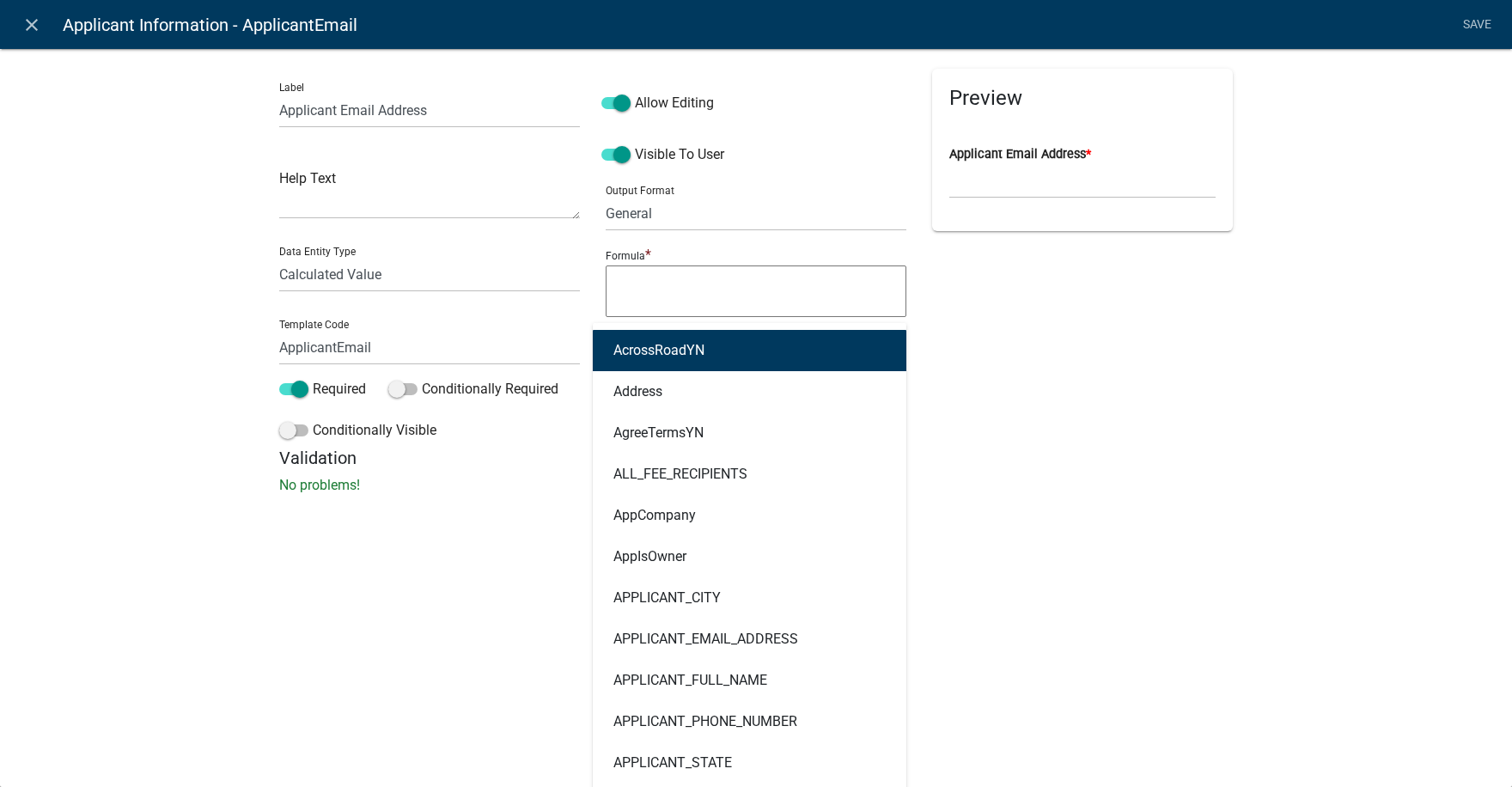
click at [643, 344] on div "AcrossRoadYN Address AgreeTermsYN ALL_FEE_RECIPIENTS AppCompany AppIsOwner APPL…" at bounding box center [742, 340] width 299 height 35
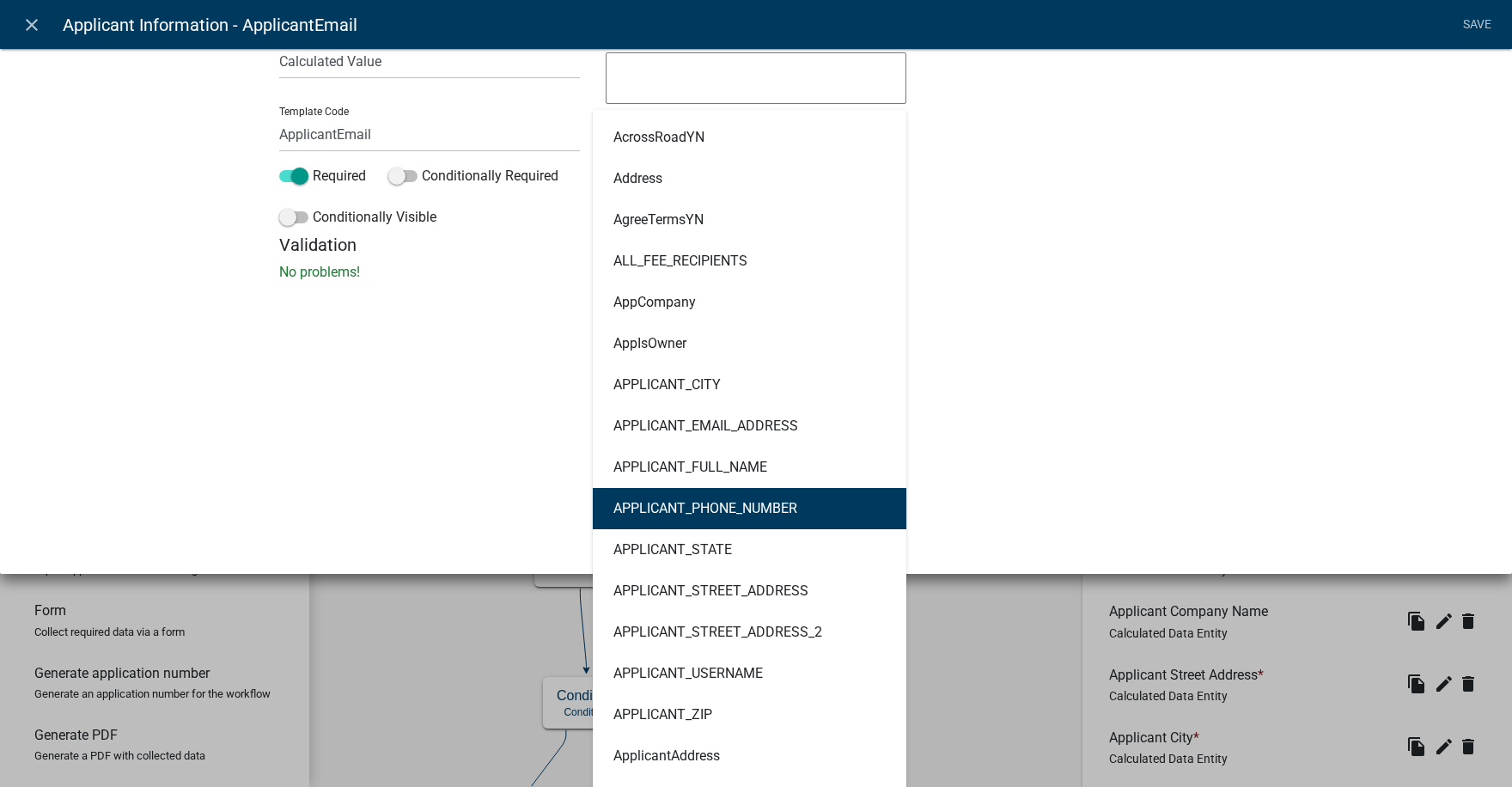
scroll to position [257, 0]
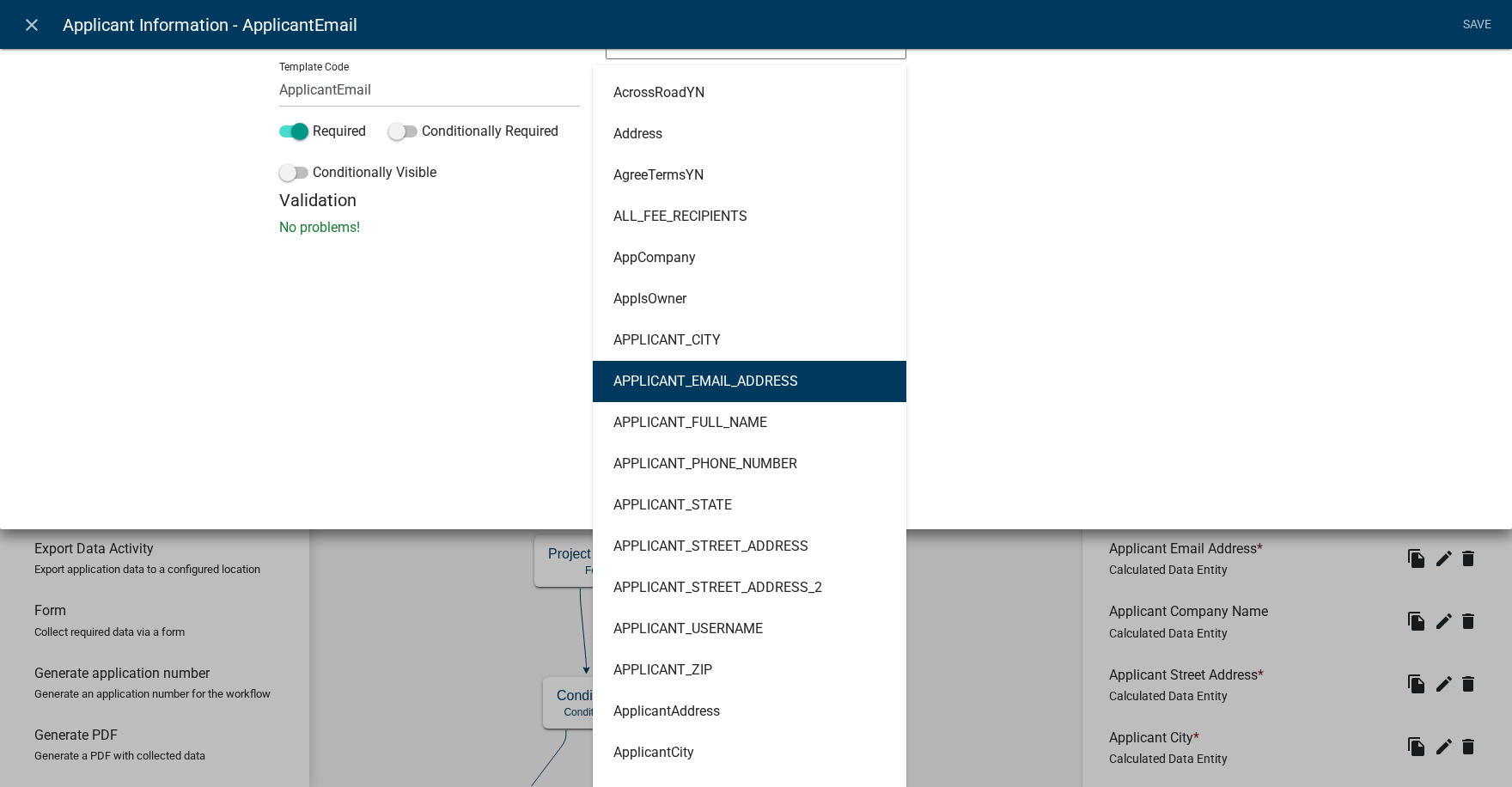
click at [714, 382] on ngb-highlight "APPLICANT_EMAIL_ADDRESS" at bounding box center [706, 381] width 185 height 14
type textarea "APPLICANT_EMAIL_ADDRESS"
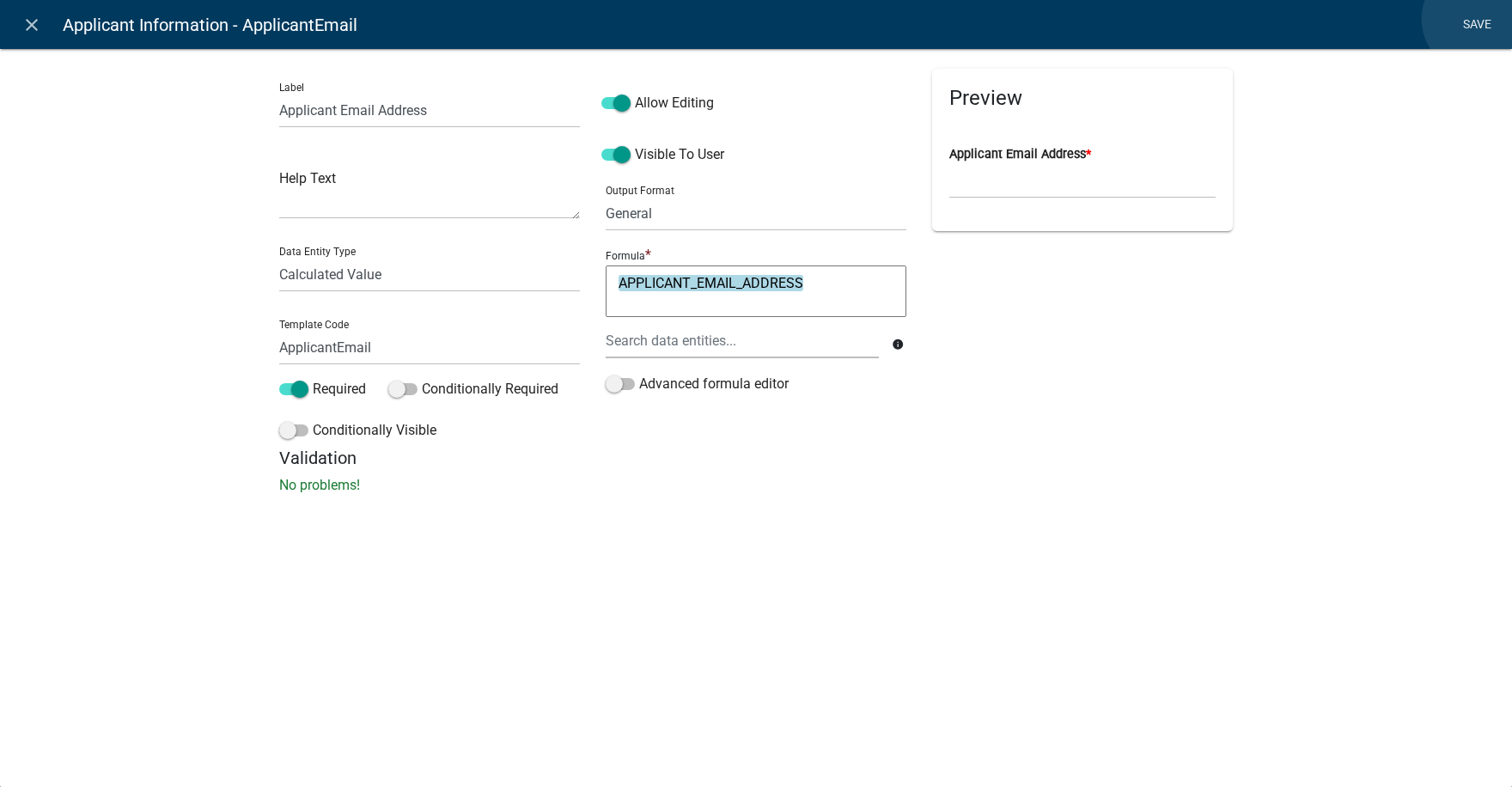
click at [1476, 18] on link "Save" at bounding box center [1476, 24] width 43 height 32
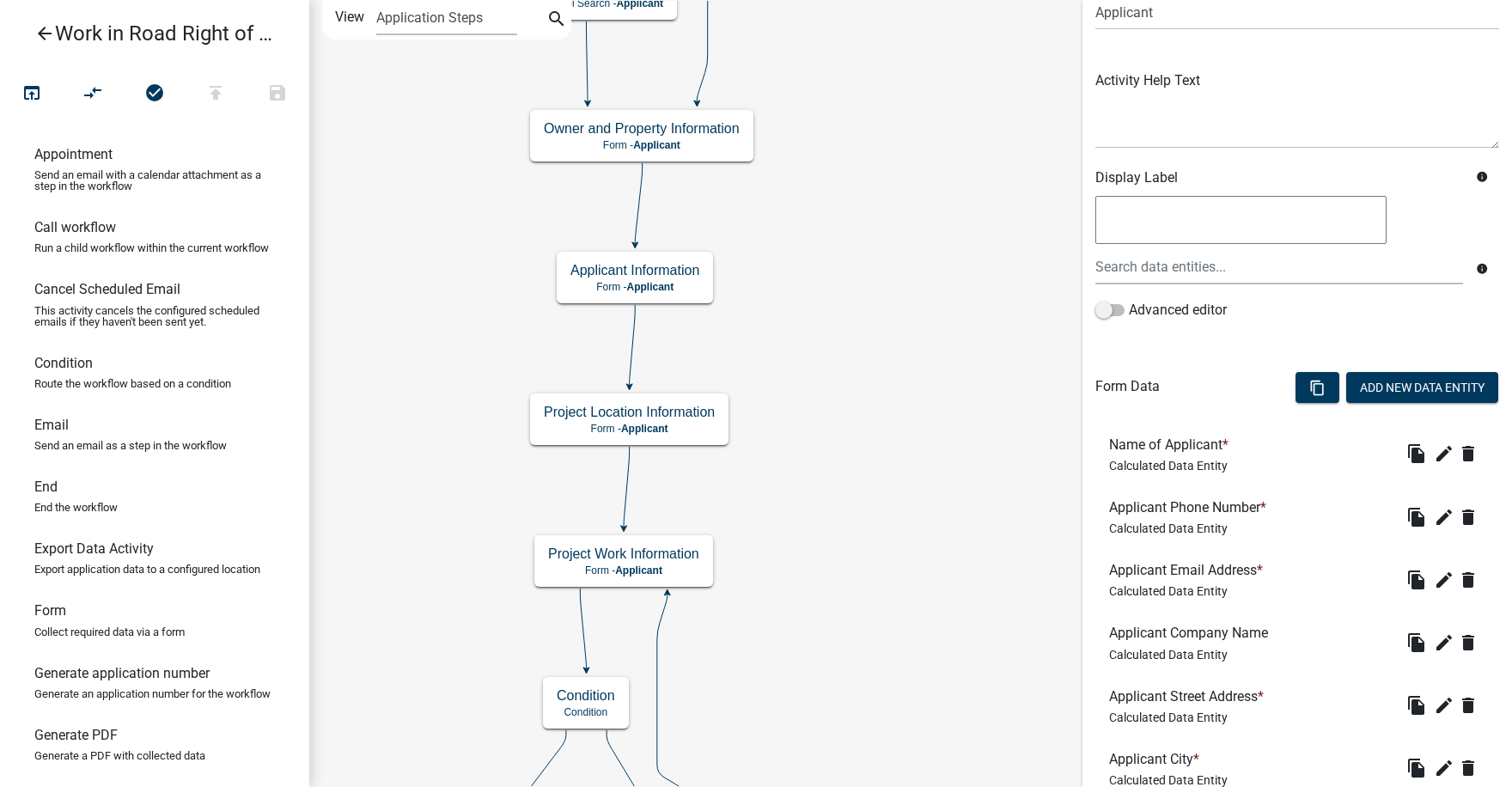
scroll to position [401, 0]
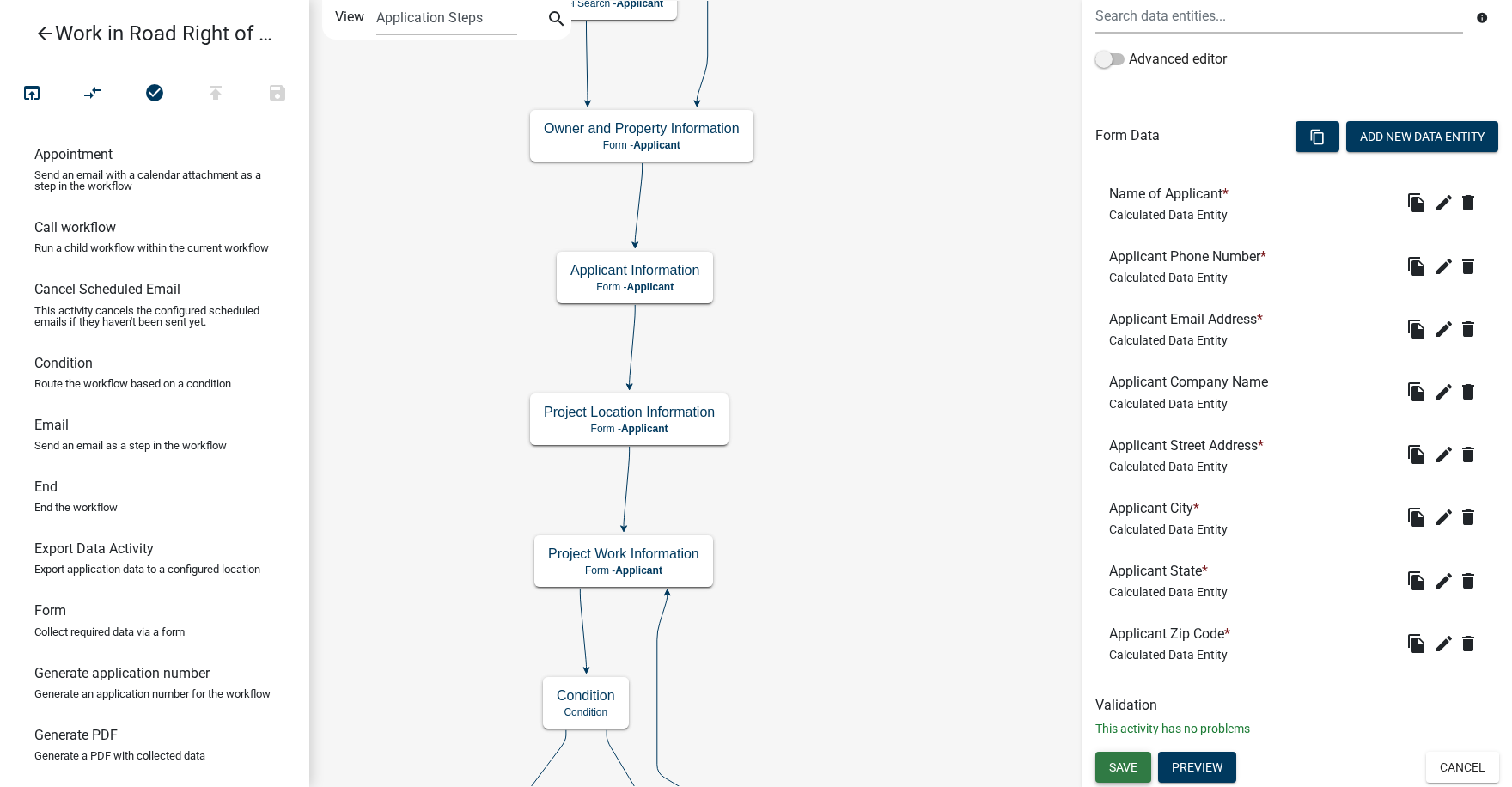
click at [1125, 765] on span "Save" at bounding box center [1123, 767] width 29 height 14
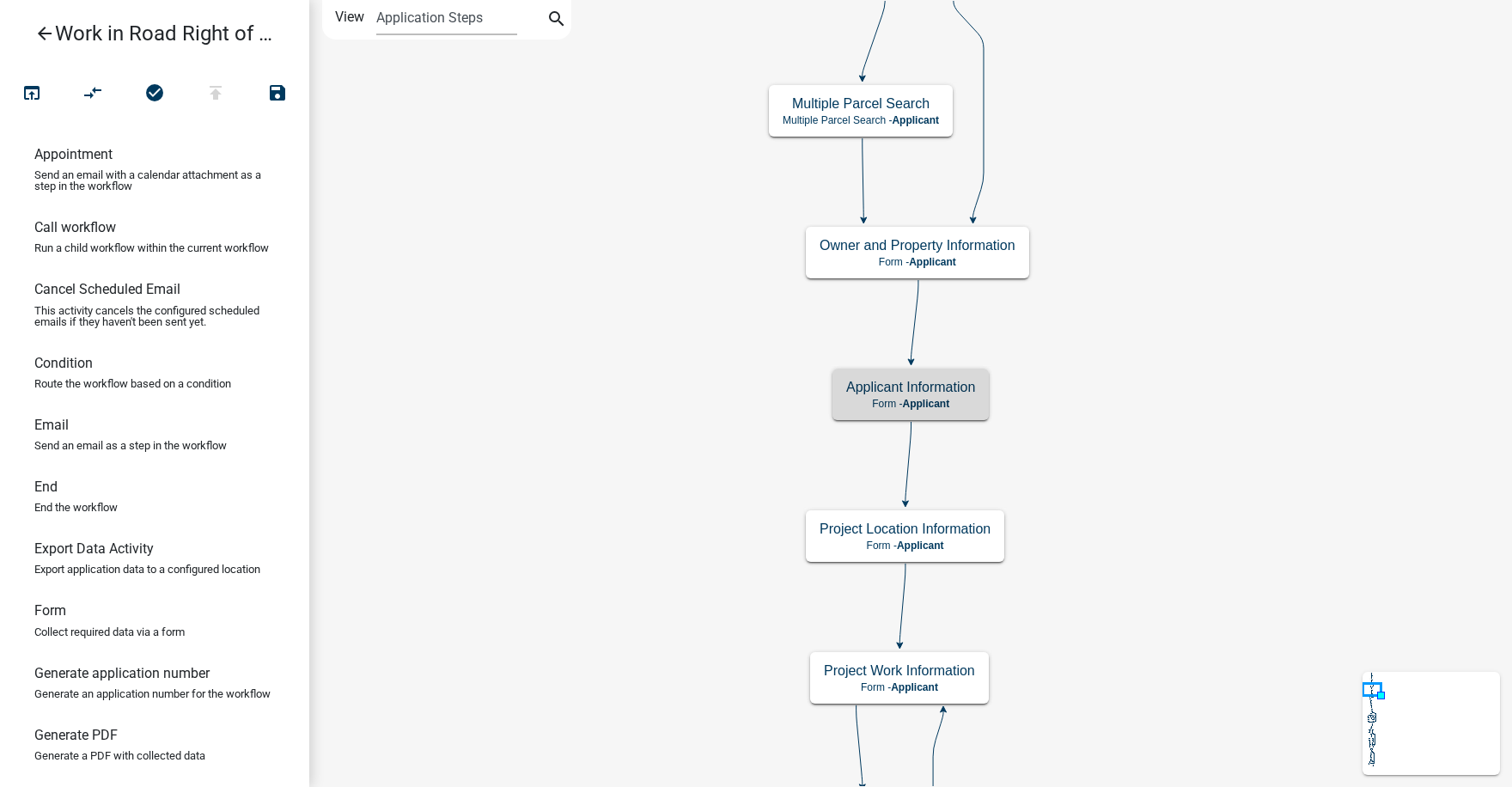
scroll to position [0, 0]
click at [28, 91] on icon "open_in_browser" at bounding box center [31, 94] width 20 height 24
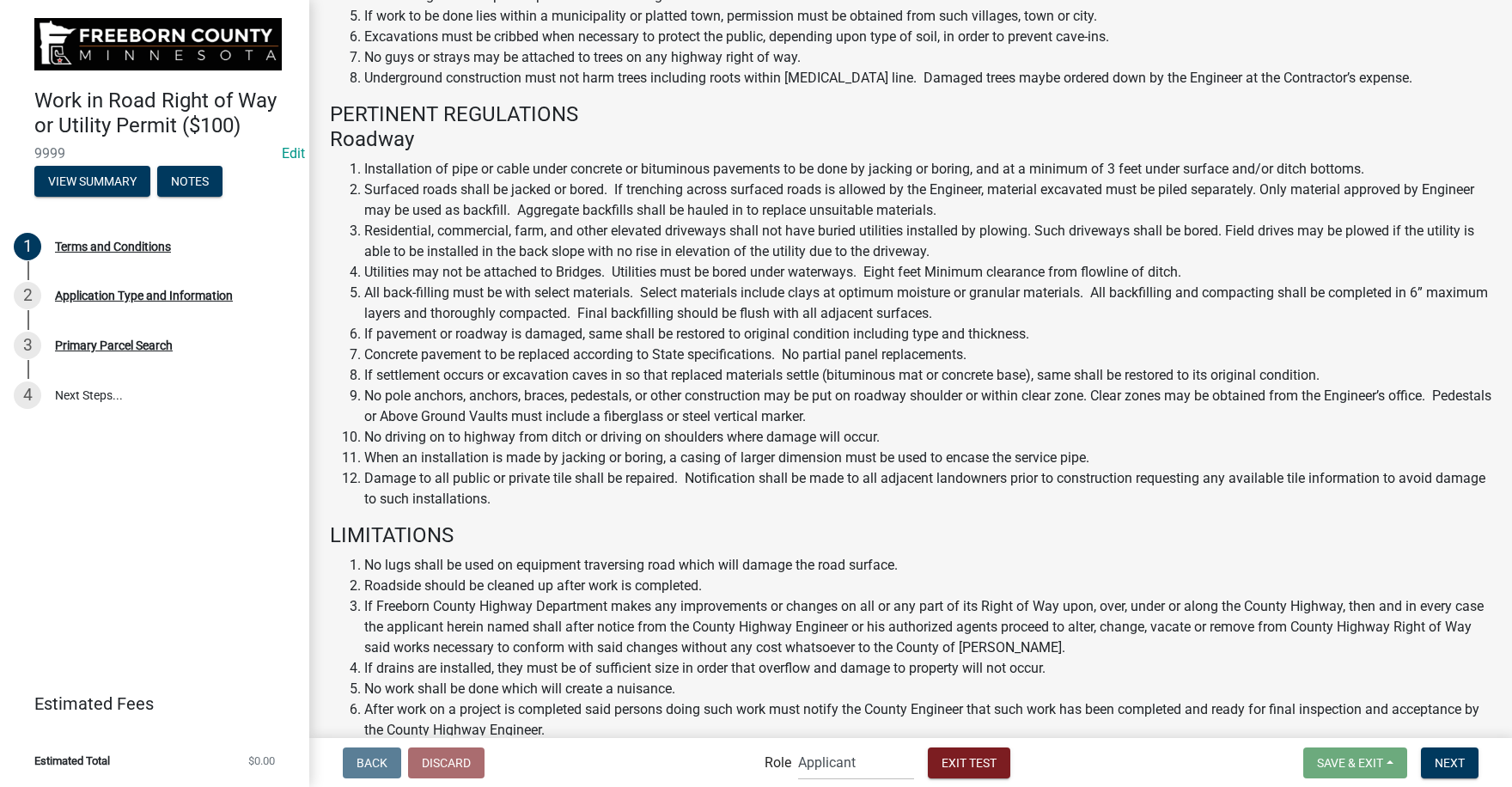
scroll to position [720, 0]
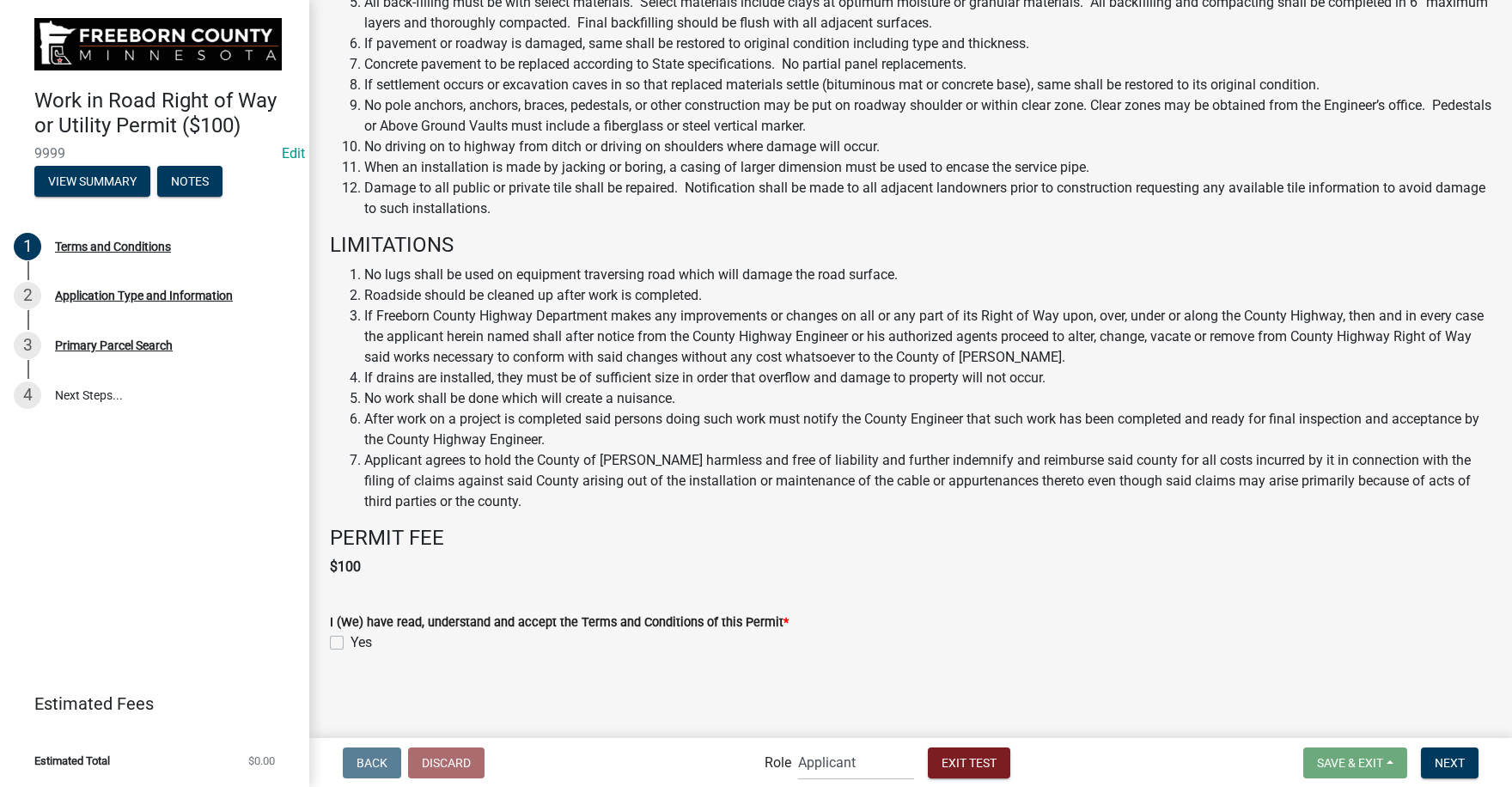
click at [351, 638] on label "Yes" at bounding box center [361, 642] width 21 height 20
click at [351, 638] on input "Yes" at bounding box center [356, 638] width 11 height 11
checkbox input "true"
click at [1460, 770] on button "Next" at bounding box center [1449, 763] width 57 height 31
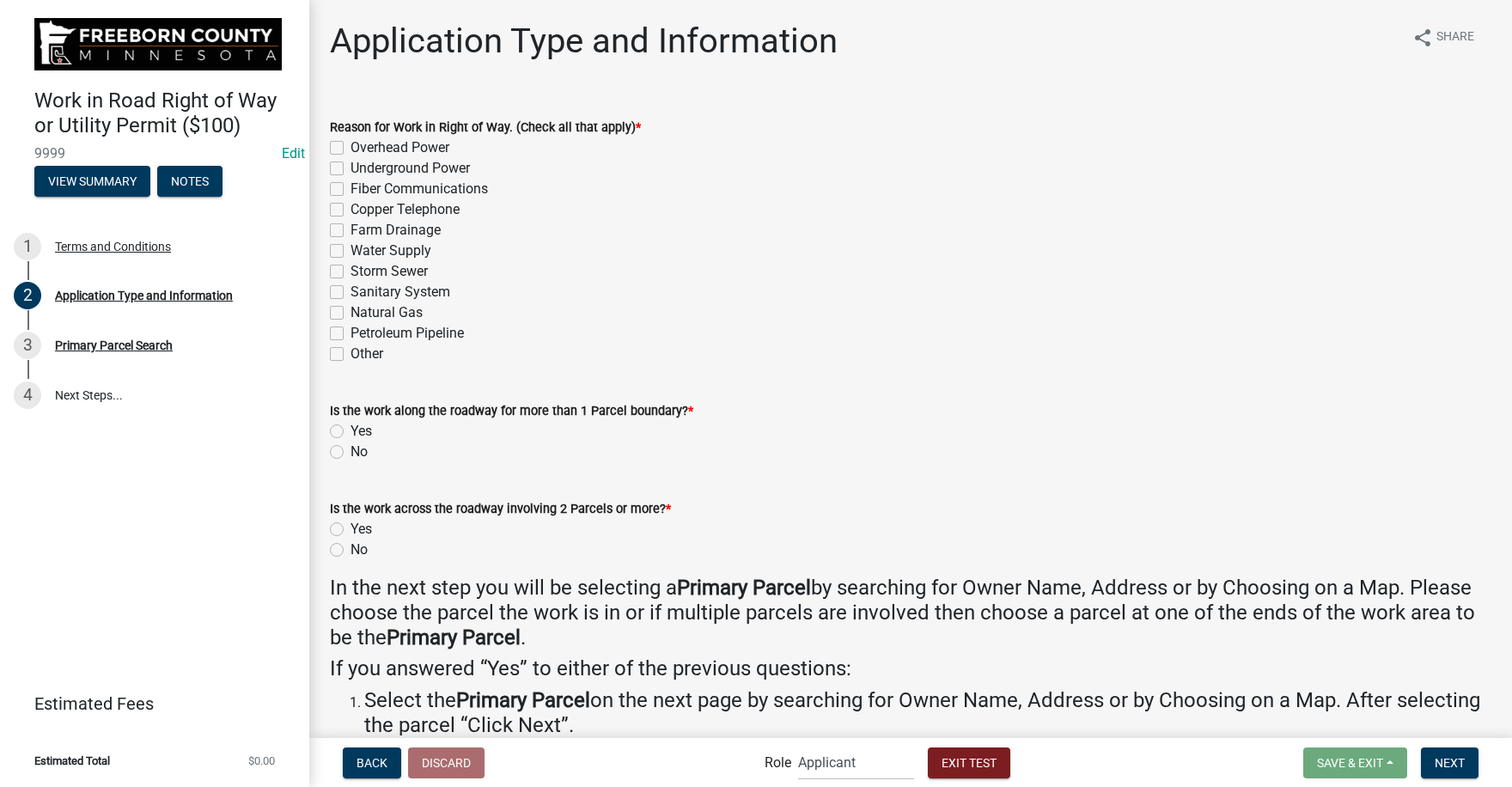
click at [351, 168] on label "Underground Power" at bounding box center [410, 168] width 119 height 20
click at [351, 168] on input "Underground Power" at bounding box center [356, 163] width 11 height 11
checkbox input "true"
checkbox input "false"
checkbox input "true"
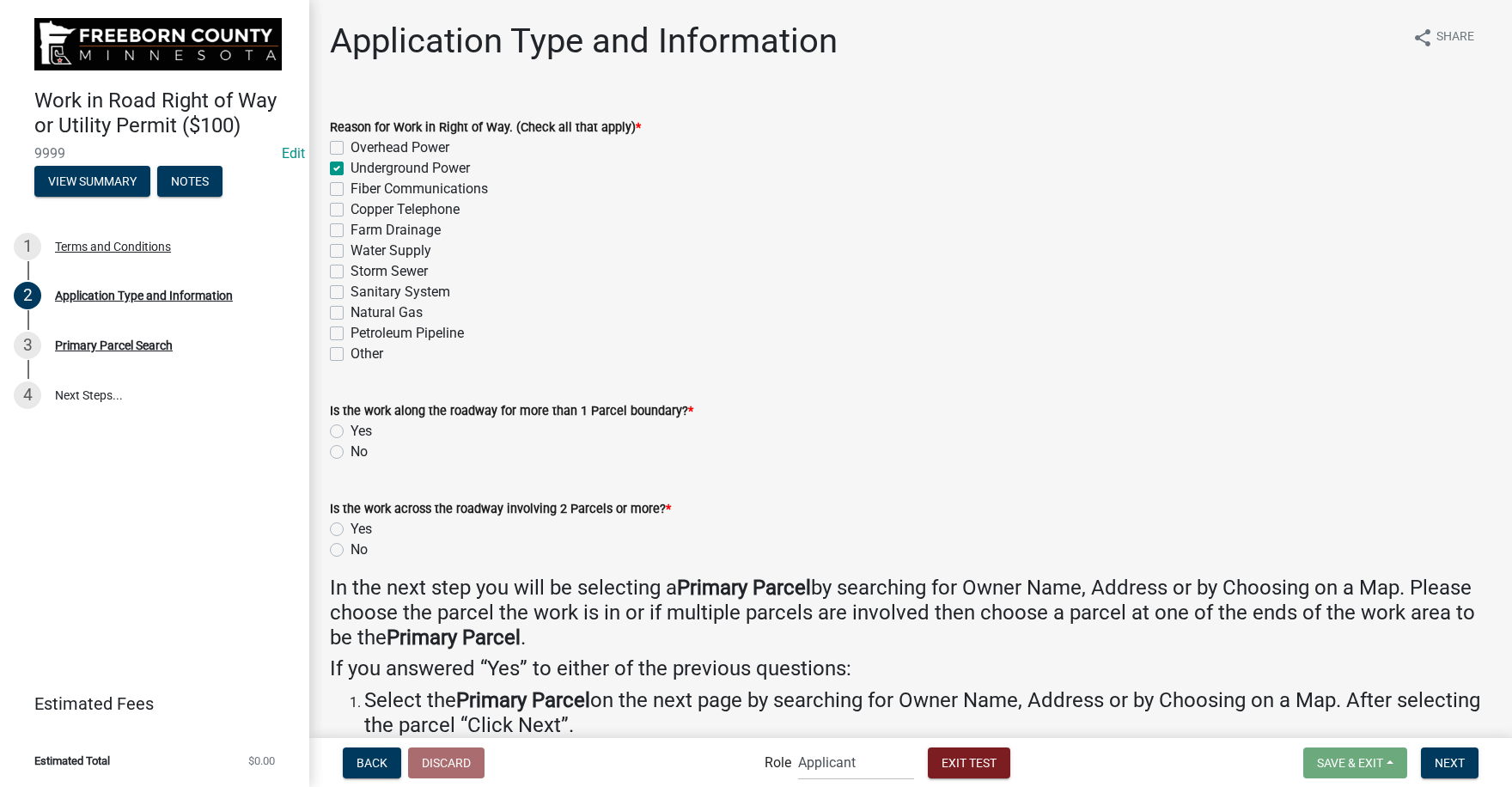
checkbox input "false"
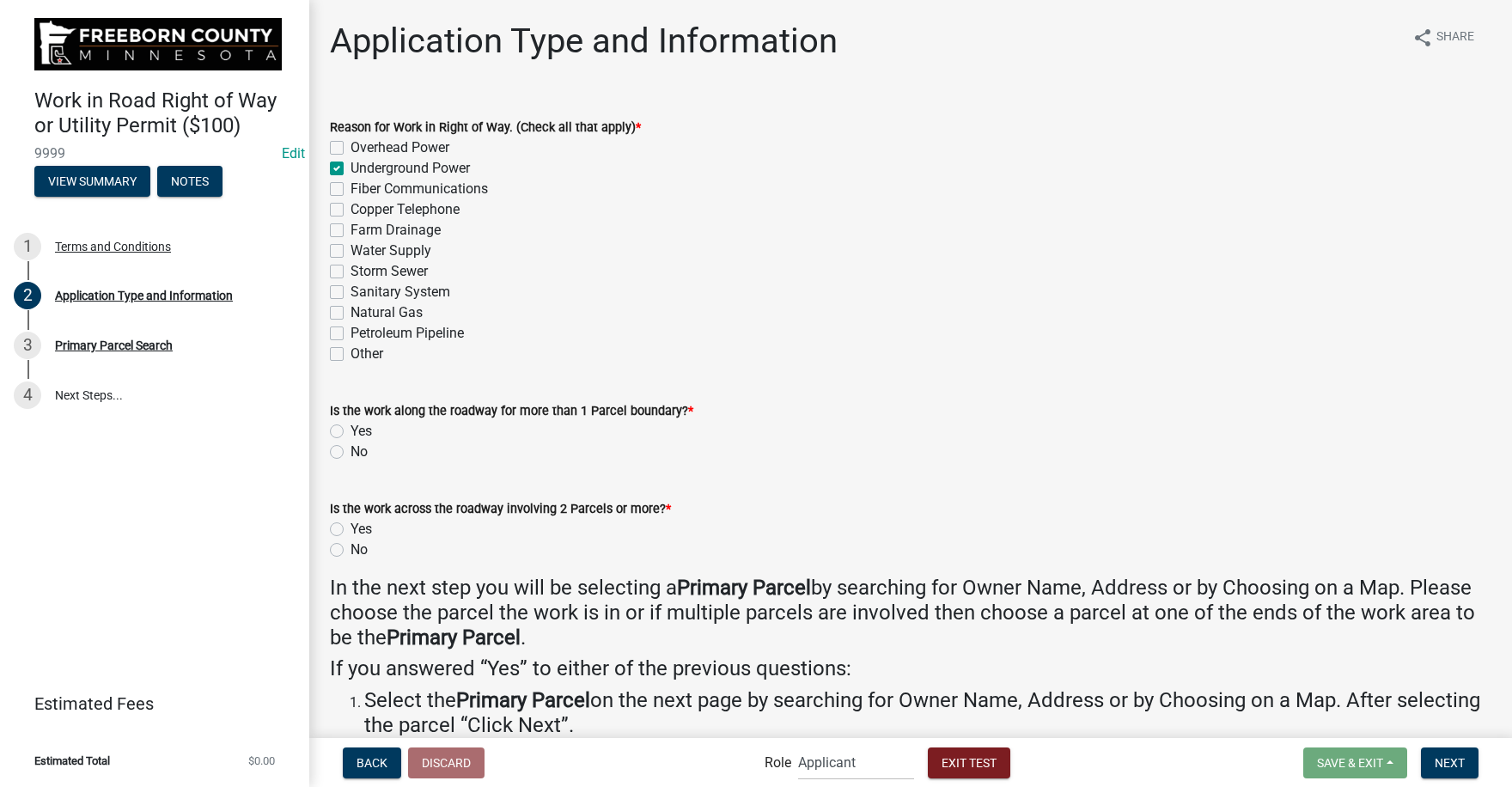
checkbox input "false"
drag, startPoint x: 337, startPoint y: 447, endPoint x: 336, endPoint y: 455, distance: 8.1
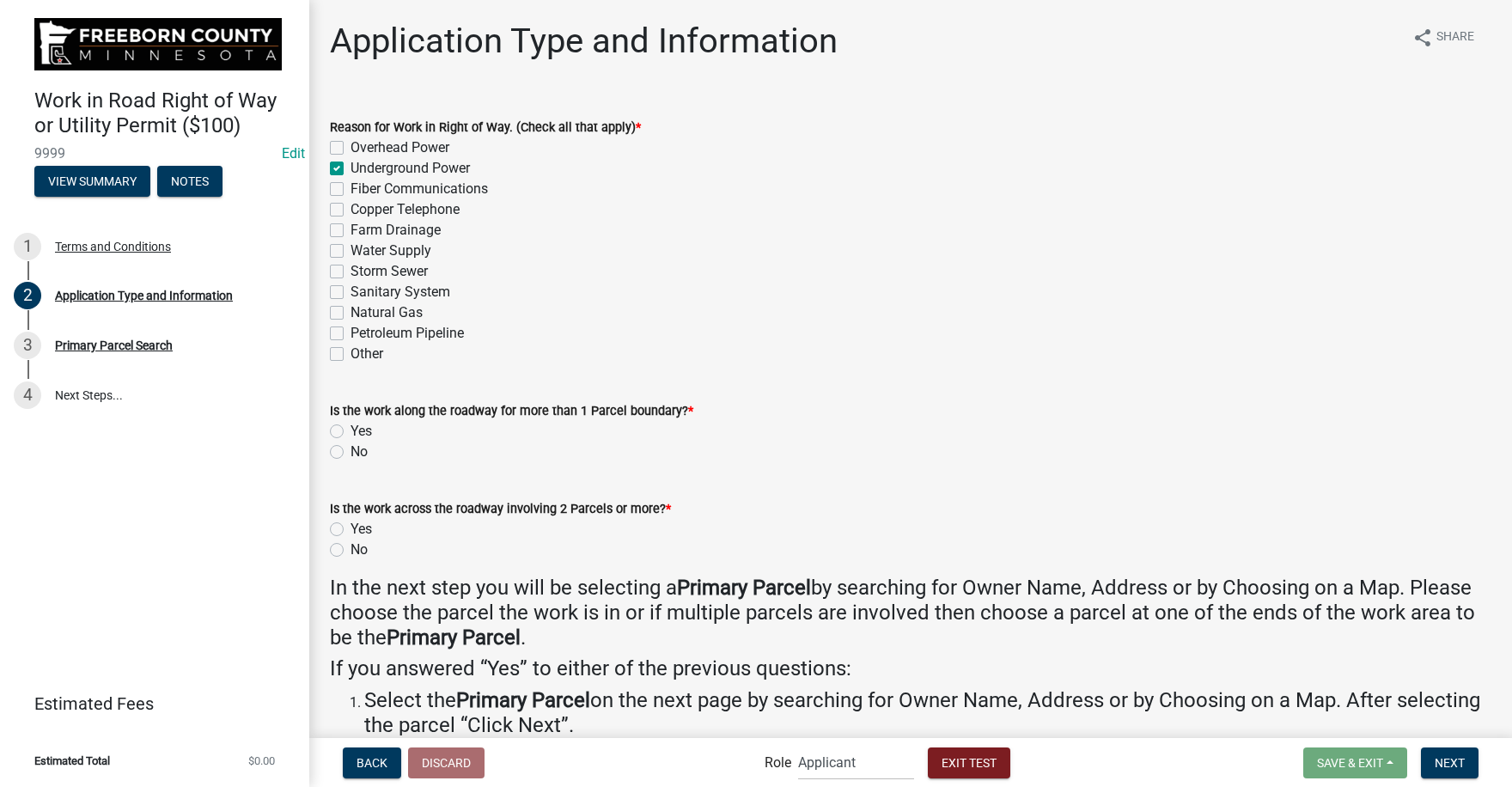
click at [351, 447] on label "No" at bounding box center [359, 452] width 18 height 20
click at [351, 447] on input "No" at bounding box center [356, 447] width 11 height 11
radio input "true"
click at [351, 548] on label "No" at bounding box center [359, 550] width 18 height 20
click at [351, 548] on input "No" at bounding box center [356, 545] width 11 height 11
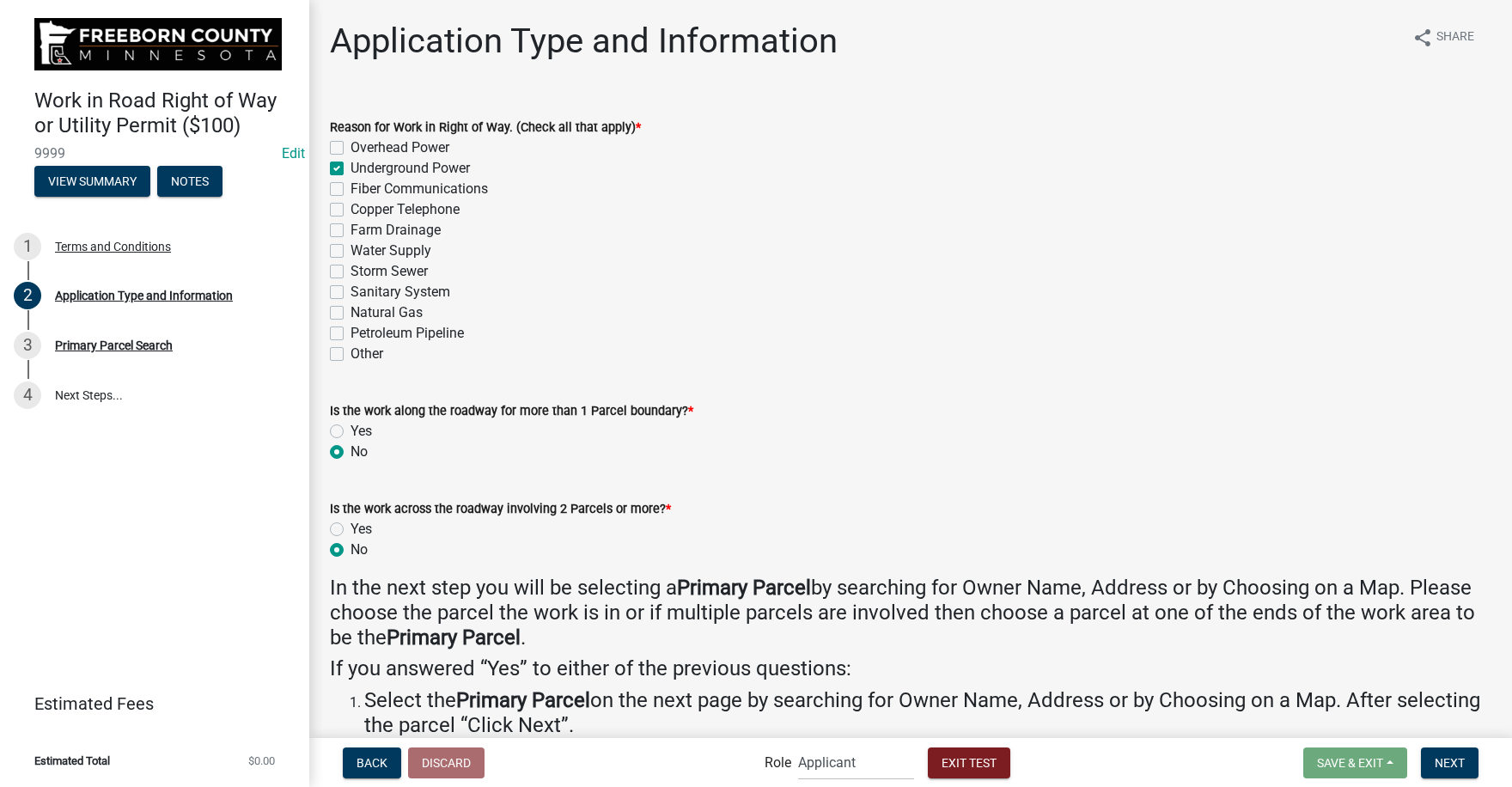
radio input "true"
drag, startPoint x: 1458, startPoint y: 768, endPoint x: 1414, endPoint y: 720, distance: 65.1
click at [1458, 766] on span "Next" at bounding box center [1449, 761] width 30 height 14
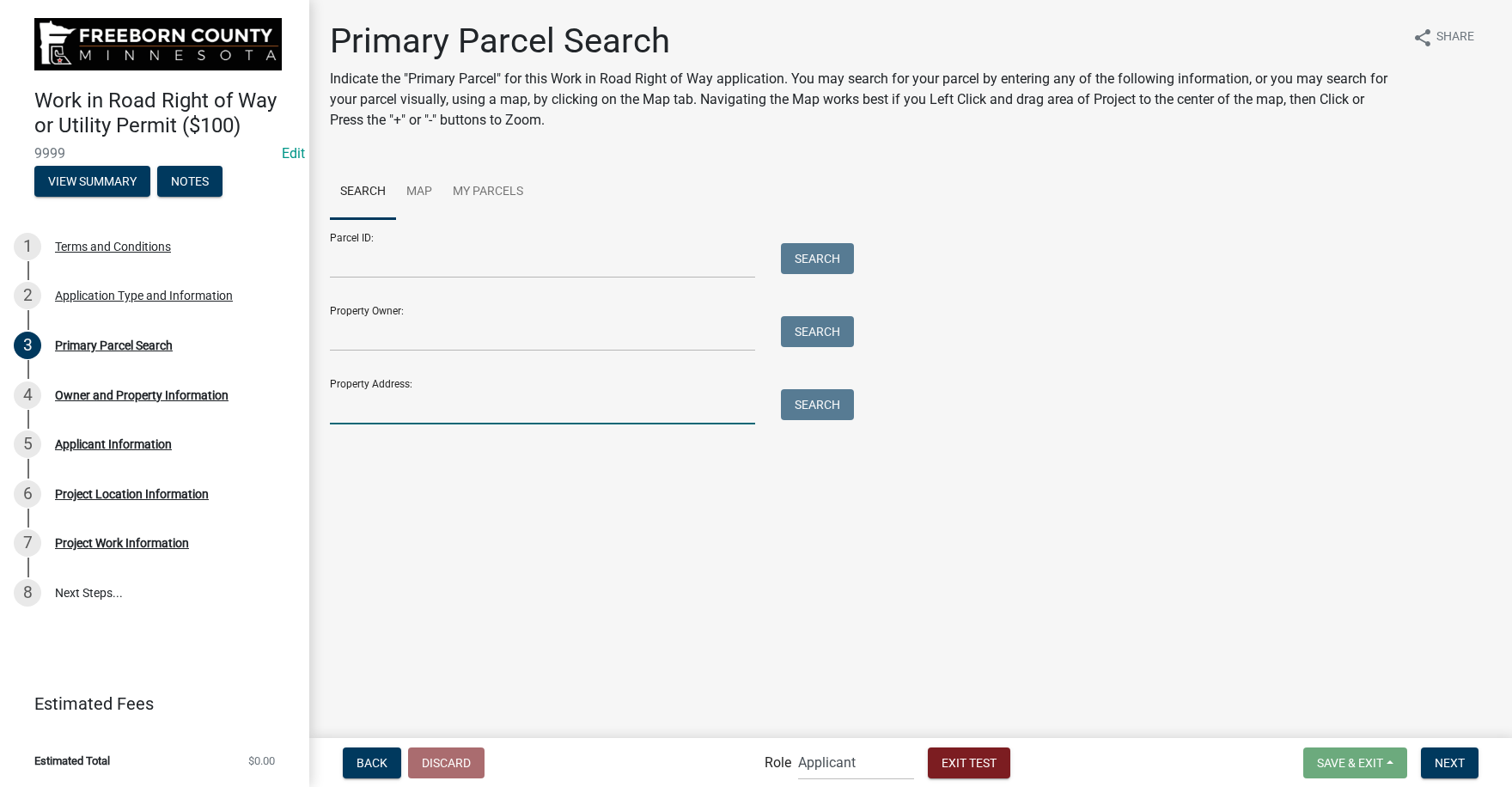
click at [378, 405] on input "Property Address:" at bounding box center [542, 407] width 425 height 35
type input "30870"
click at [818, 401] on button "Search" at bounding box center [816, 405] width 73 height 31
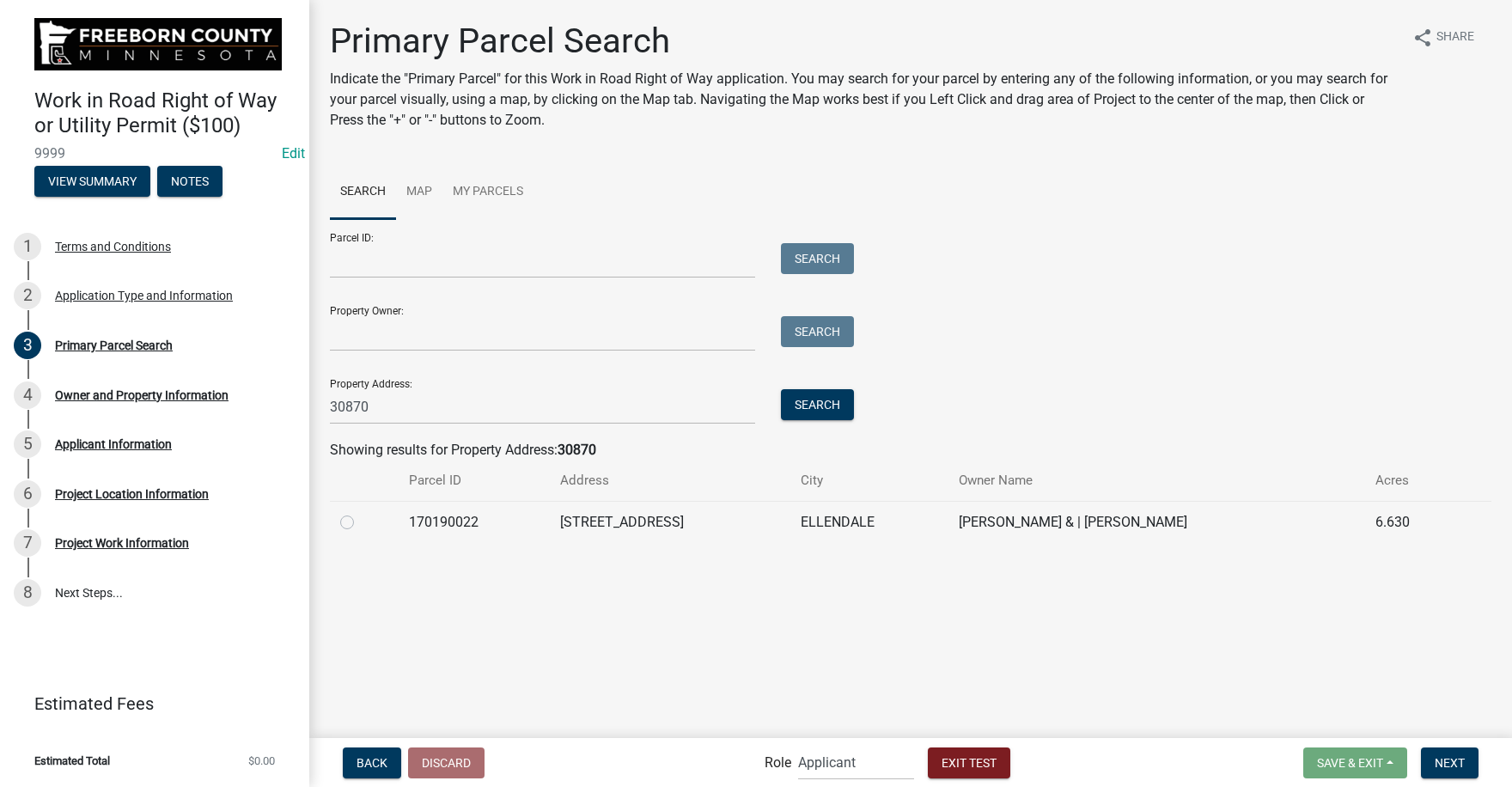
click at [361, 512] on label at bounding box center [361, 512] width 0 height 0
click at [361, 523] on input "radio" at bounding box center [366, 518] width 11 height 11
radio input "true"
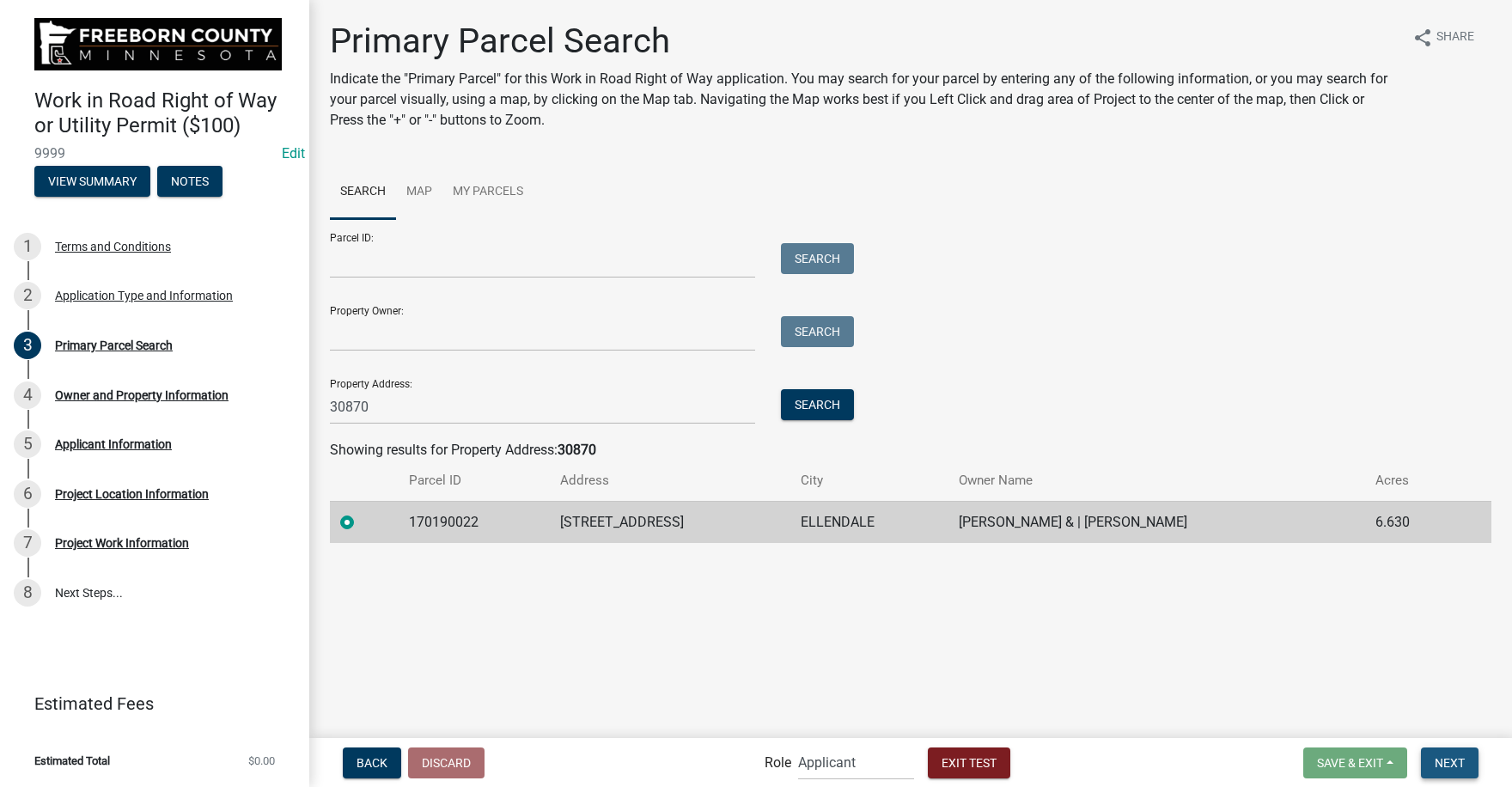
click at [1455, 768] on span "Next" at bounding box center [1449, 761] width 30 height 14
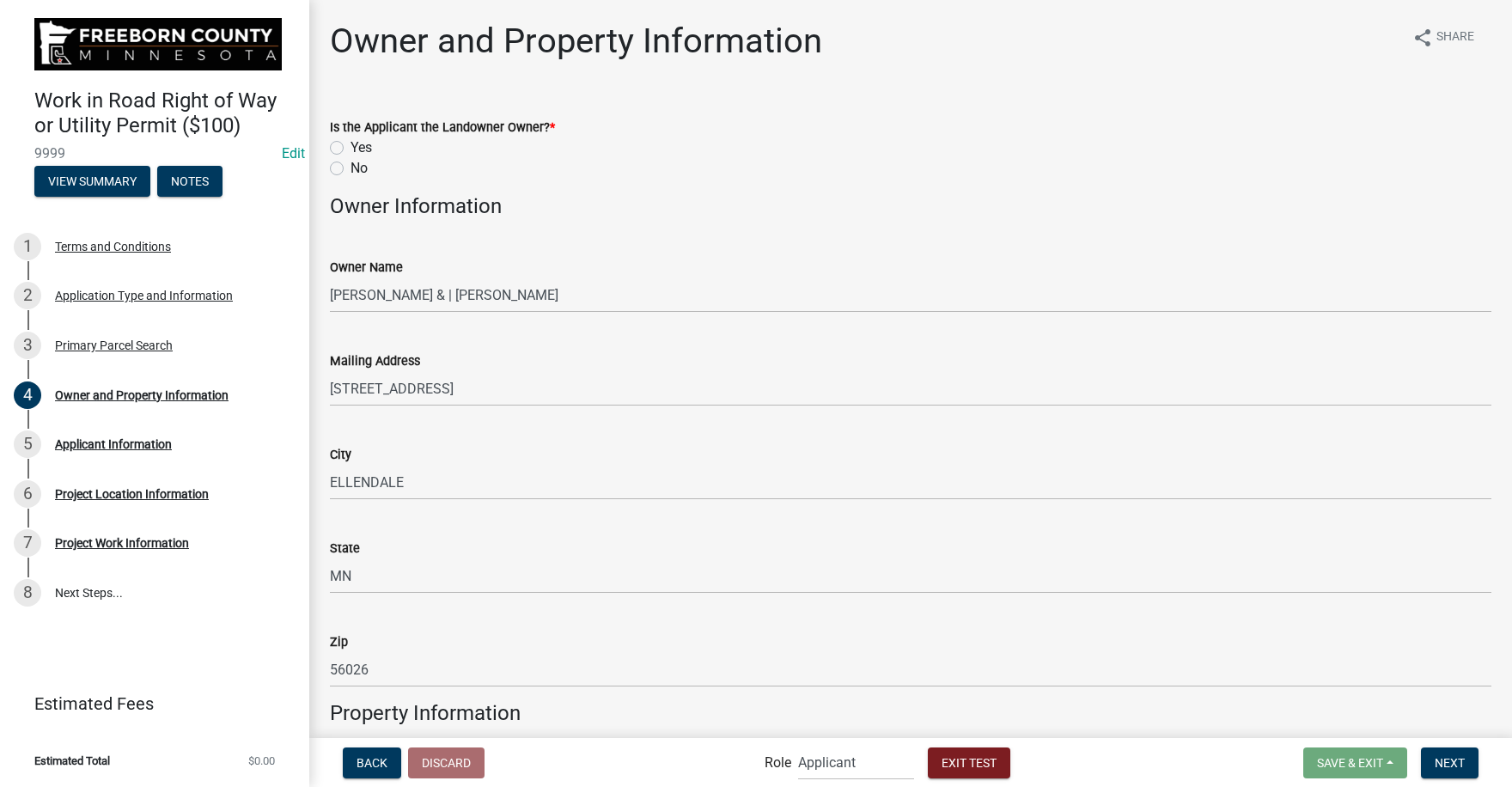
click at [351, 144] on label "Yes" at bounding box center [361, 148] width 21 height 20
click at [351, 144] on input "Yes" at bounding box center [356, 143] width 11 height 11
radio input "true"
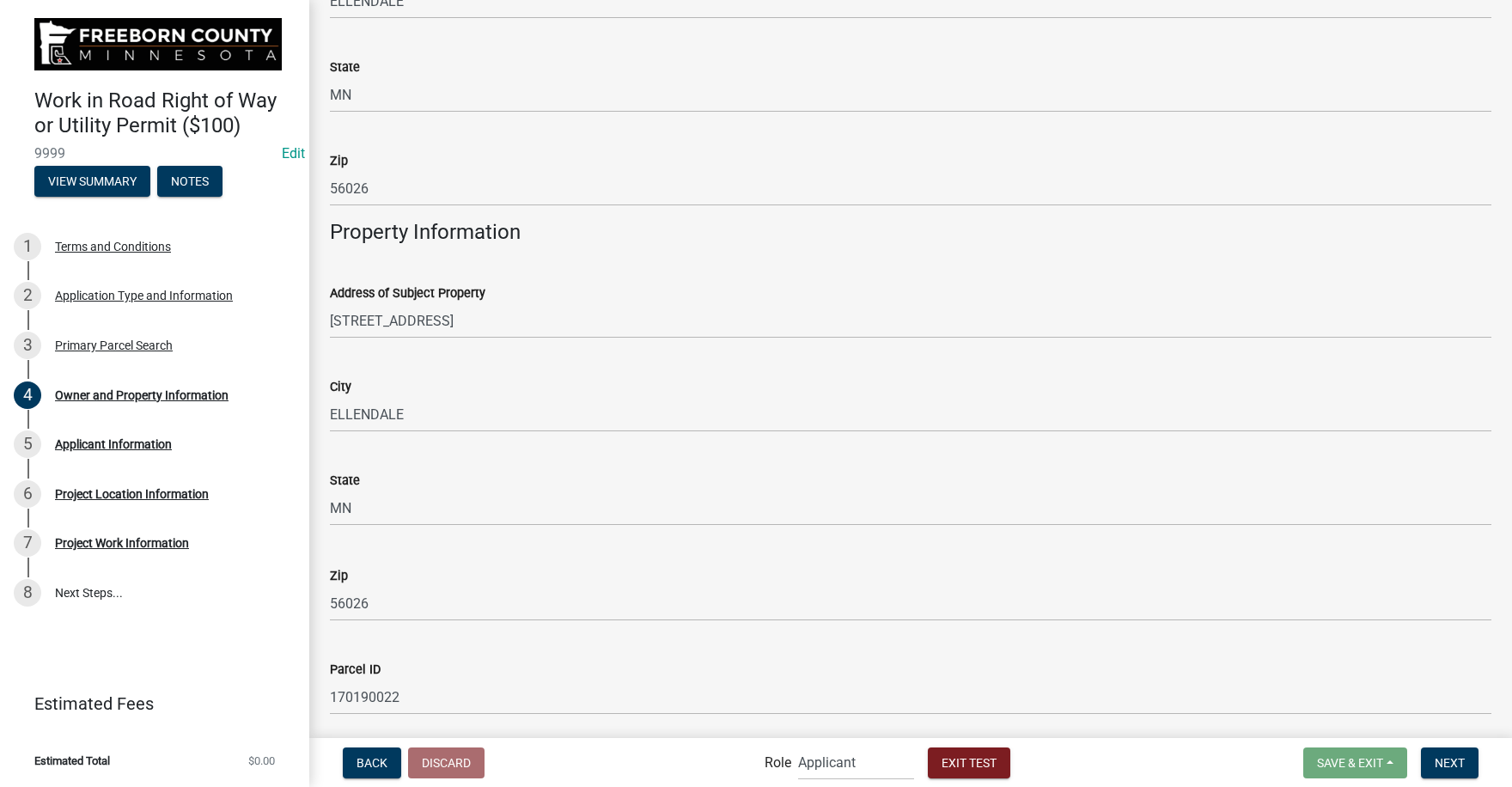
scroll to position [542, 0]
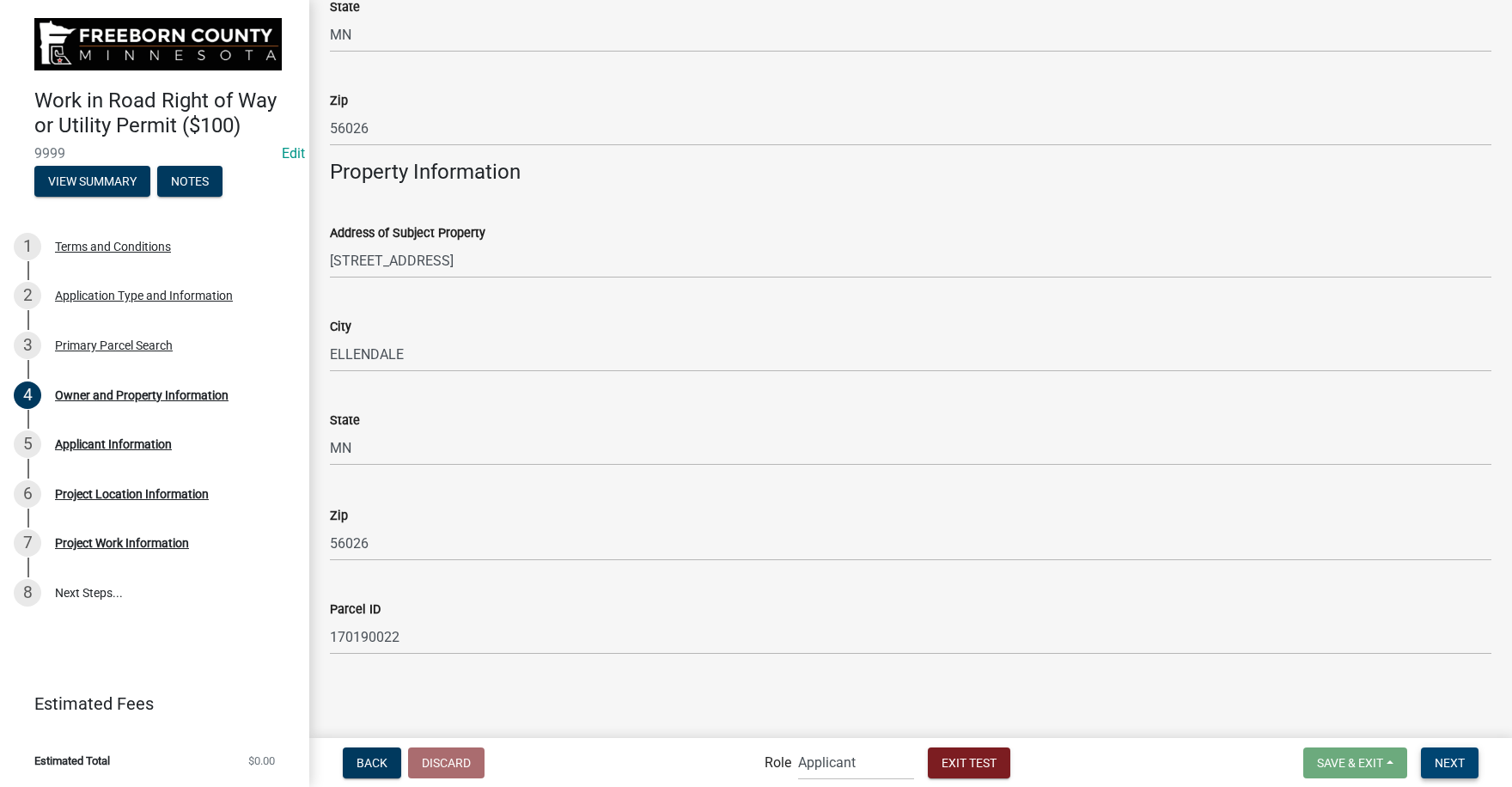
click at [1451, 756] on span "Next" at bounding box center [1449, 761] width 30 height 14
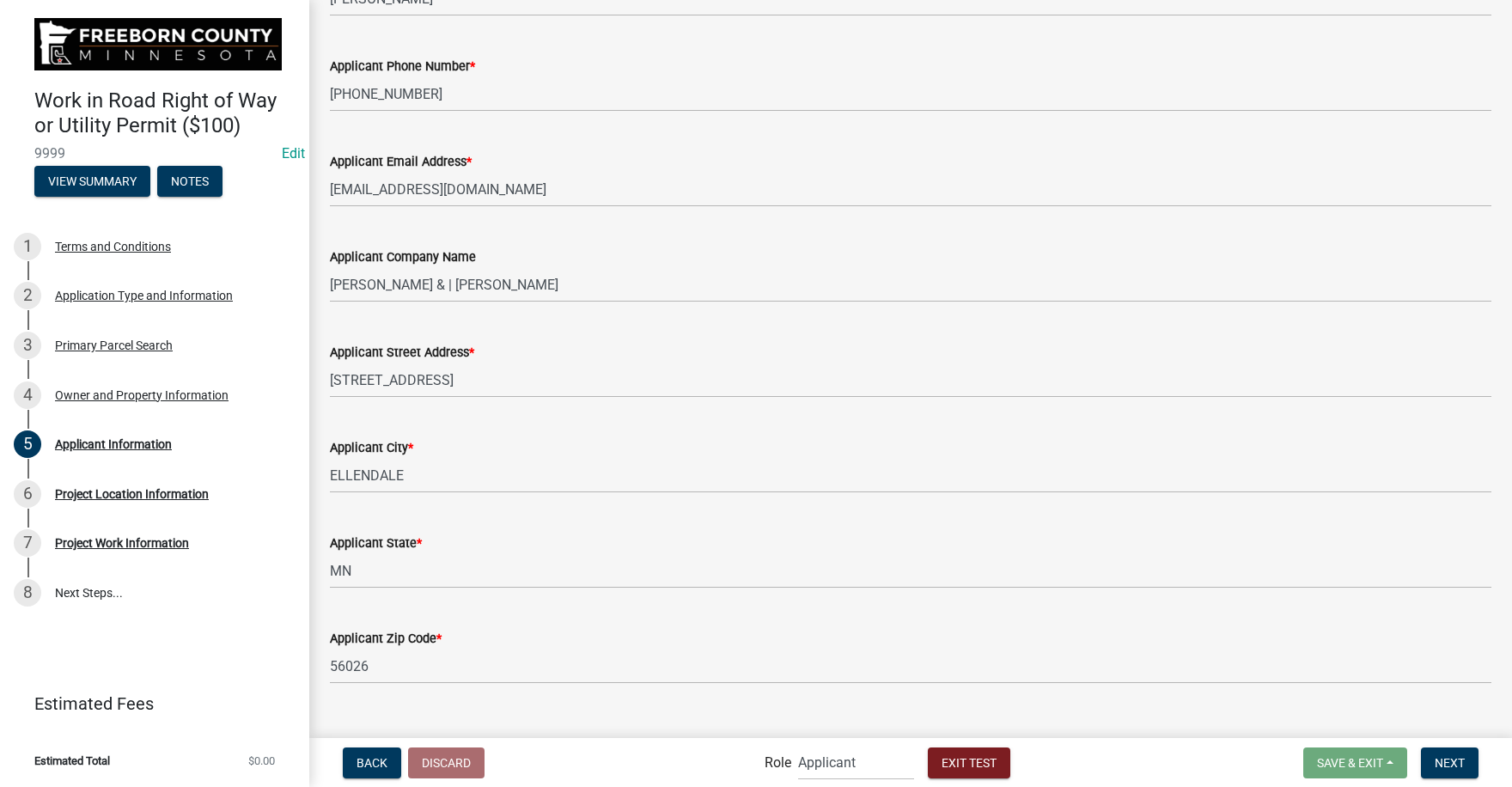
scroll to position [191, 0]
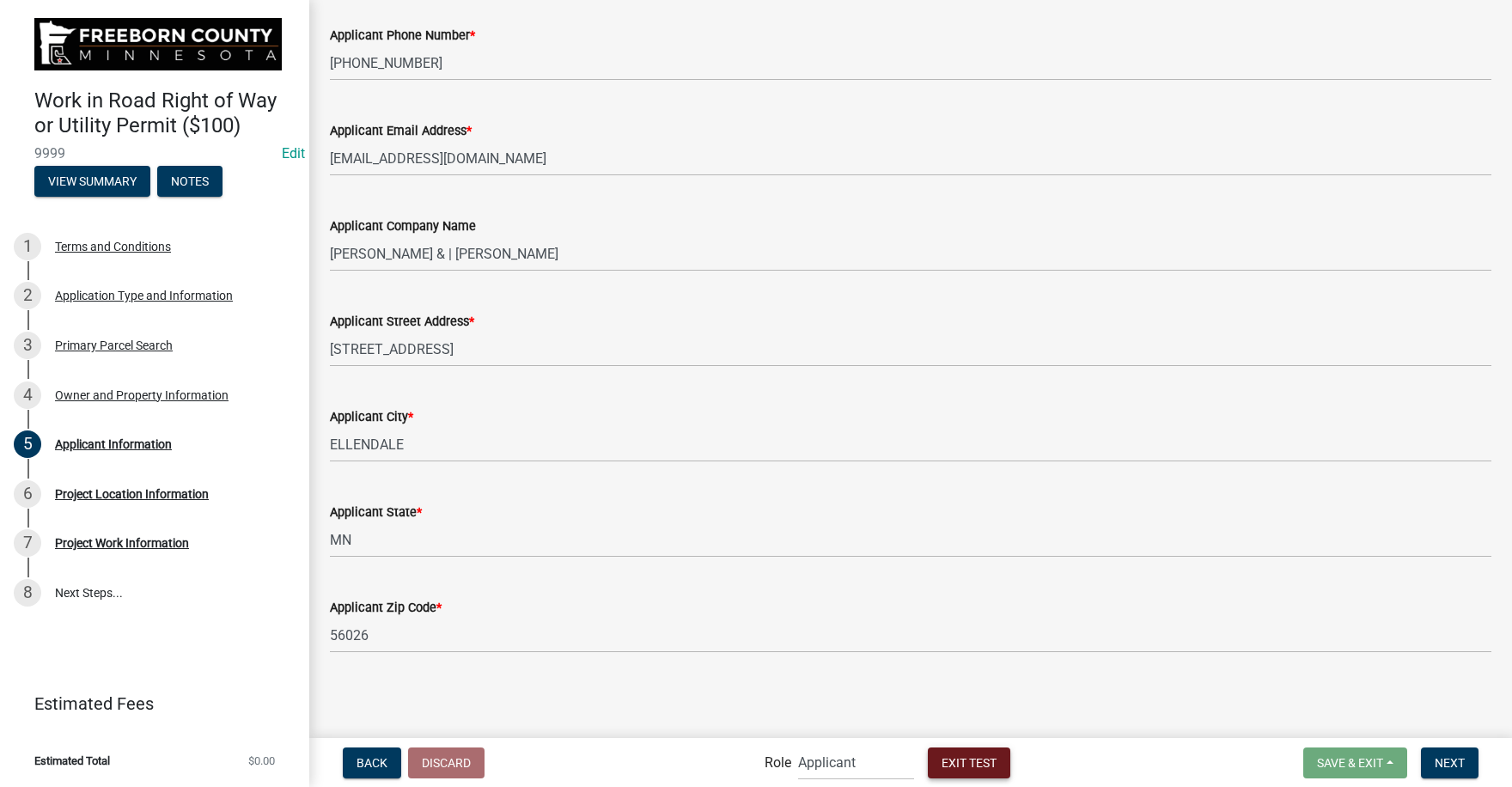
click at [965, 754] on button "Exit Test" at bounding box center [969, 763] width 82 height 31
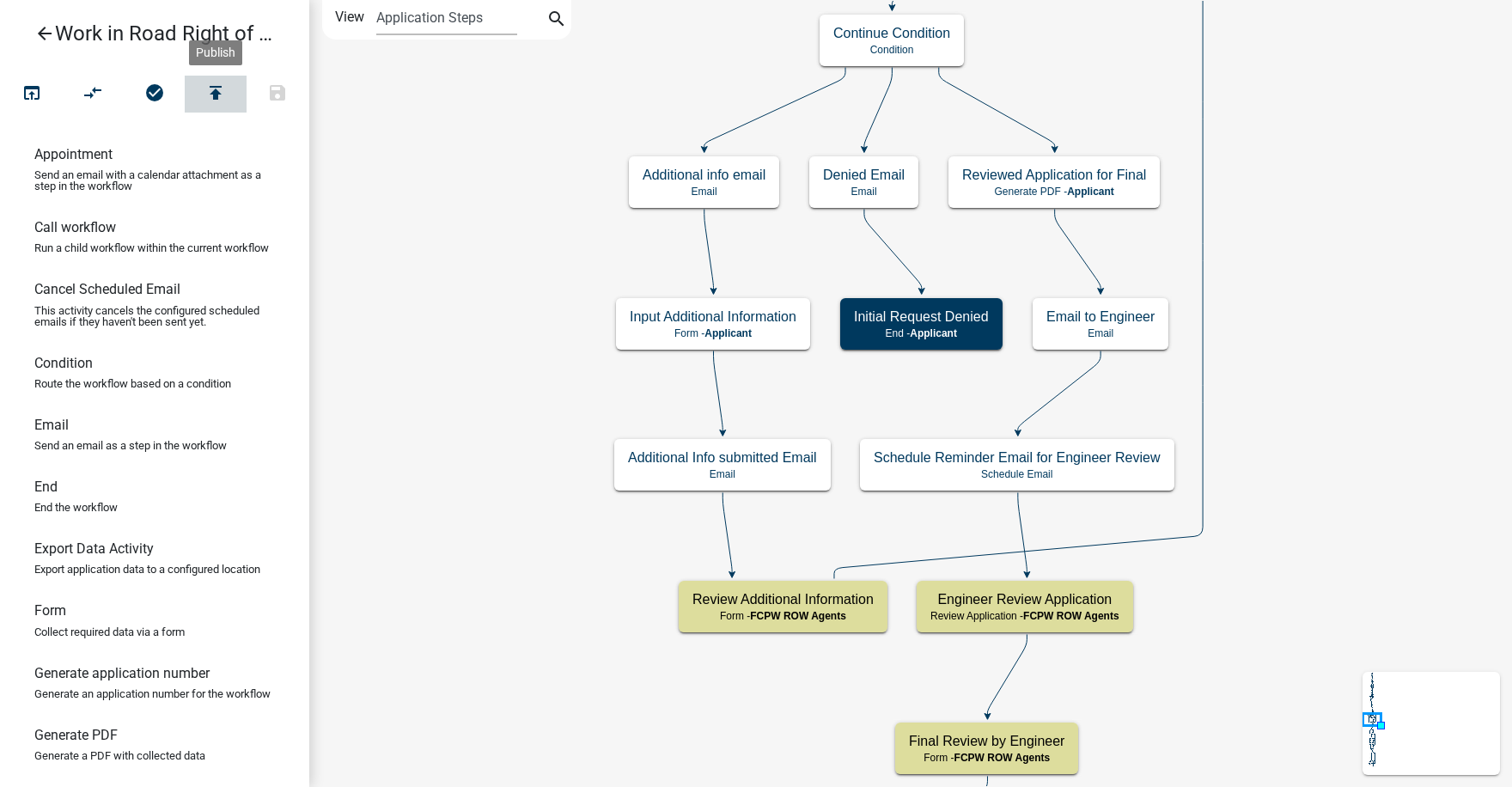
click at [214, 89] on icon "publish" at bounding box center [216, 94] width 20 height 24
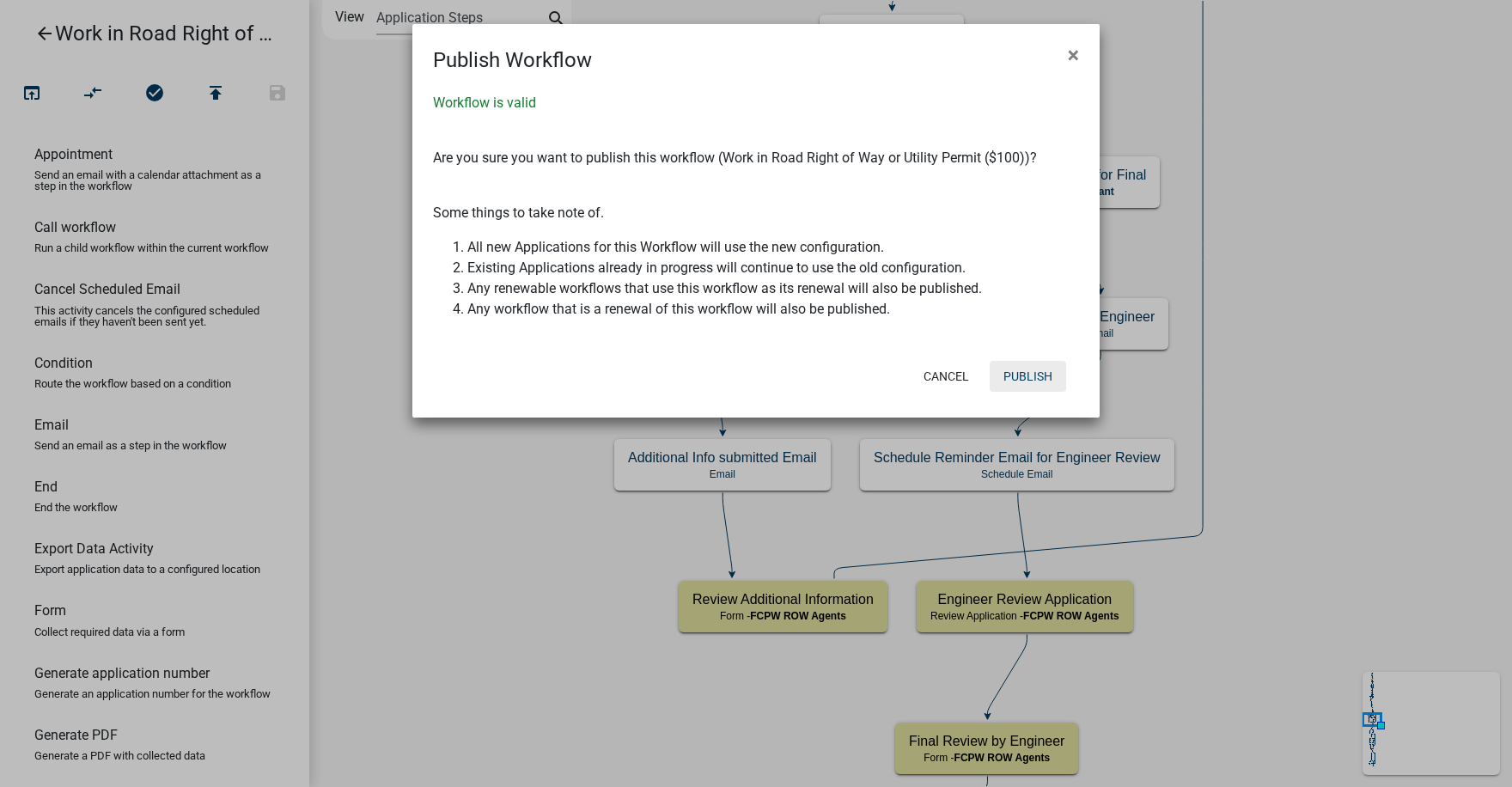
click at [1037, 376] on button "Publish" at bounding box center [1028, 376] width 77 height 31
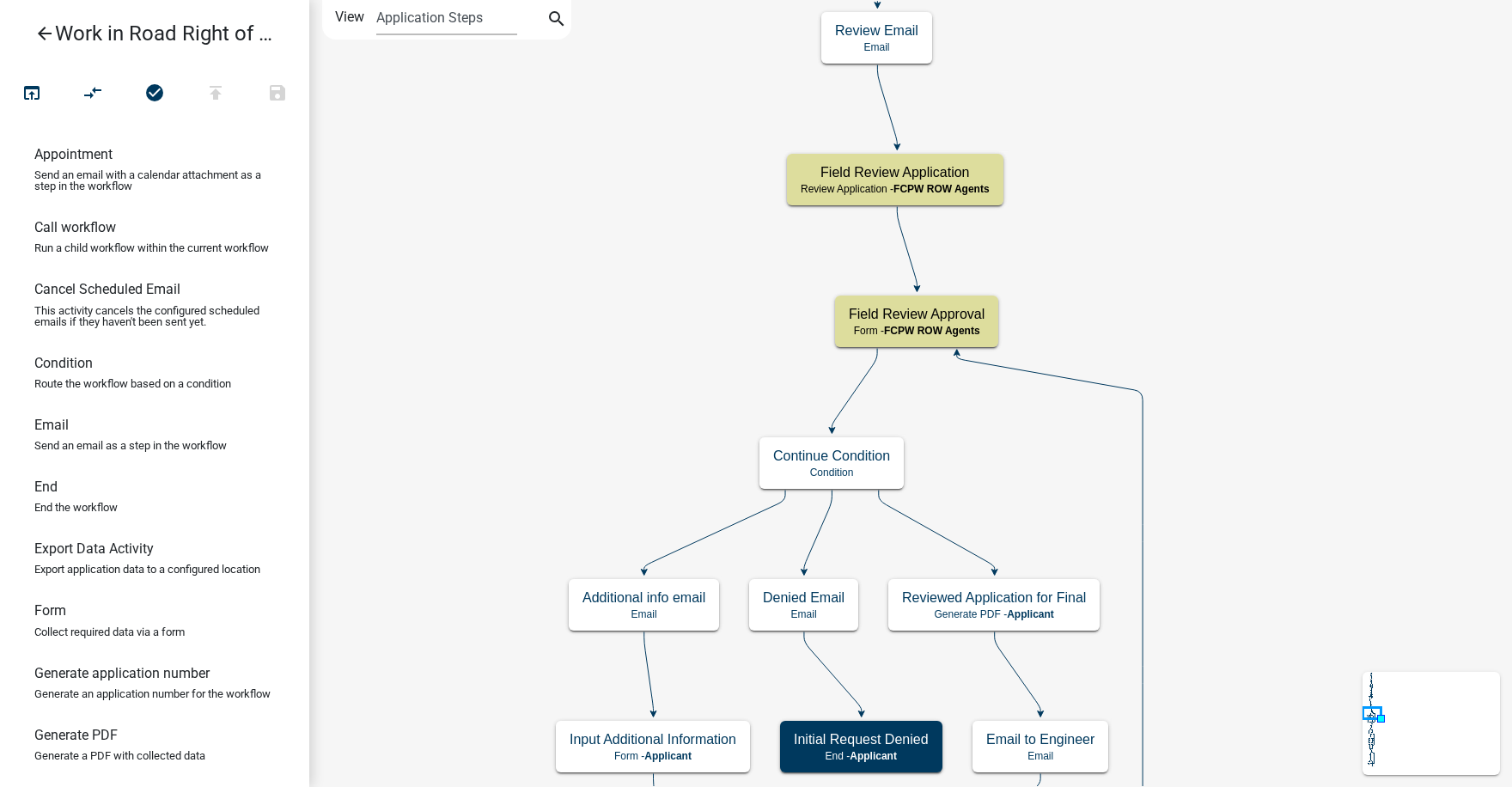
click at [38, 30] on icon "arrow_back" at bounding box center [44, 35] width 20 height 24
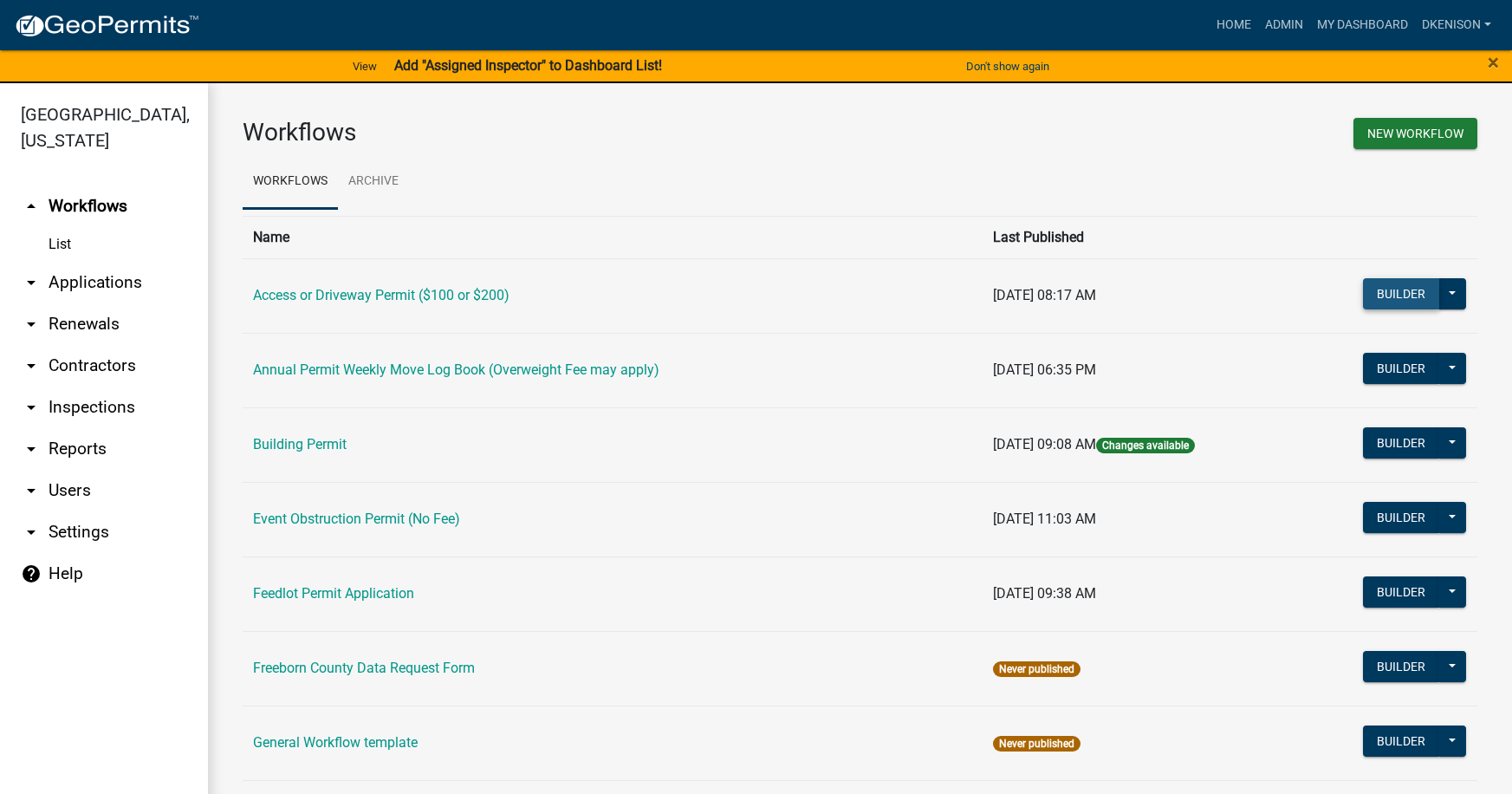
click at [1395, 295] on button "Builder" at bounding box center [1401, 294] width 76 height 32
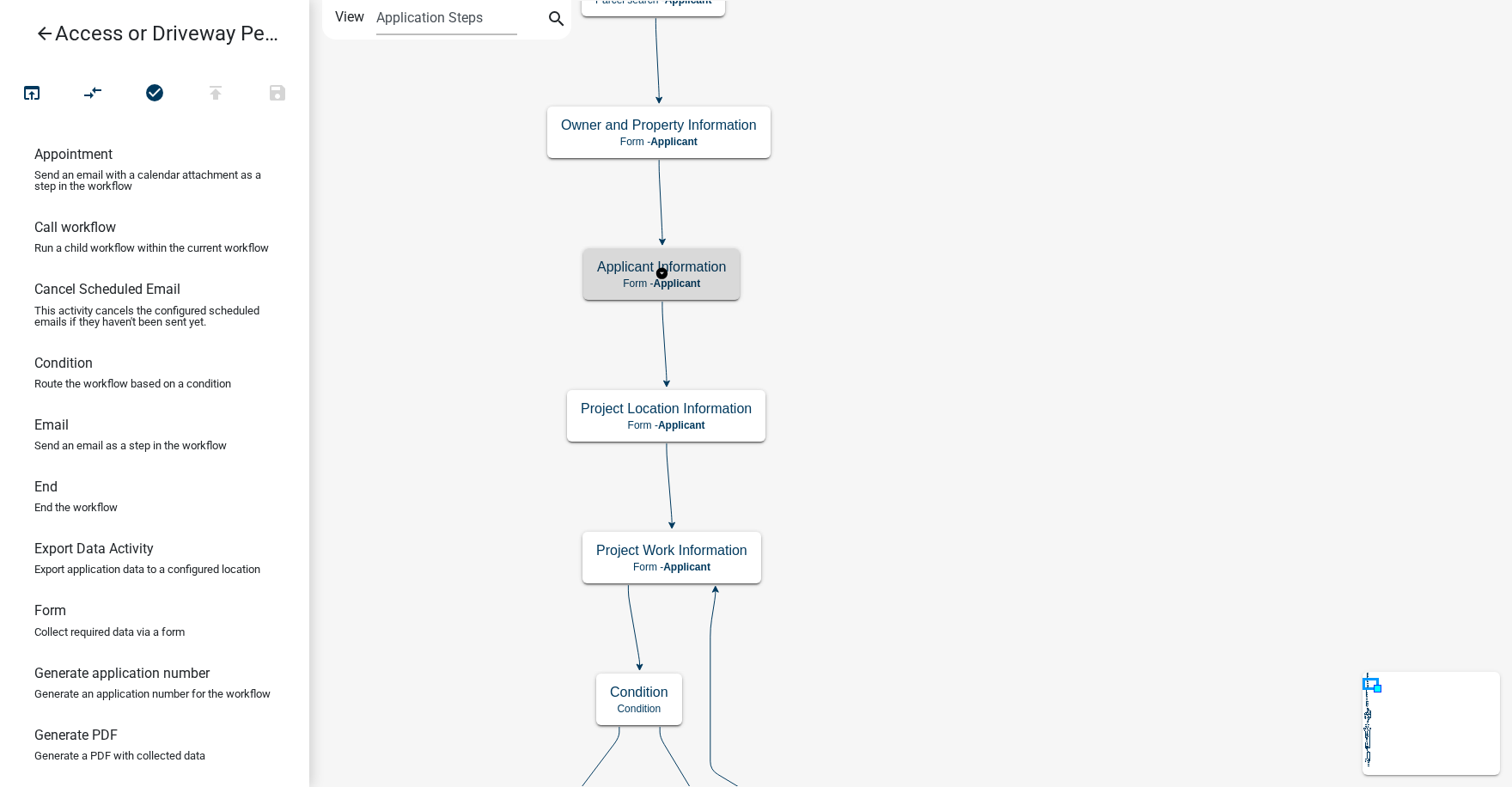
click at [694, 268] on h5 "Applicant Information" at bounding box center [661, 267] width 129 height 17
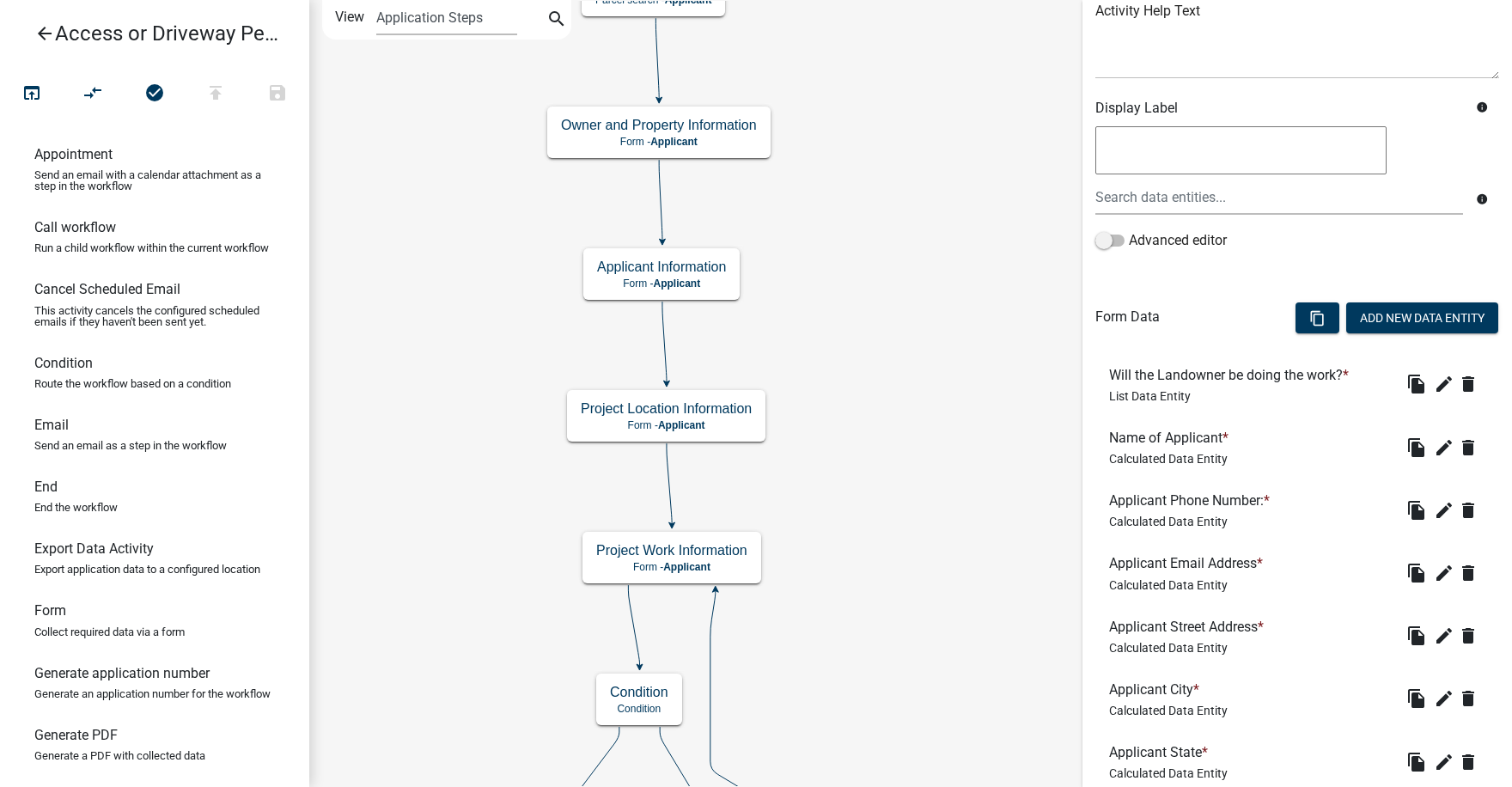
scroll to position [257, 0]
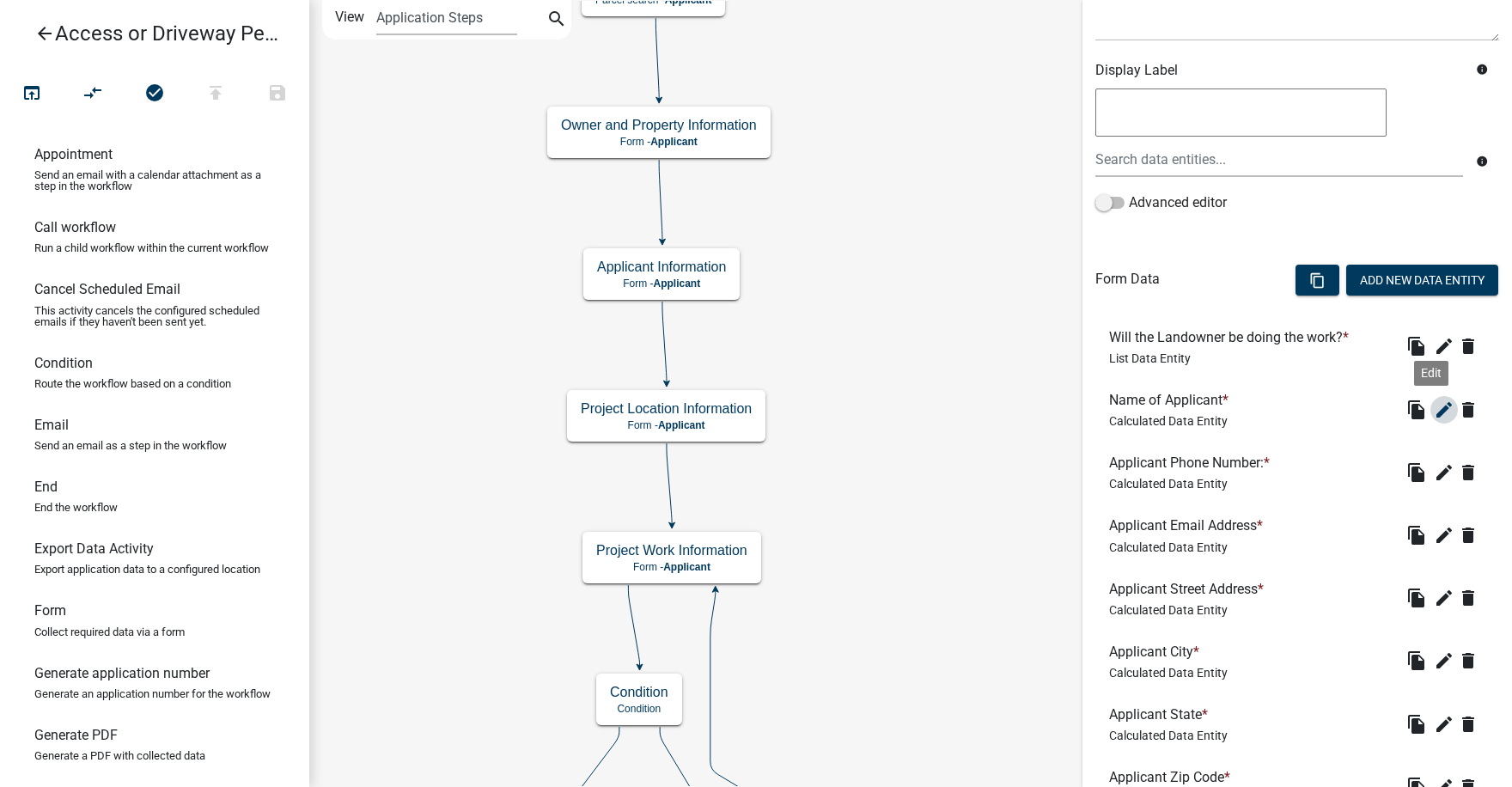
click at [1434, 409] on icon "edit" at bounding box center [1444, 410] width 20 height 20
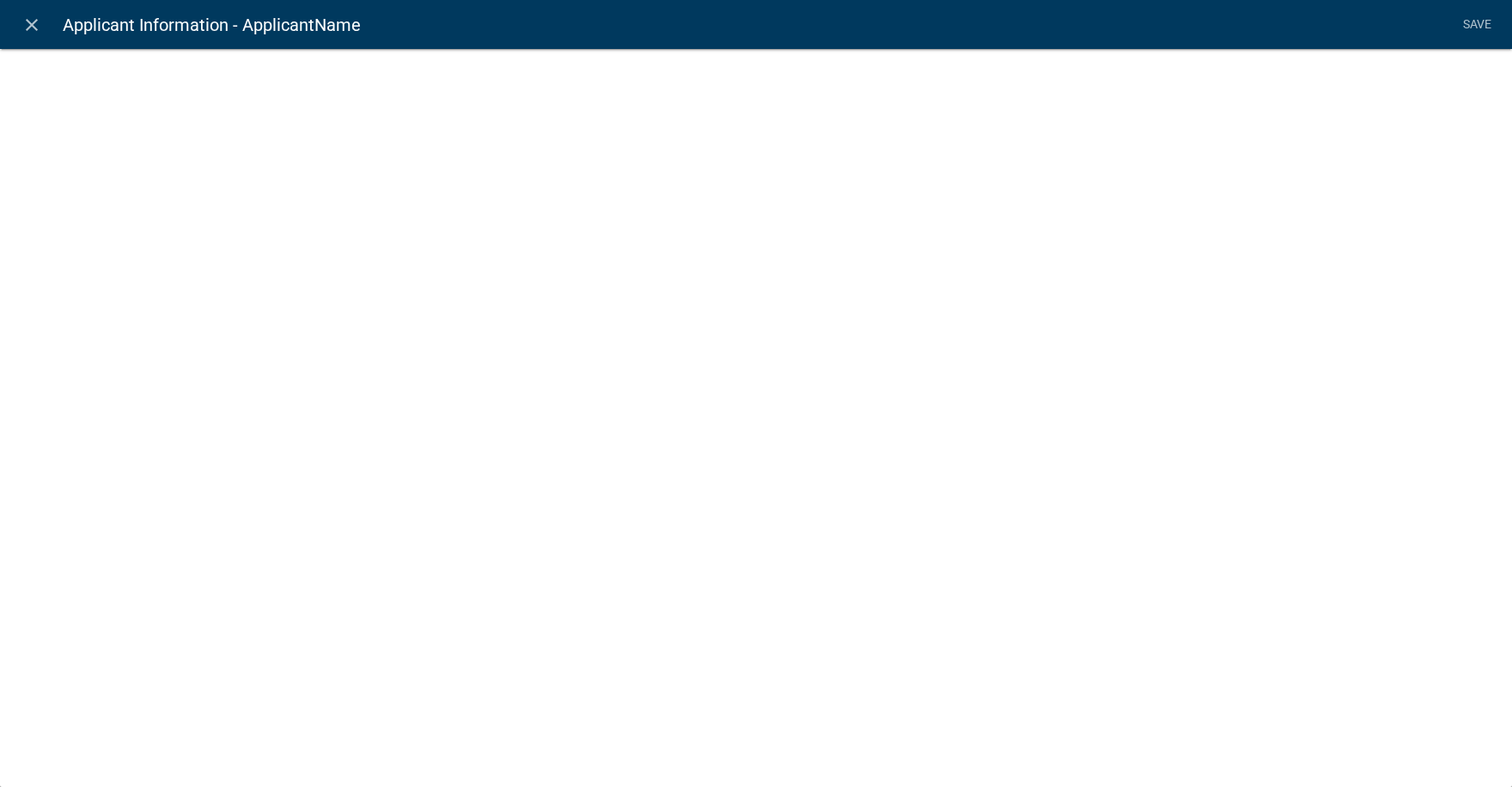
select select "calculated-value"
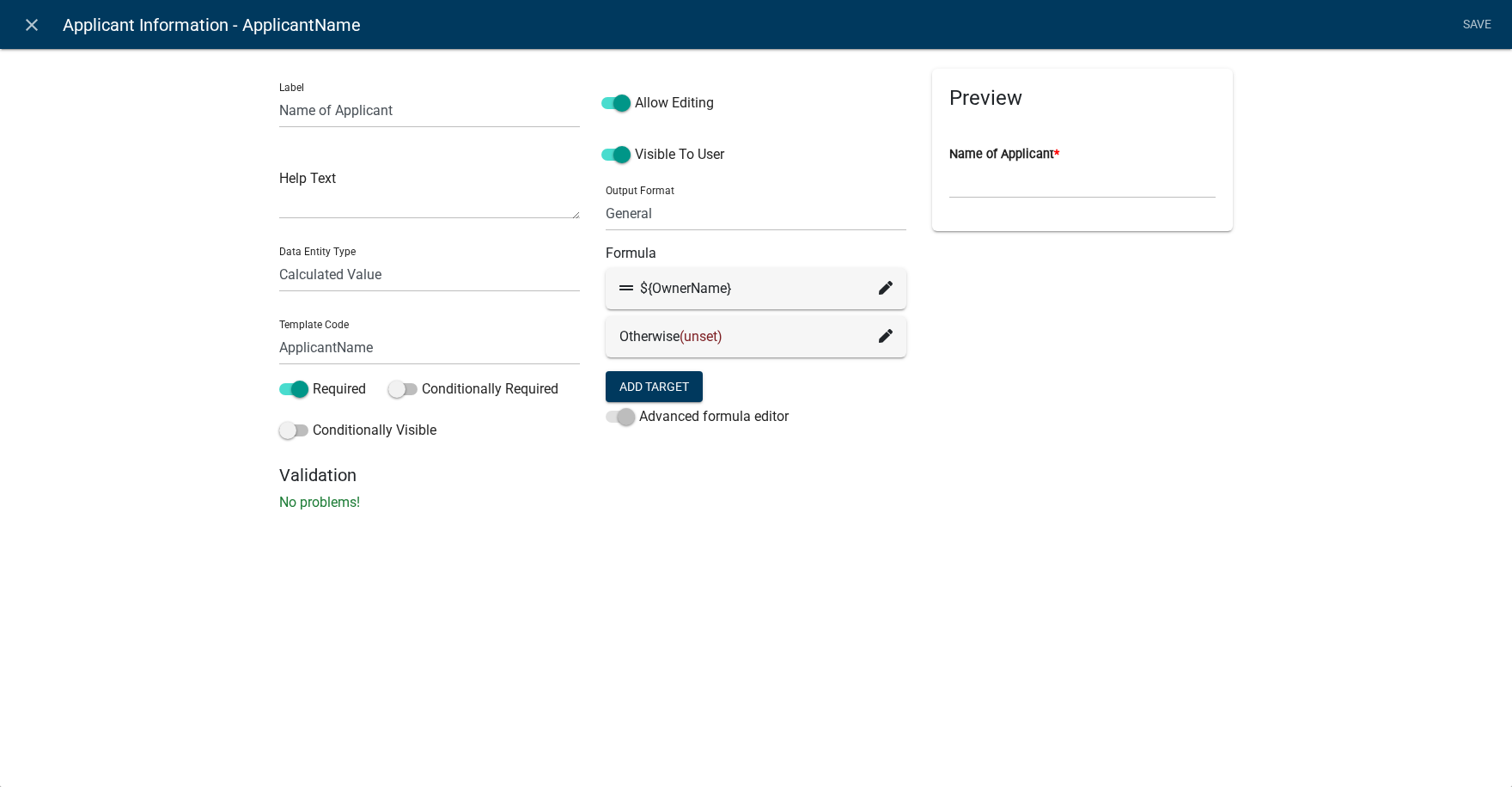
click at [880, 288] on icon at bounding box center [885, 287] width 14 height 14
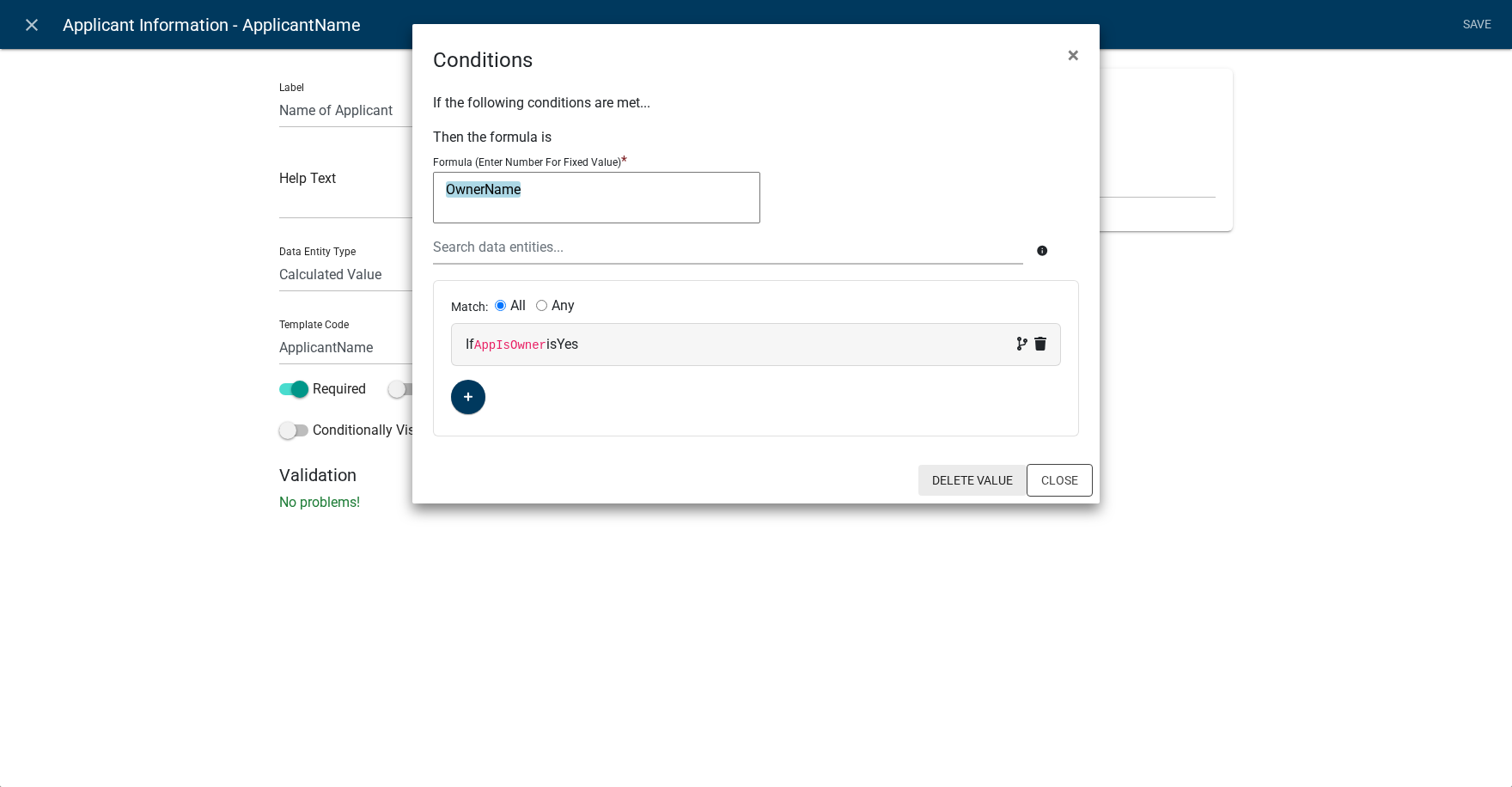
click at [984, 476] on button "Delete Value" at bounding box center [971, 481] width 108 height 31
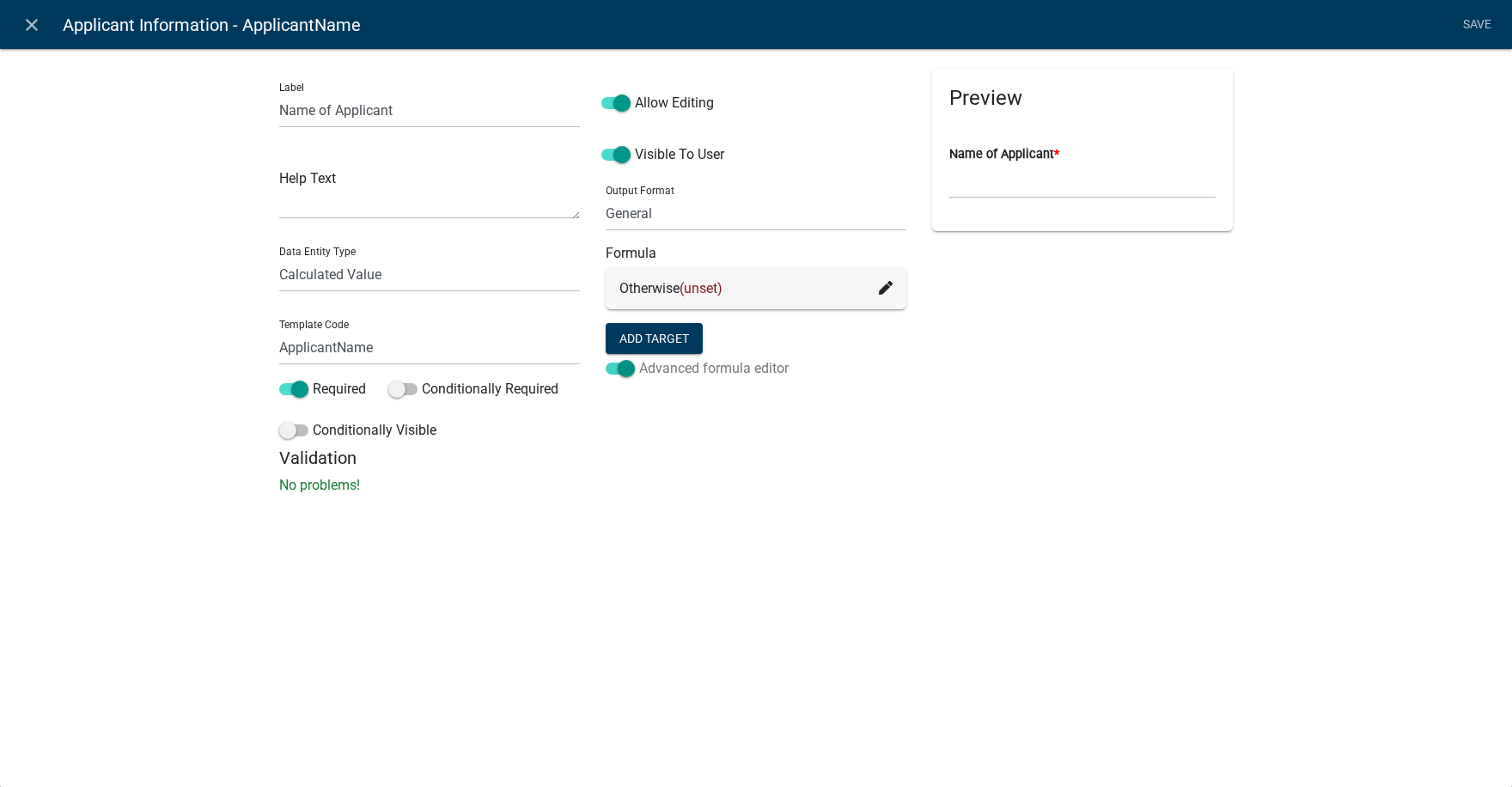
click at [612, 366] on span at bounding box center [620, 368] width 30 height 12
click at [639, 358] on input "Advanced formula editor" at bounding box center [639, 358] width 0 height 0
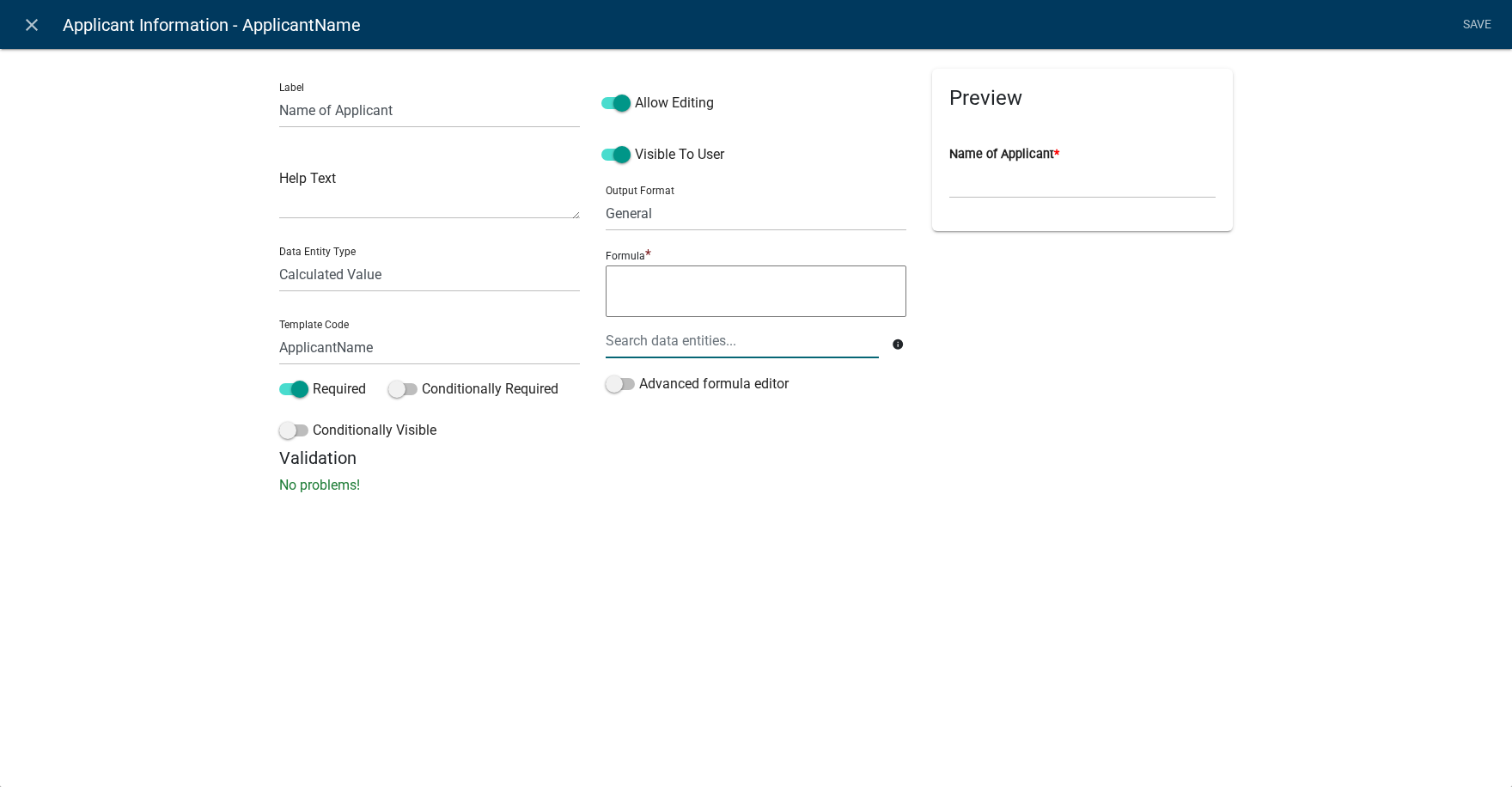
click at [655, 339] on div at bounding box center [742, 340] width 299 height 35
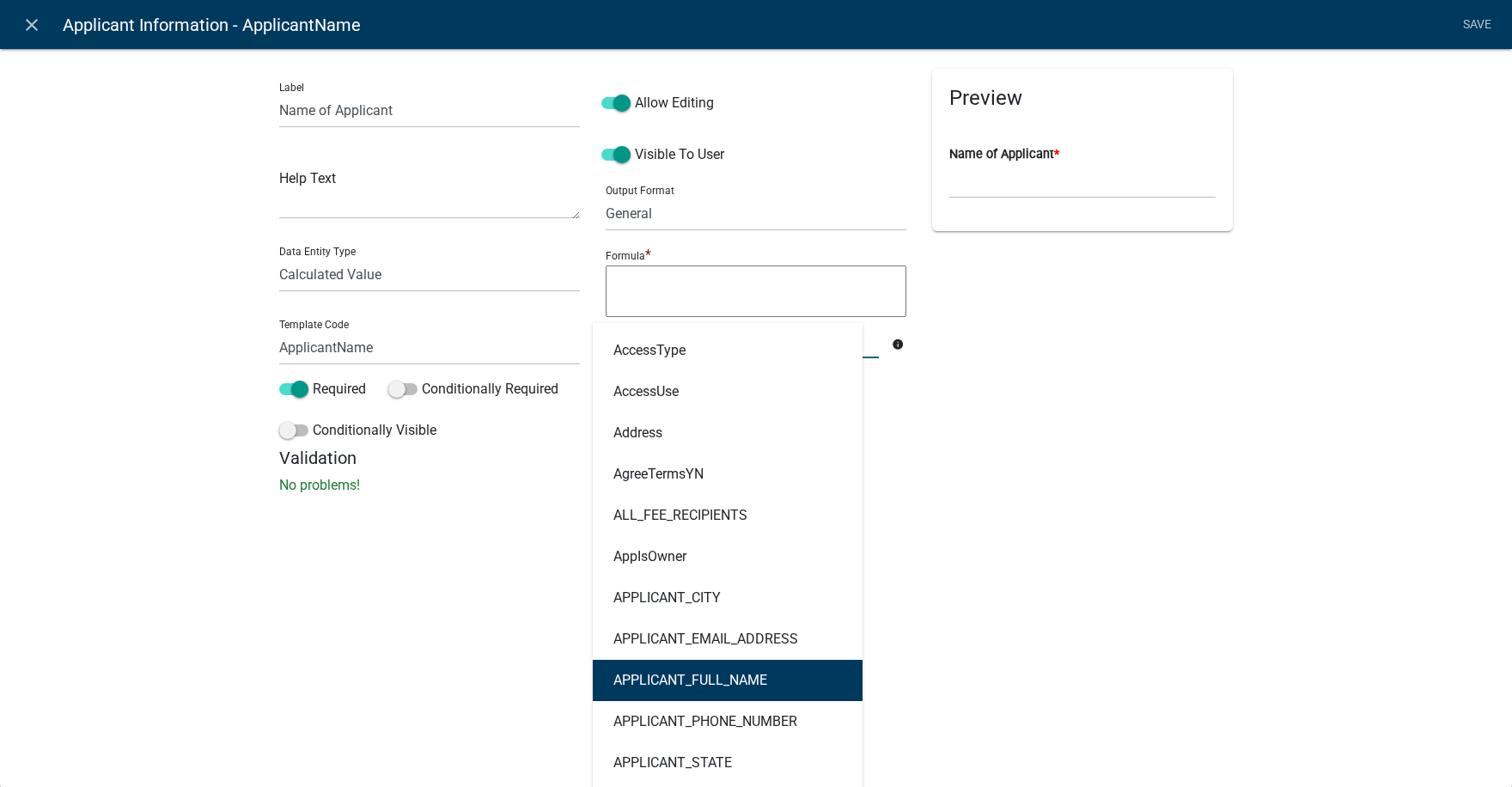
click at [688, 688] on button "APPLICANT_FULL_NAME" at bounding box center [727, 680] width 269 height 42
type textarea "APPLICANT_FULL_NAME"
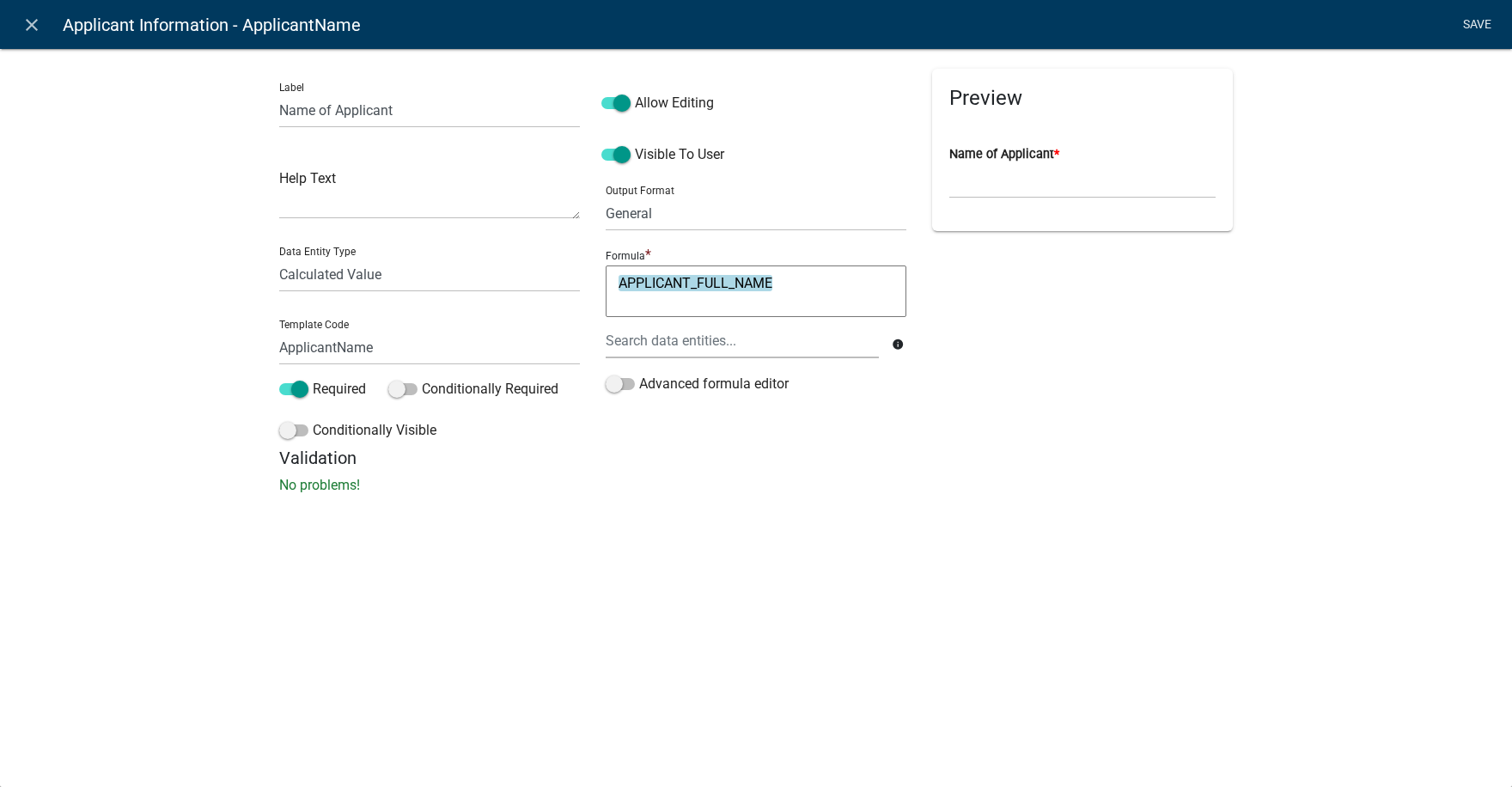
click at [1477, 25] on link "Save" at bounding box center [1476, 24] width 43 height 32
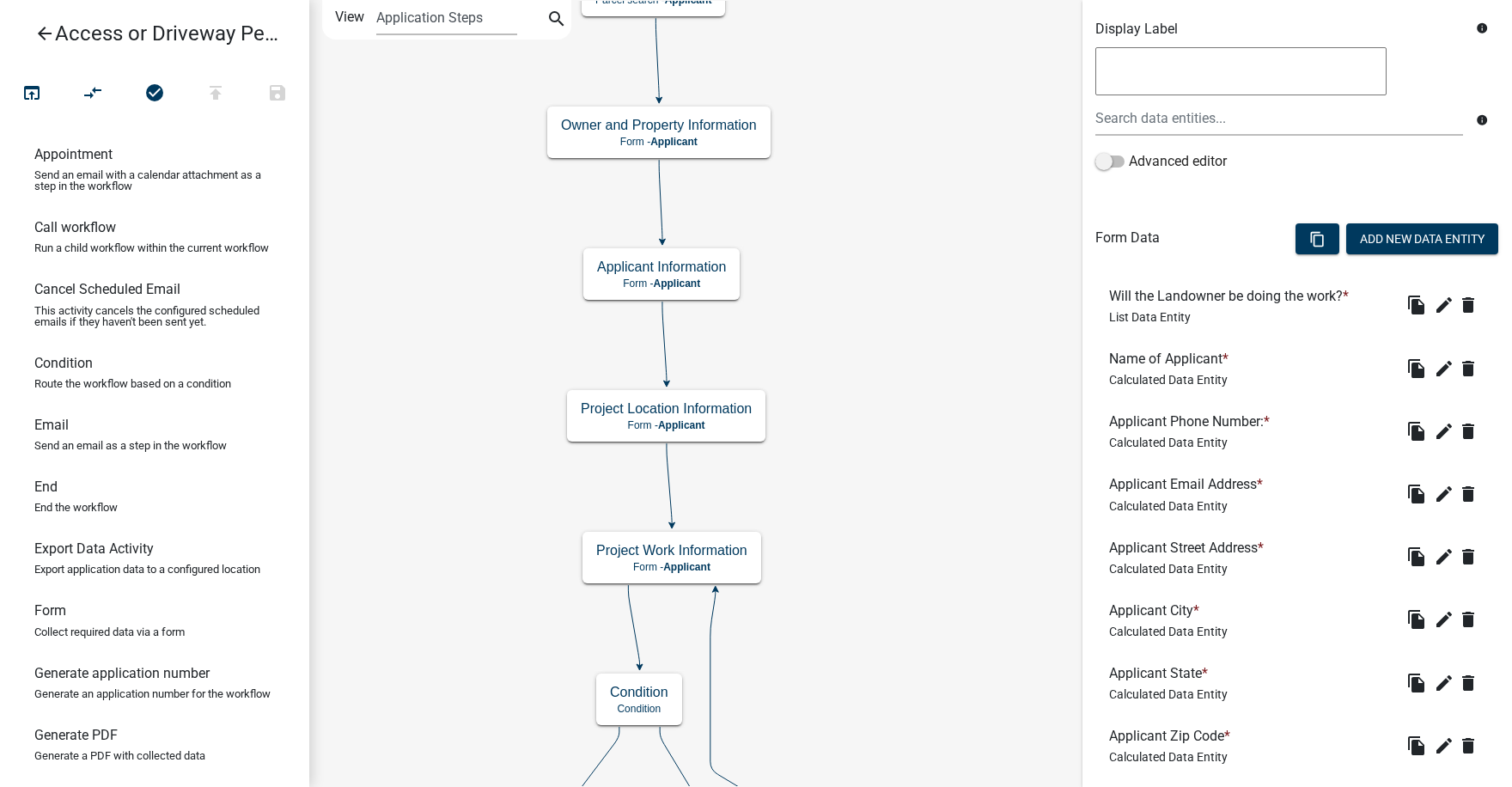
scroll to position [343, 0]
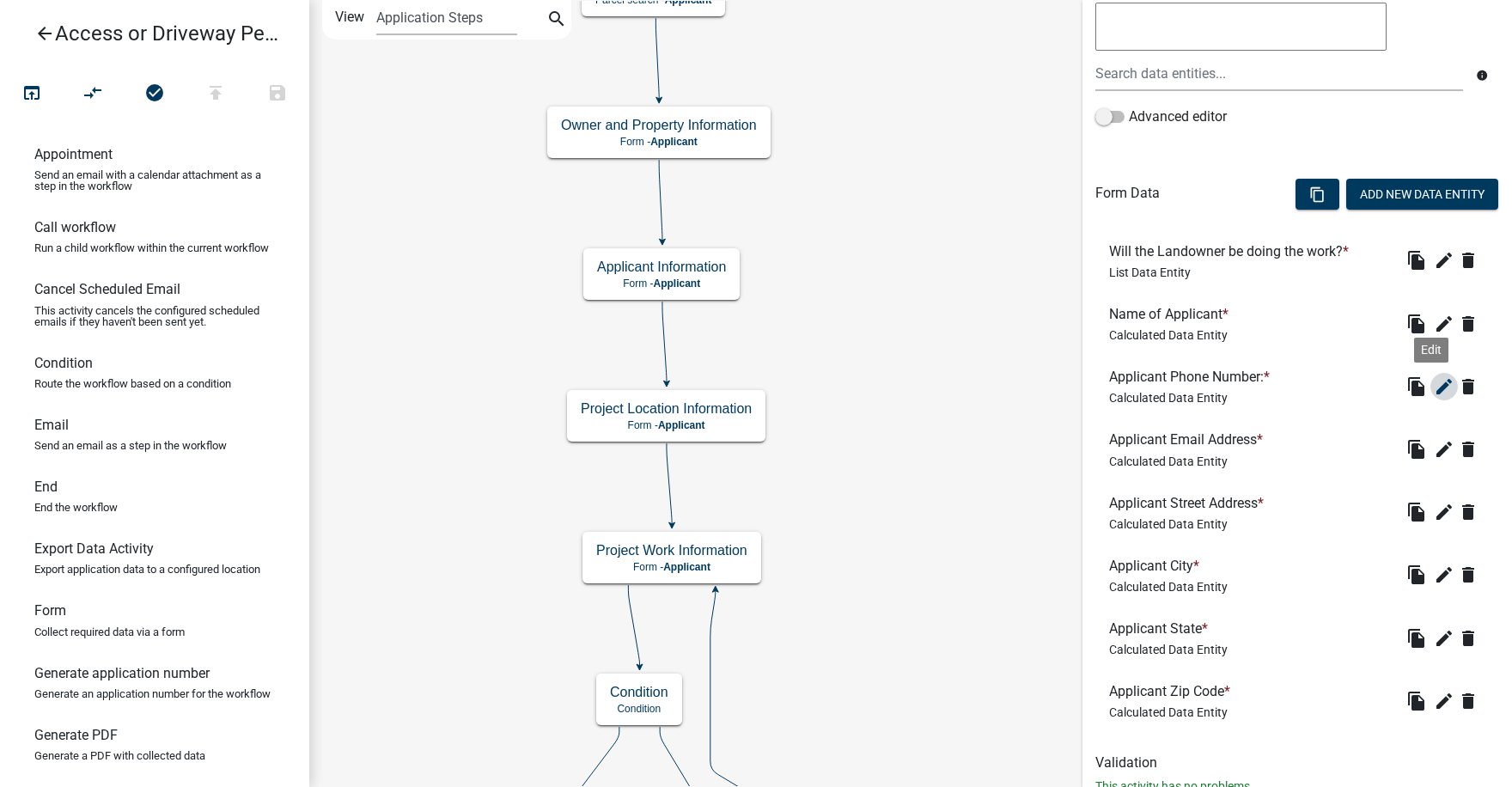
click at [1434, 388] on icon "edit" at bounding box center [1444, 387] width 20 height 20
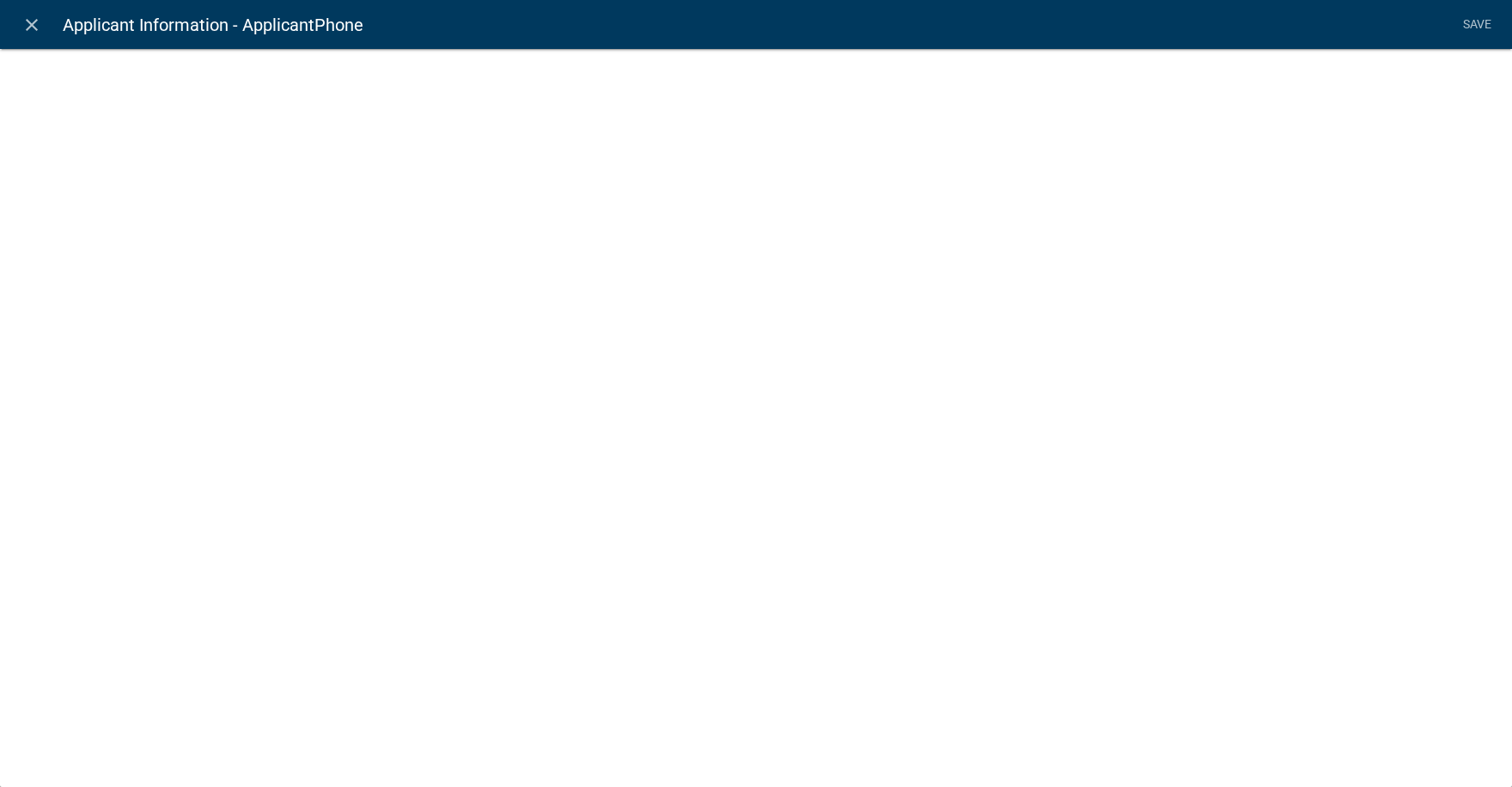
select select "calculated-value"
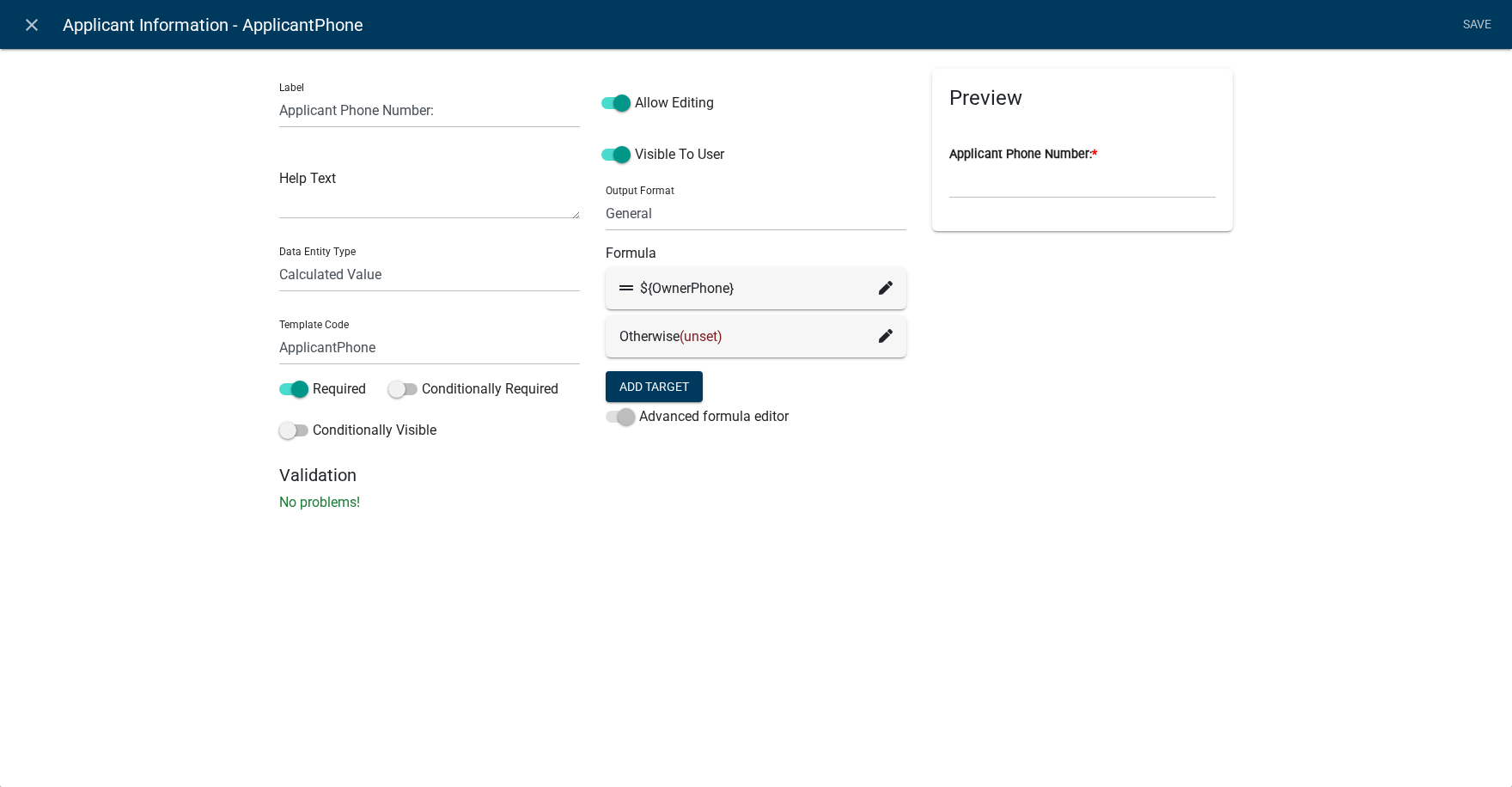
click at [887, 283] on icon at bounding box center [885, 287] width 14 height 14
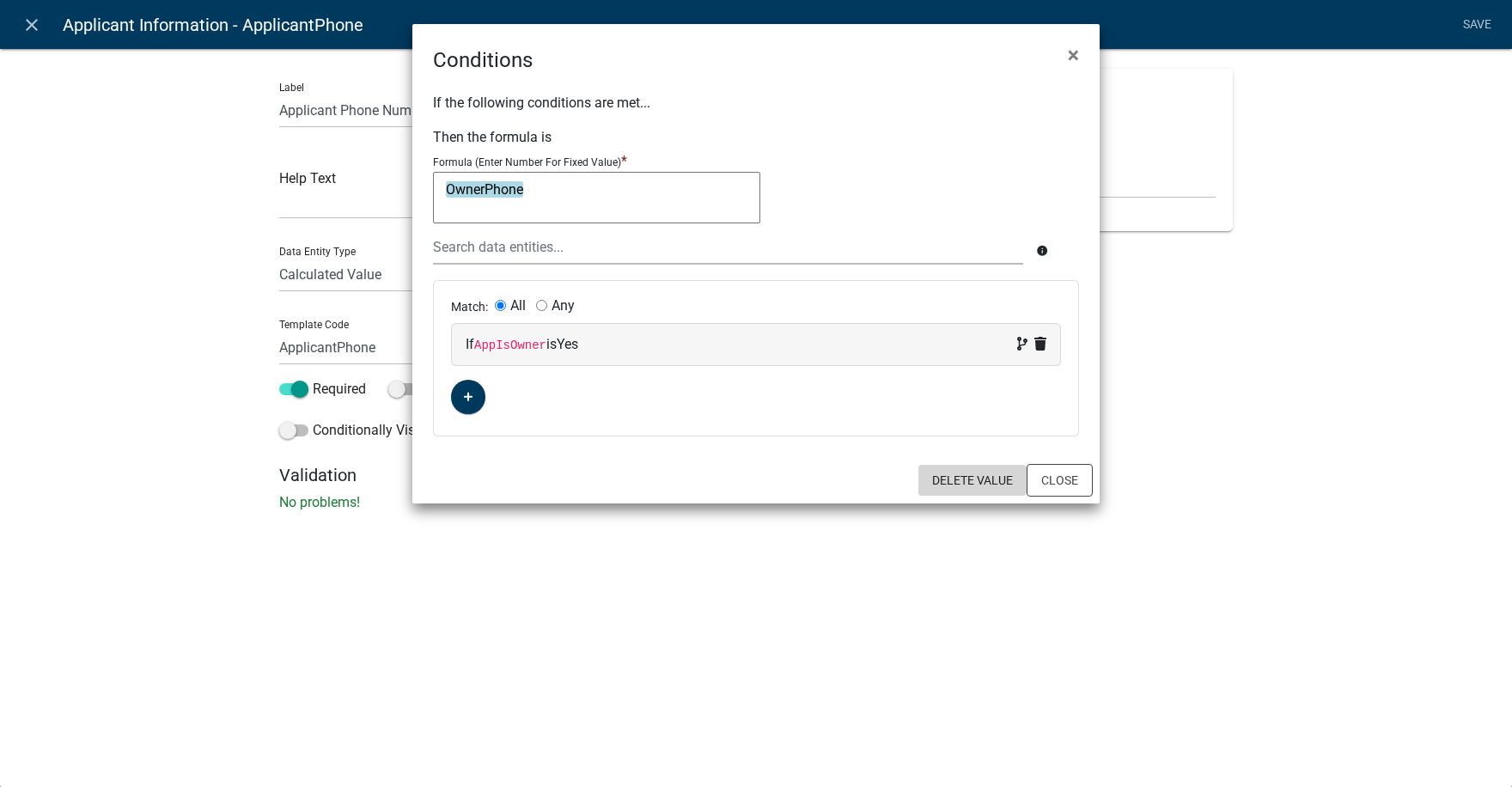
click at [982, 477] on button "Delete Value" at bounding box center [971, 481] width 108 height 31
click at [982, 477] on div "Delete Value Close" at bounding box center [756, 480] width 687 height 46
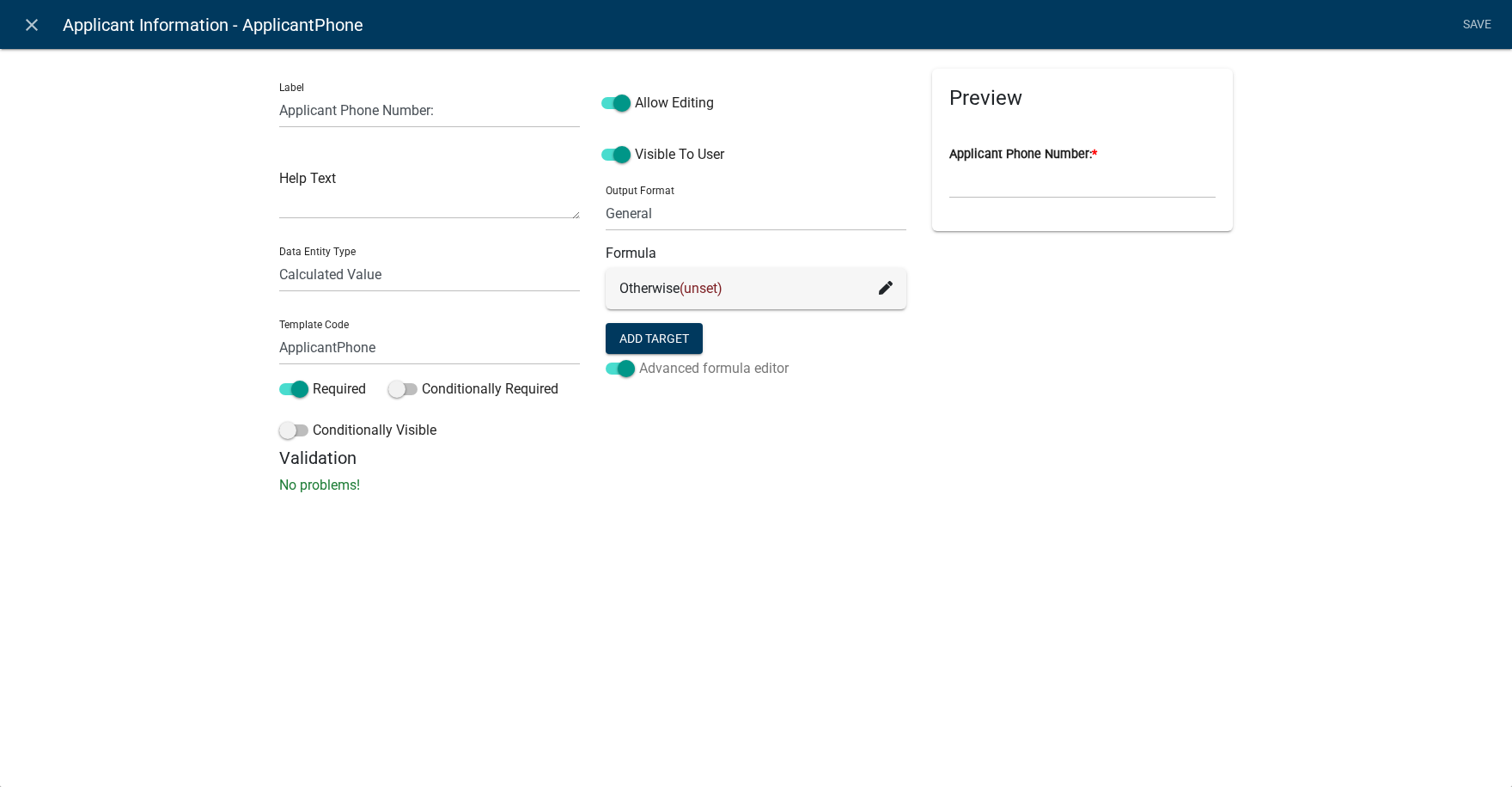
click at [606, 368] on span at bounding box center [620, 368] width 30 height 12
click at [639, 358] on input "Advanced formula editor" at bounding box center [639, 358] width 0 height 0
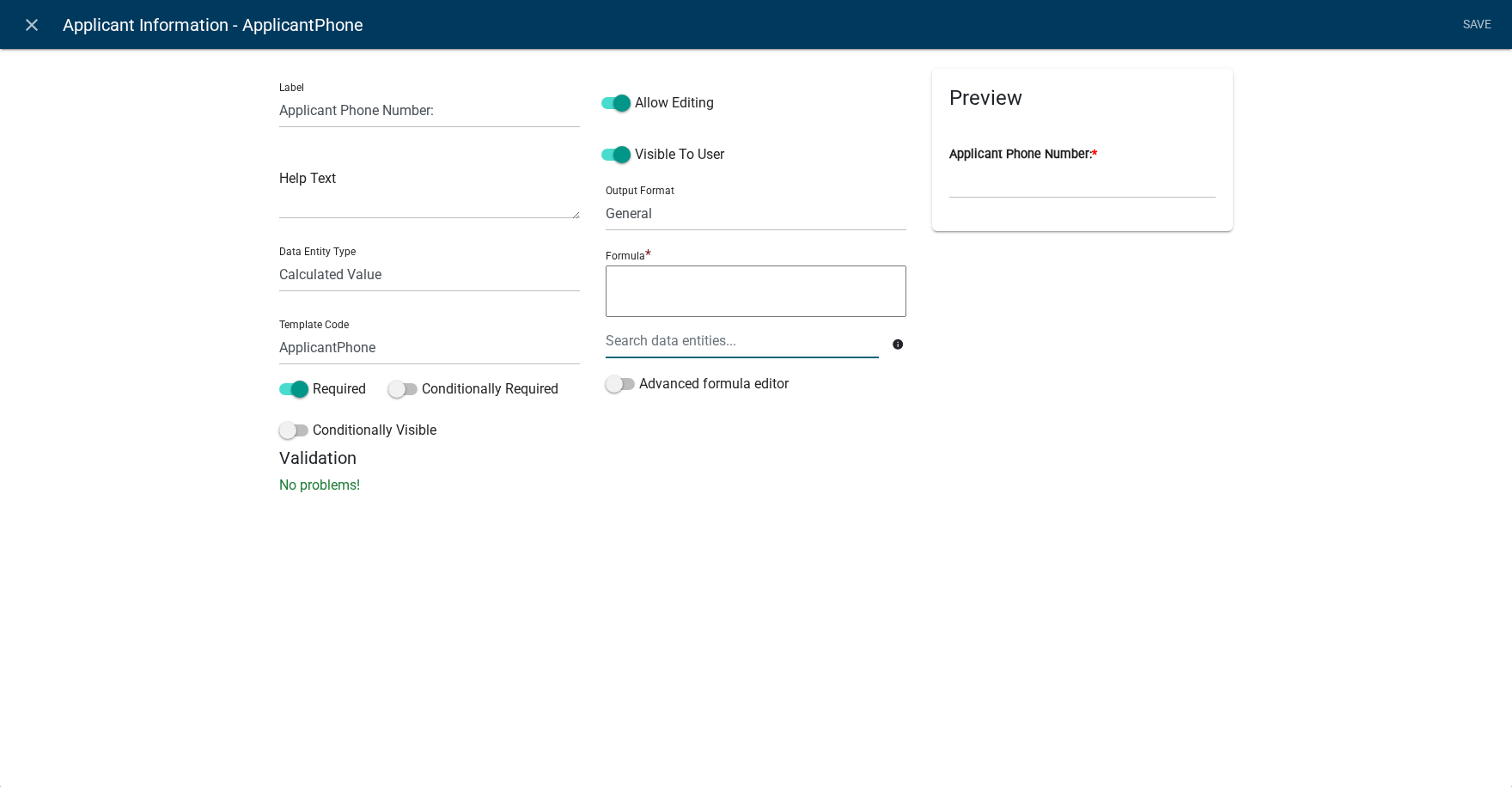
click at [648, 334] on div at bounding box center [742, 340] width 299 height 35
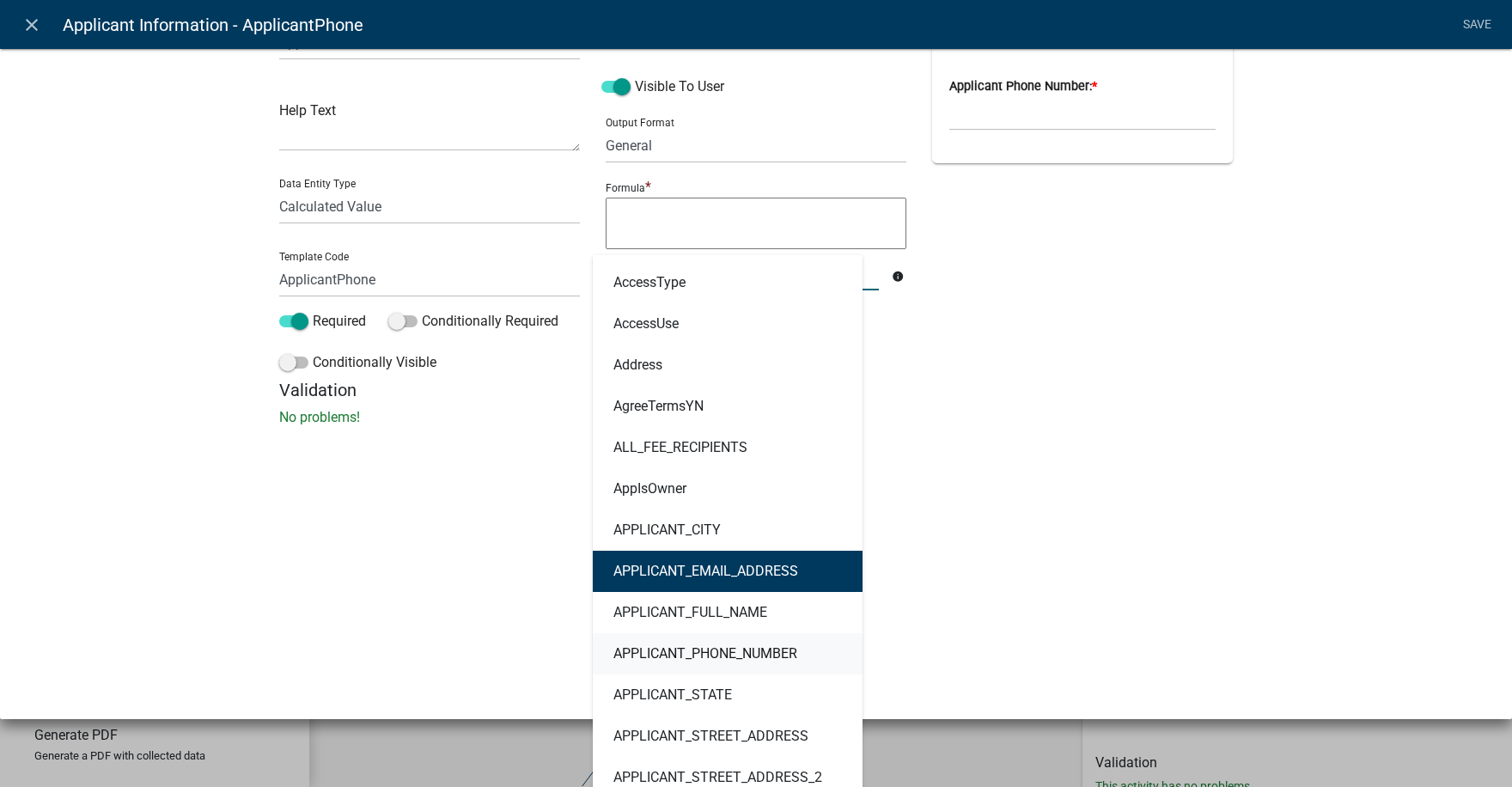
scroll to position [86, 0]
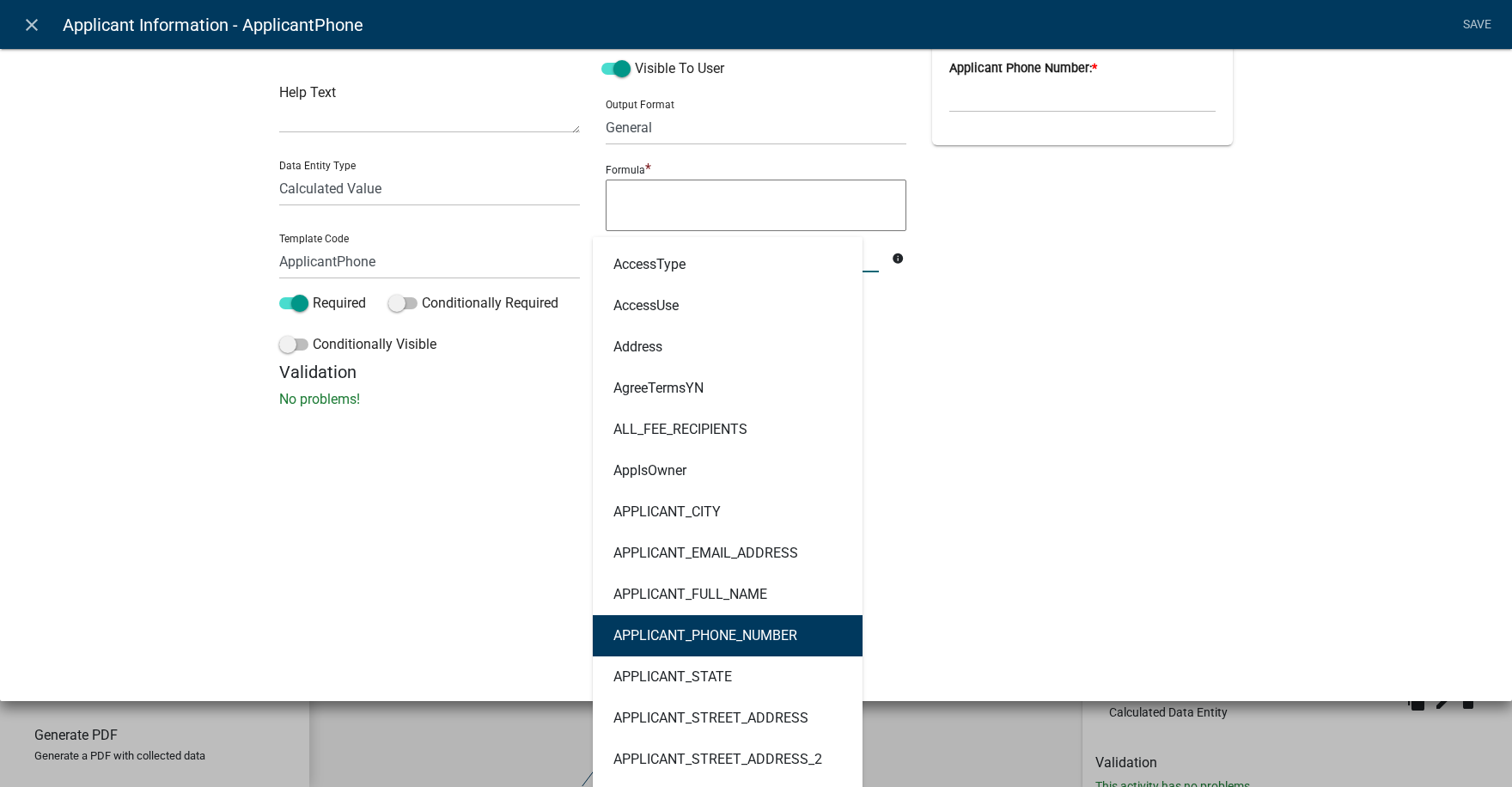
click at [716, 633] on ngb-highlight "APPLICANT_PHONE_NUMBER" at bounding box center [705, 636] width 184 height 14
type textarea "APPLICANT_PHONE_NUMBER"
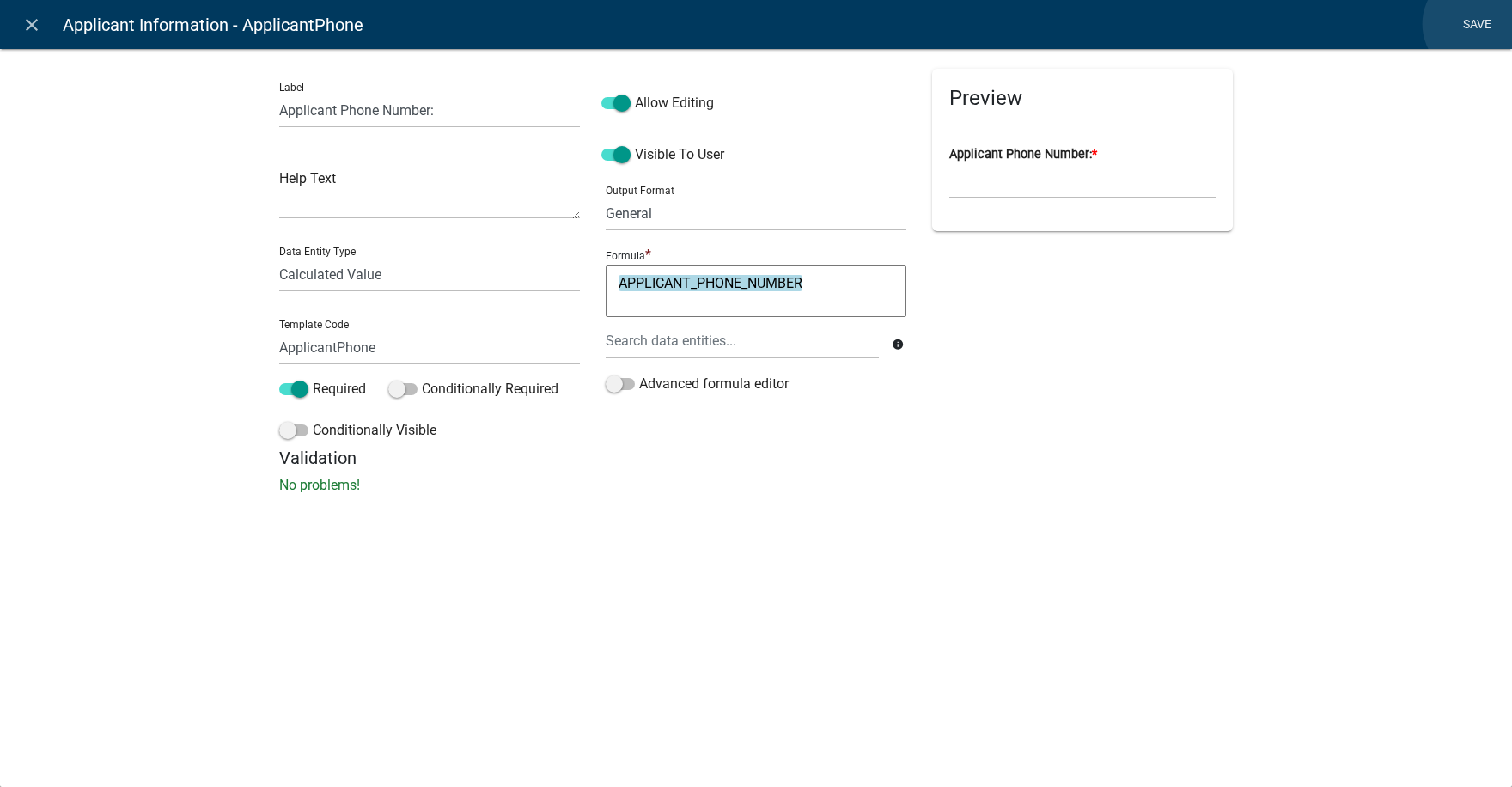
click at [1477, 24] on link "Save" at bounding box center [1476, 24] width 43 height 32
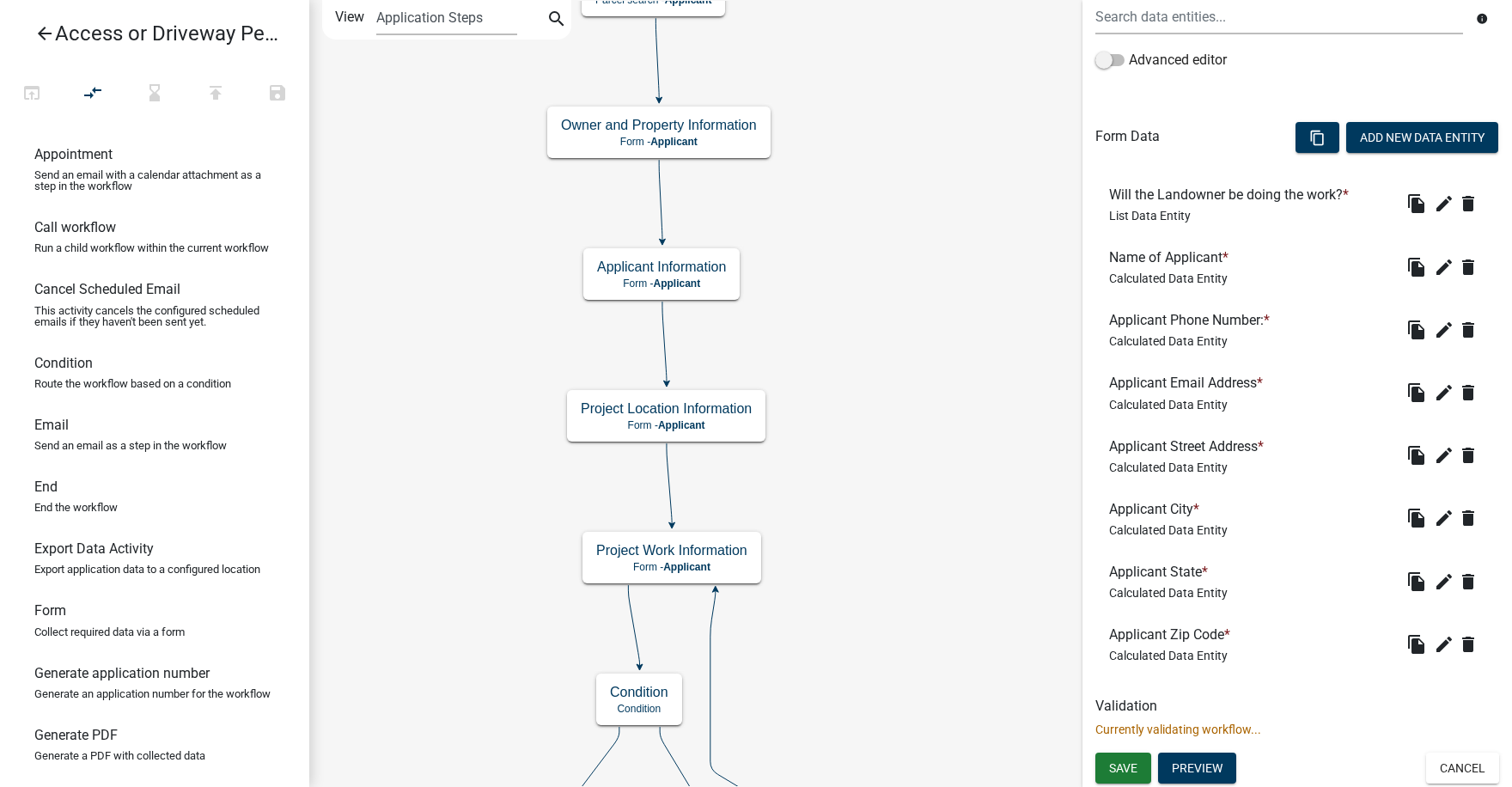
scroll to position [401, 0]
click at [1434, 387] on icon "edit" at bounding box center [1444, 391] width 20 height 20
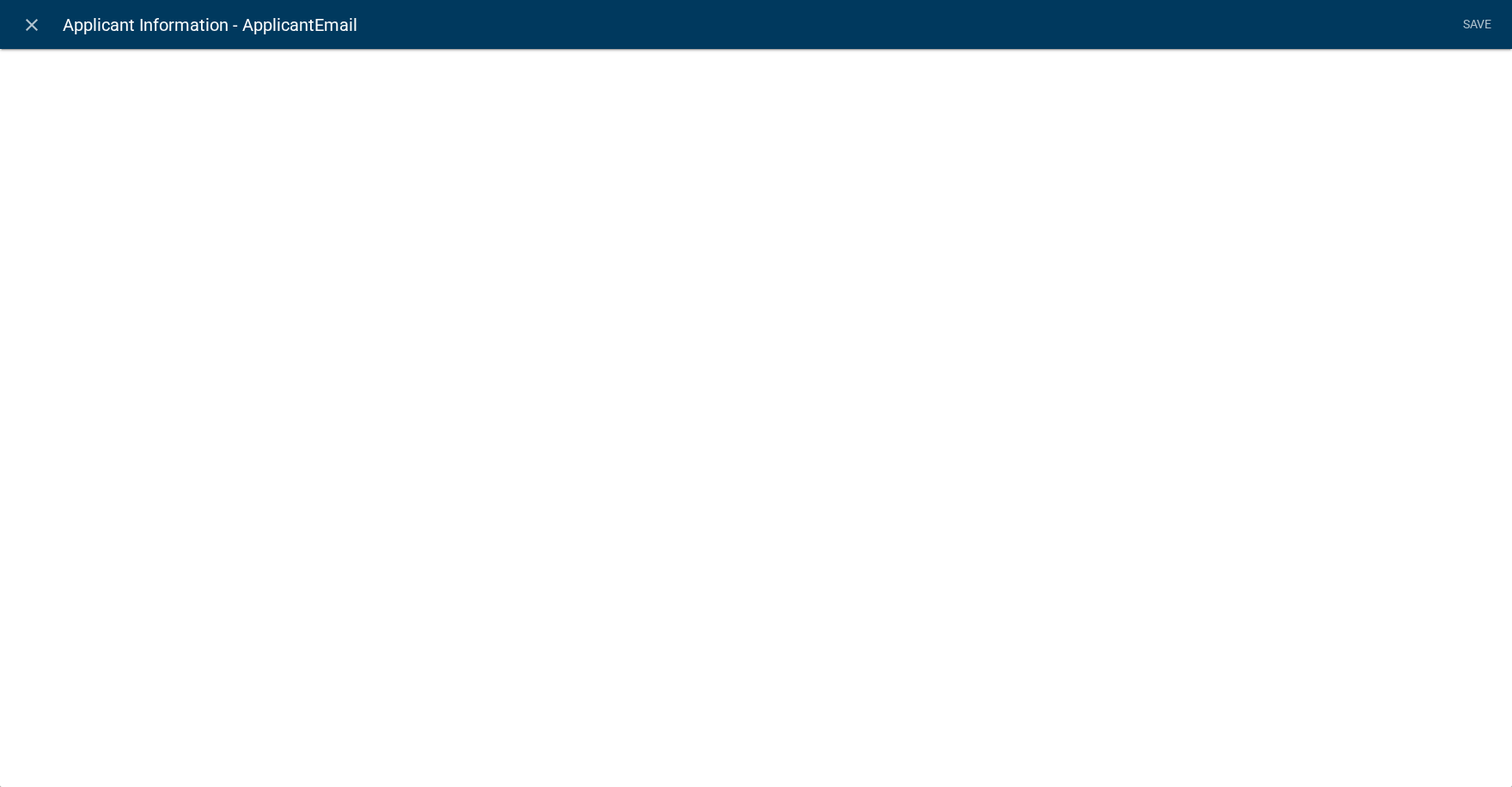
select select "calculated-value"
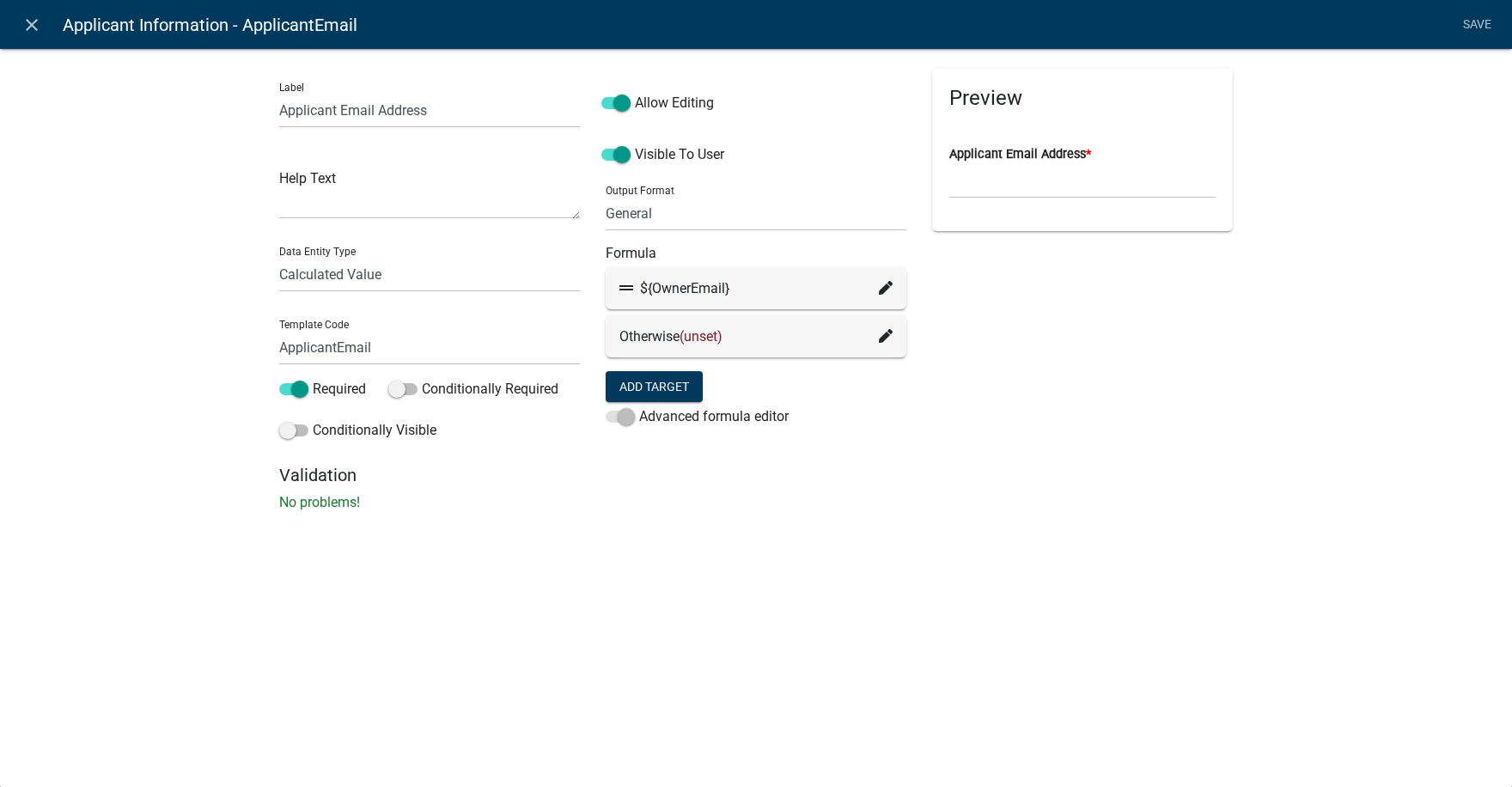
click at [885, 281] on icon at bounding box center [885, 287] width 14 height 14
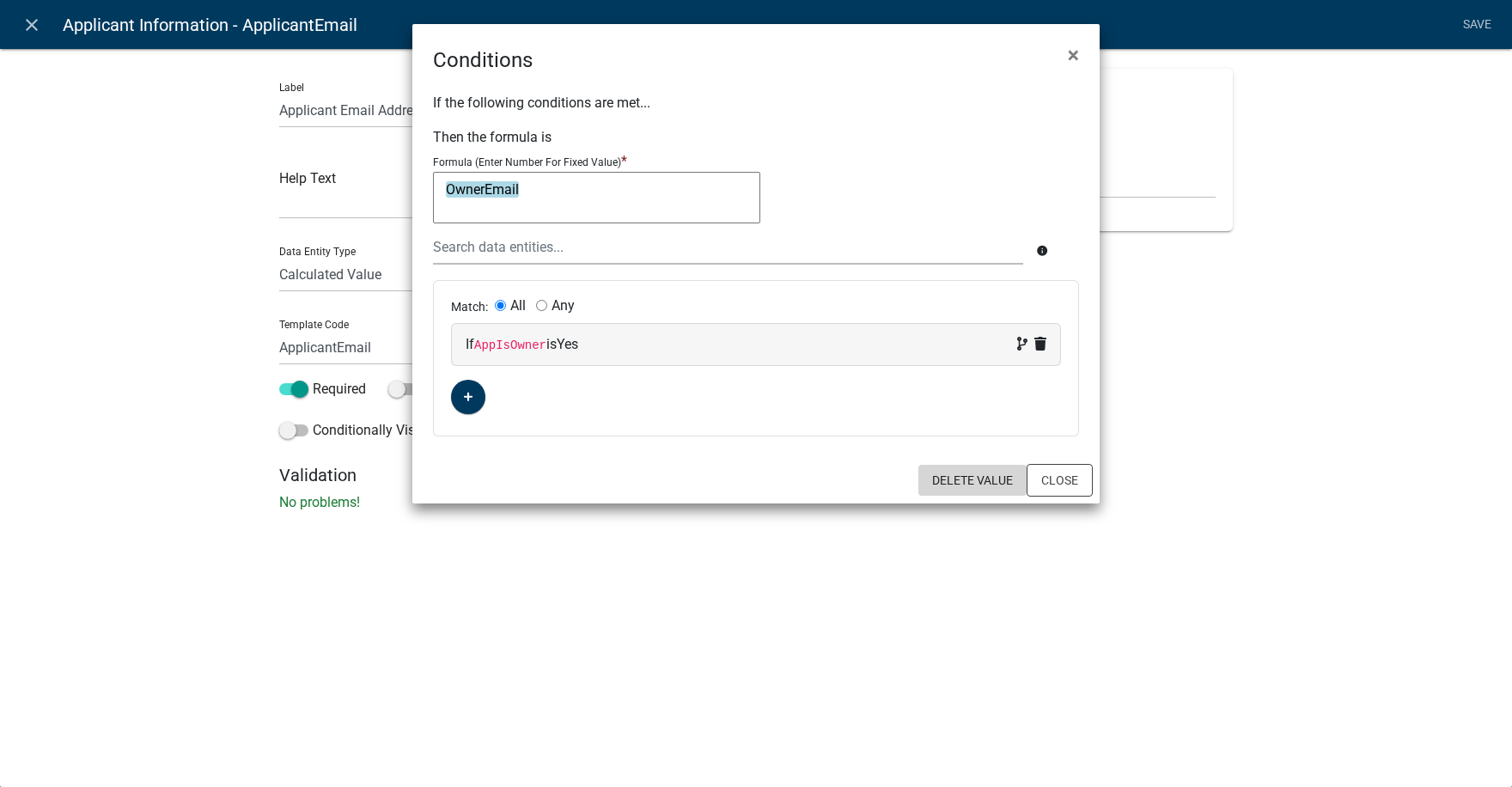
click at [977, 478] on button "Delete Value" at bounding box center [971, 481] width 108 height 31
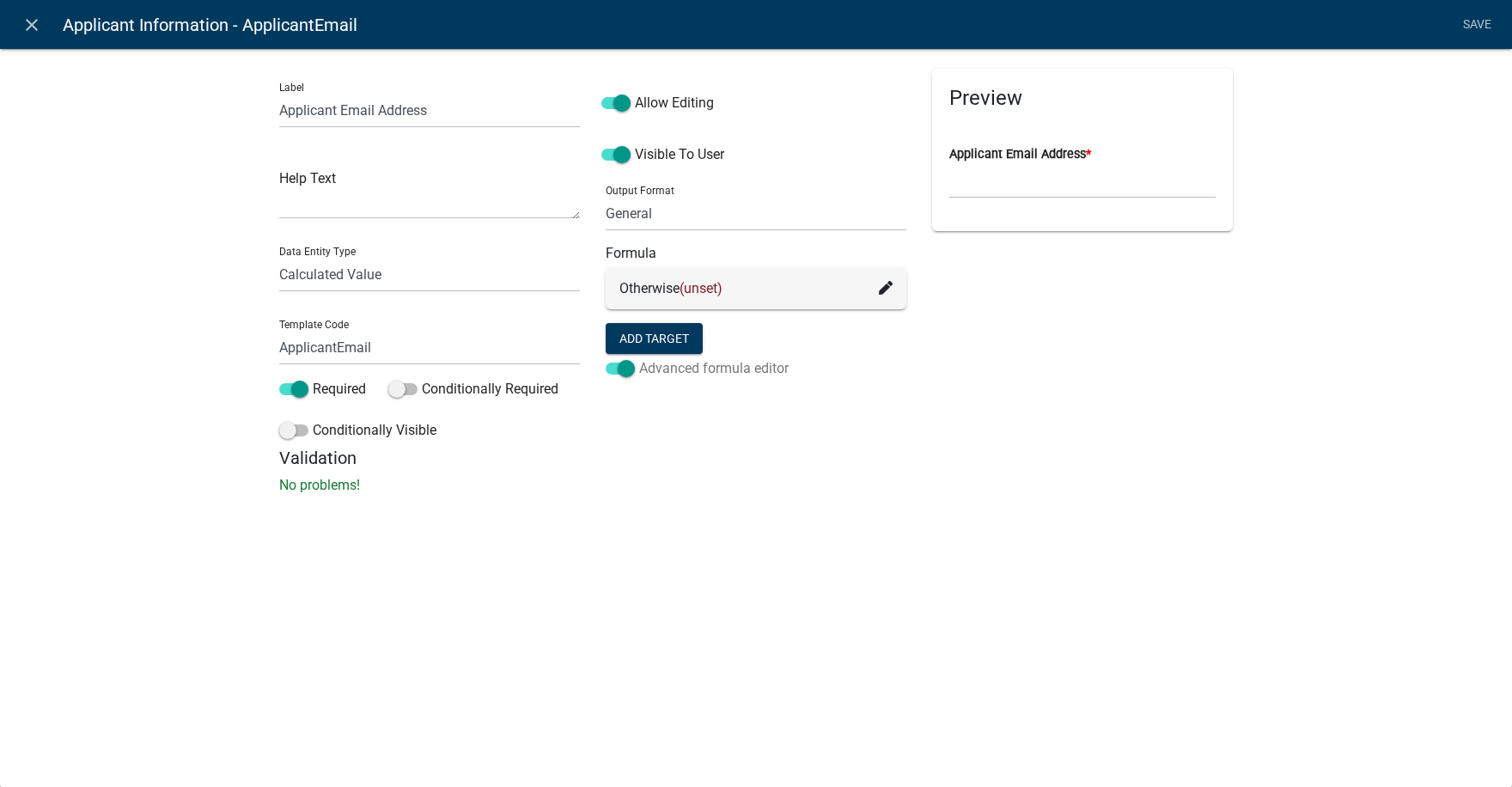
click at [613, 368] on span at bounding box center [620, 368] width 30 height 12
click at [639, 358] on input "Advanced formula editor" at bounding box center [639, 358] width 0 height 0
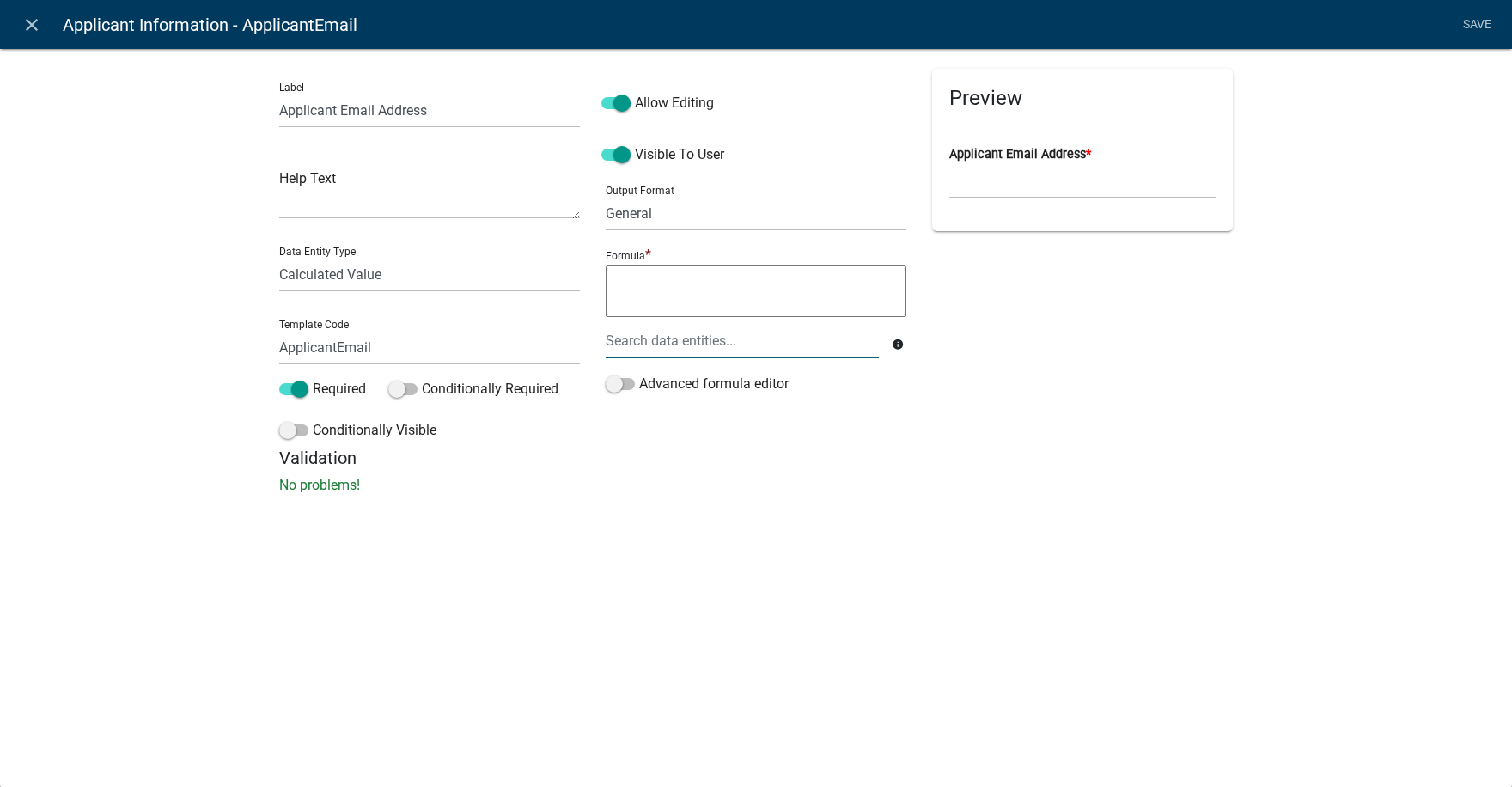
click at [661, 339] on div at bounding box center [742, 340] width 299 height 35
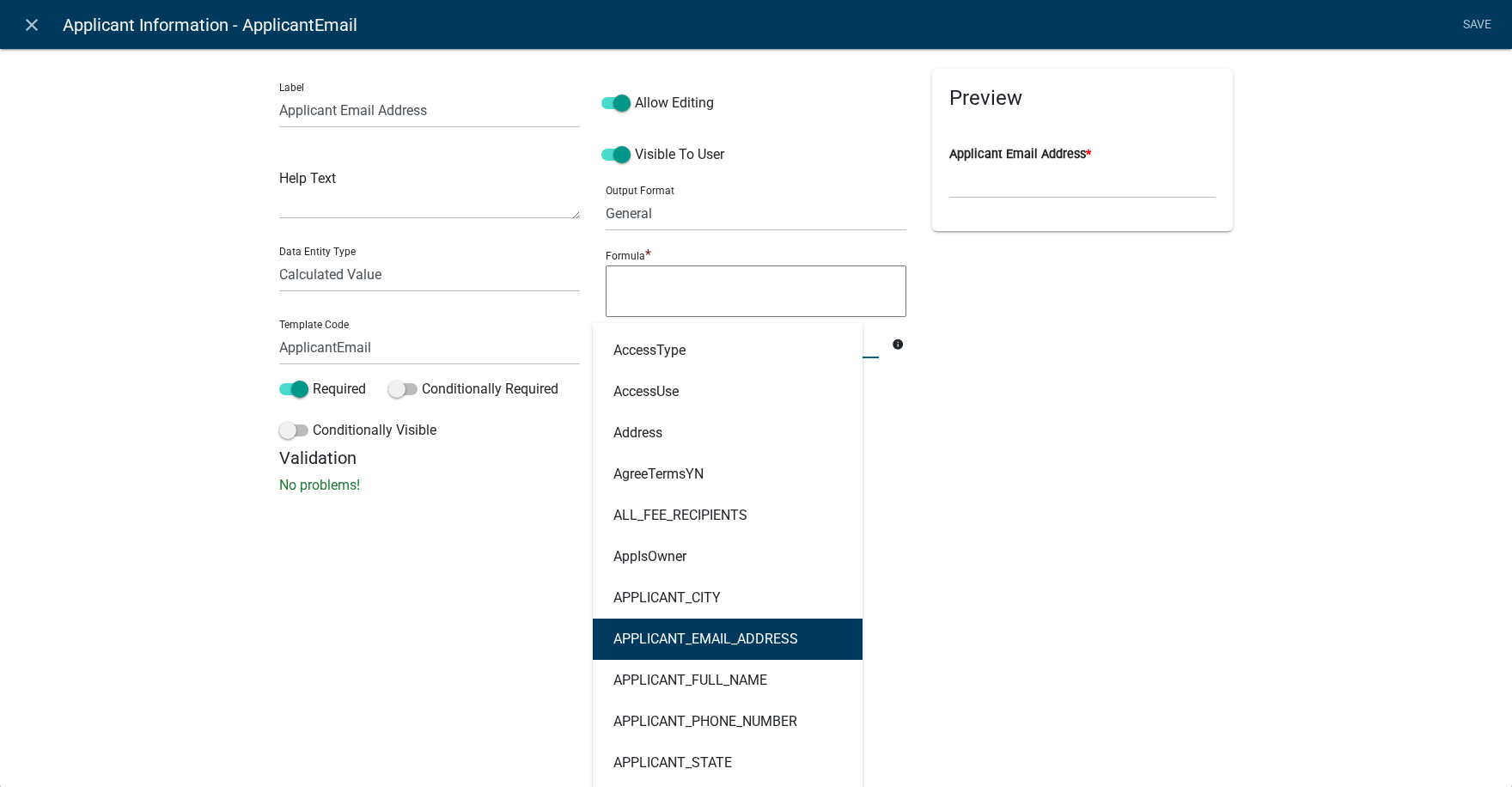
click at [708, 634] on ngb-highlight "APPLICANT_EMAIL_ADDRESS" at bounding box center [706, 638] width 185 height 14
type textarea "APPLICANT_EMAIL_ADDRESS"
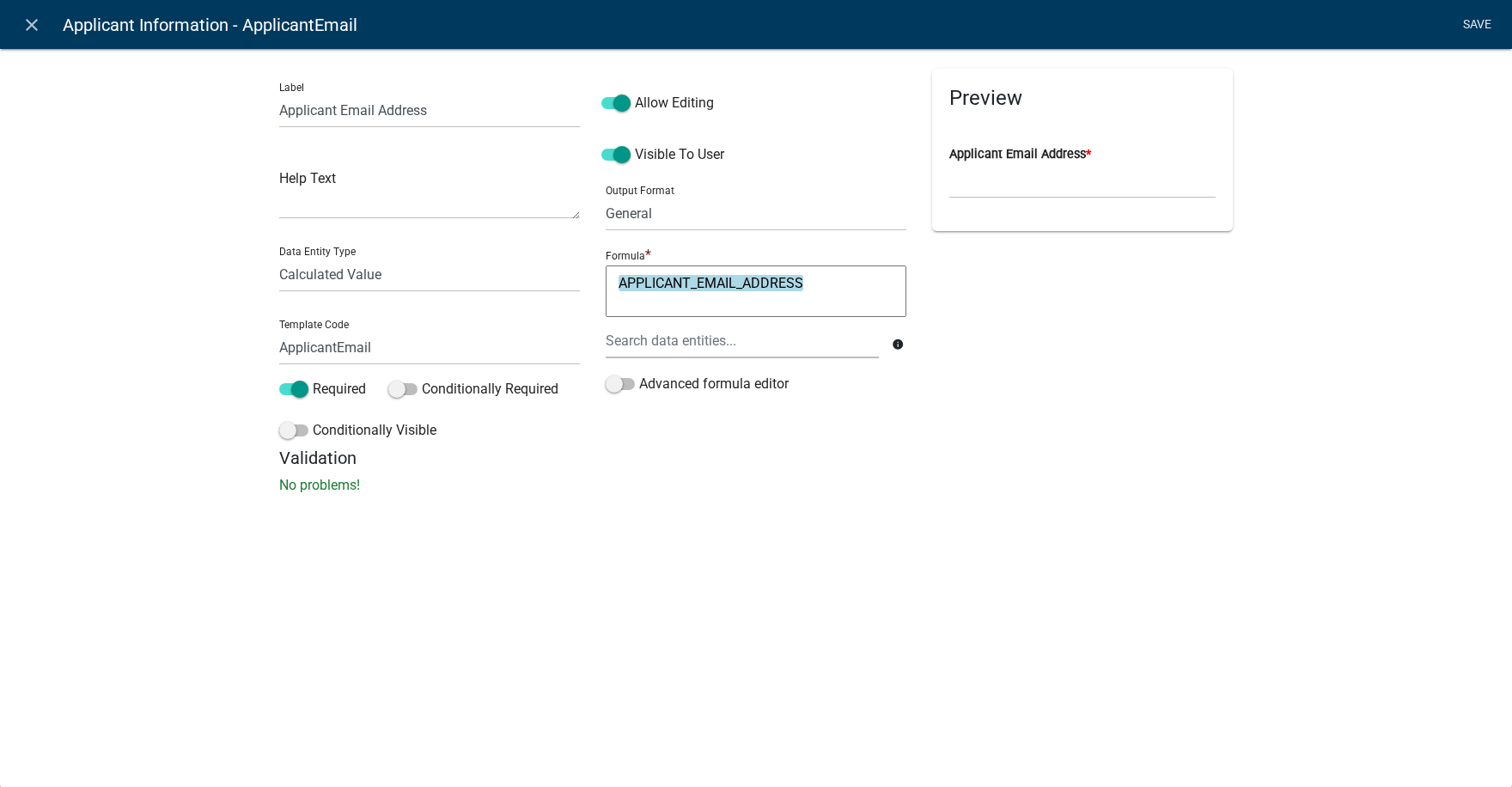
click at [1479, 21] on link "Save" at bounding box center [1476, 24] width 43 height 32
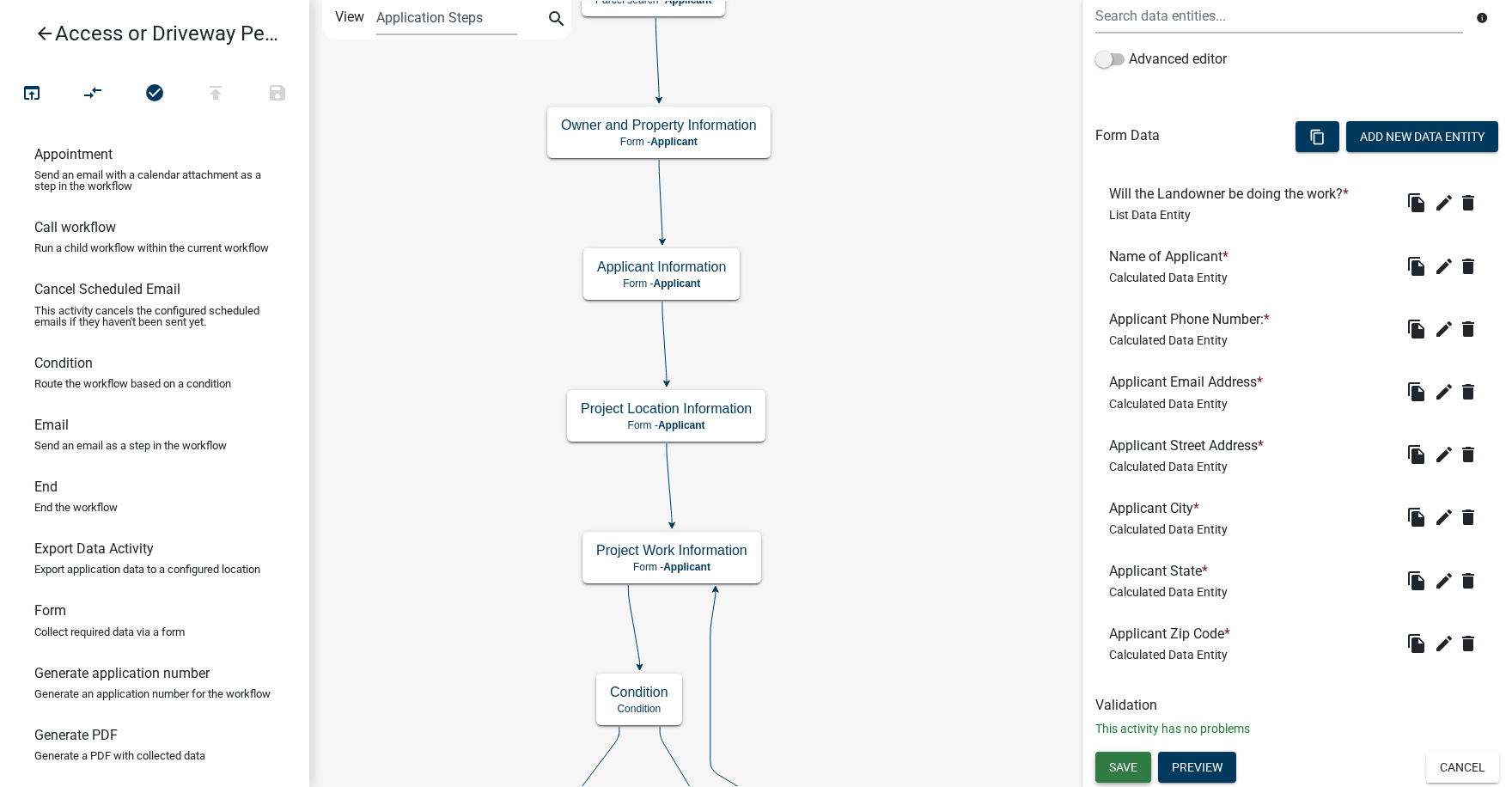
click at [1122, 764] on button "Save" at bounding box center [1123, 768] width 56 height 31
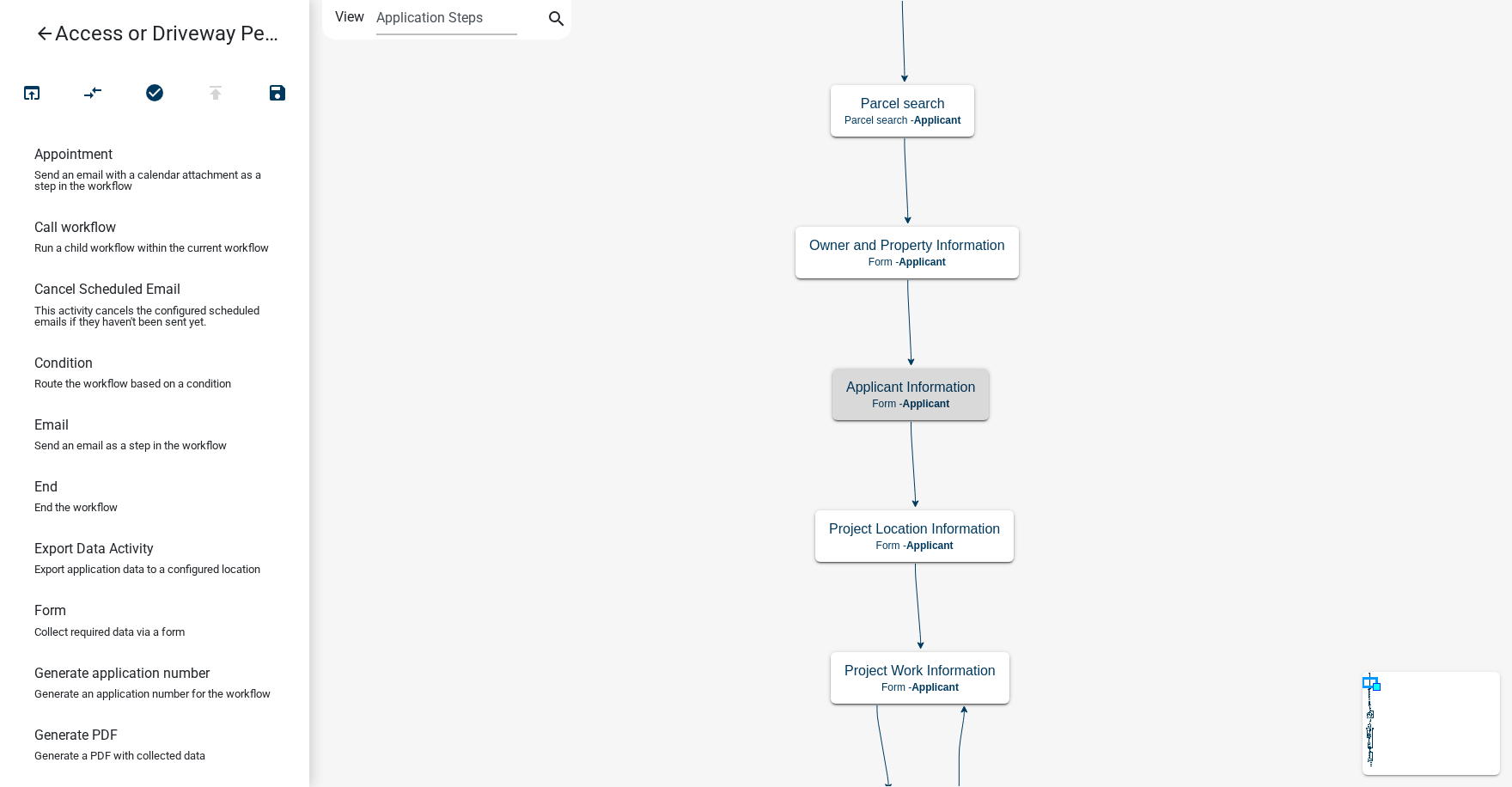
scroll to position [0, 0]
click at [214, 91] on icon "publish" at bounding box center [216, 94] width 20 height 24
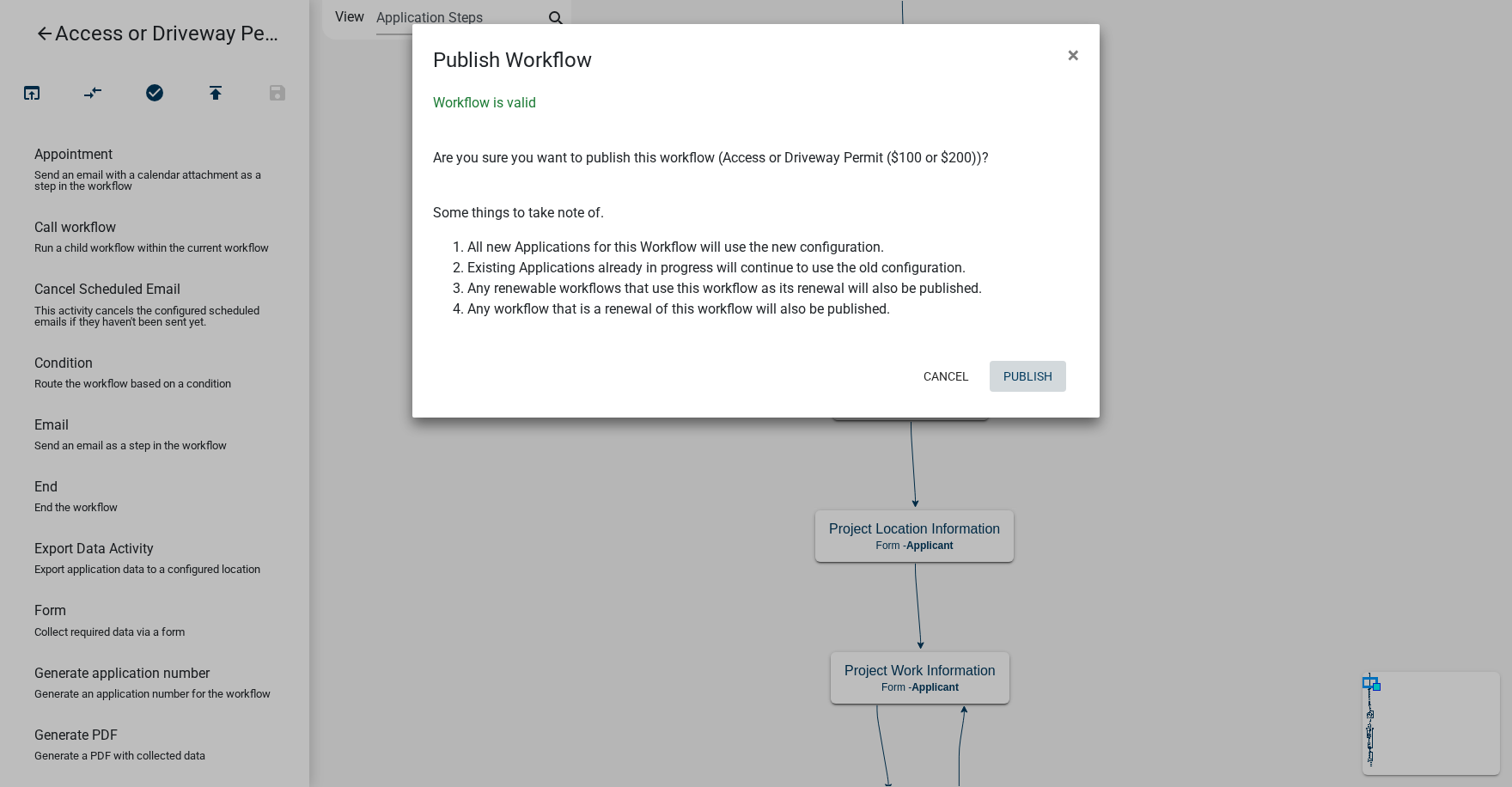
click at [1030, 374] on button "Publish" at bounding box center [1028, 376] width 77 height 31
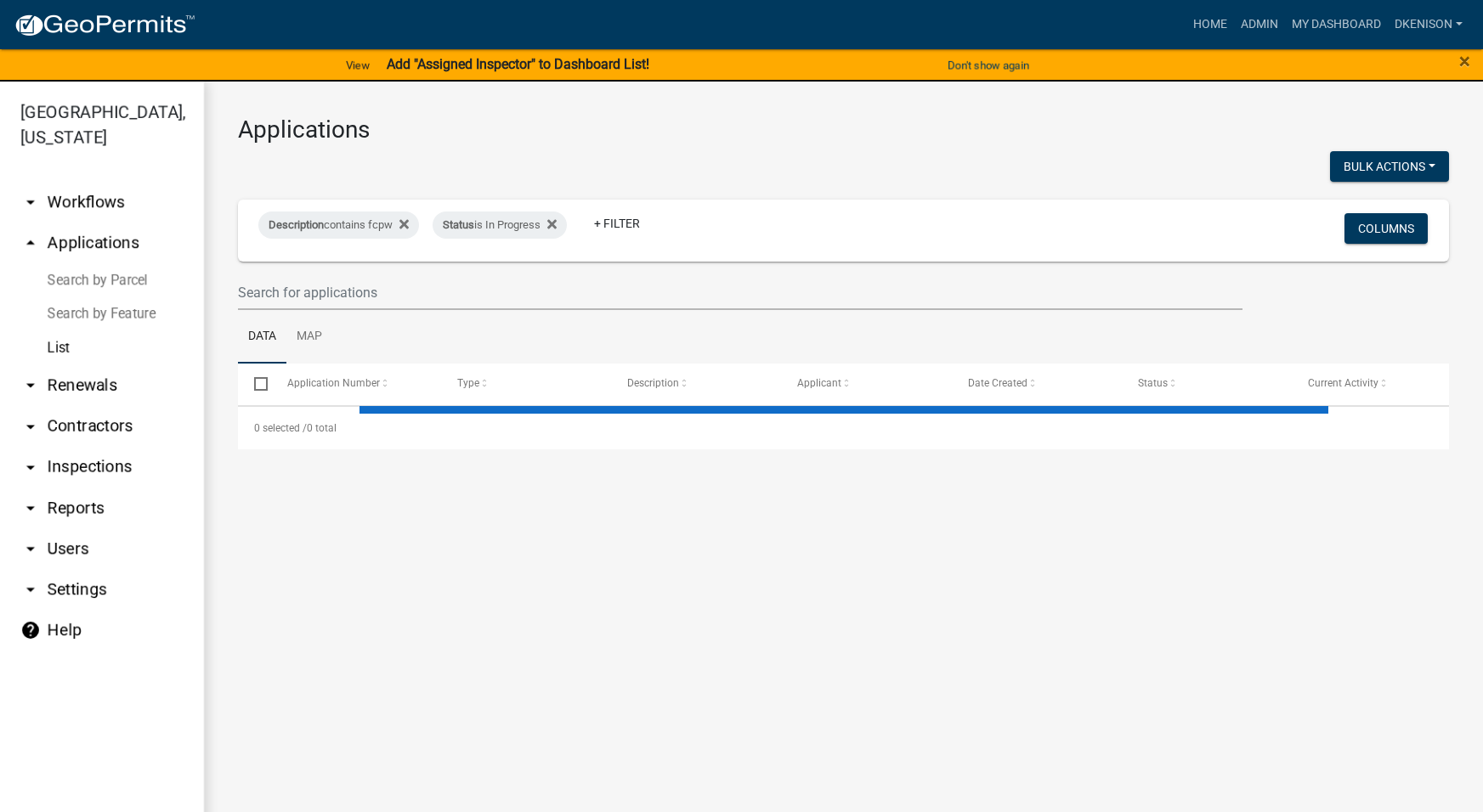
select select "3: 100"
